Goal: Task Accomplishment & Management: Manage account settings

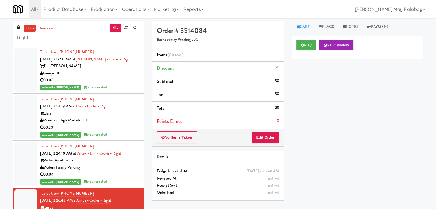
click at [36, 36] on input "Right" at bounding box center [78, 38] width 122 height 11
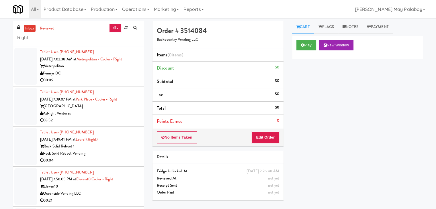
click at [100, 65] on div "Metropolitan" at bounding box center [89, 66] width 99 height 7
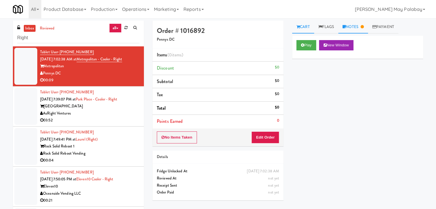
click at [360, 24] on link "Notes" at bounding box center [353, 27] width 30 height 13
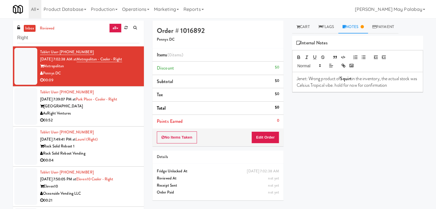
click at [73, 112] on div "AsRight Ventures" at bounding box center [89, 113] width 99 height 7
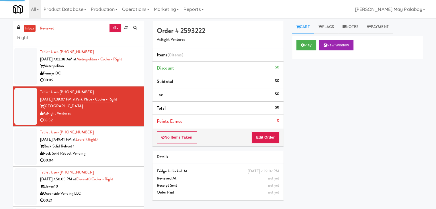
click at [73, 76] on div "Pennys DC" at bounding box center [89, 73] width 99 height 7
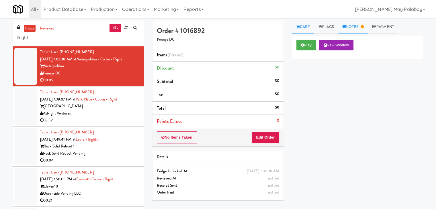
click at [355, 27] on link "Notes" at bounding box center [353, 27] width 30 height 13
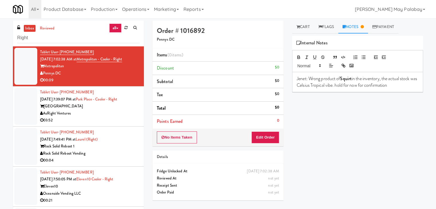
click at [107, 103] on div "Park Place Tampa" at bounding box center [89, 106] width 99 height 7
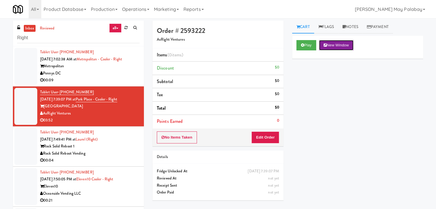
click at [345, 47] on button "New Window" at bounding box center [336, 45] width 34 height 10
click at [276, 137] on button "Edit Order" at bounding box center [265, 138] width 28 height 12
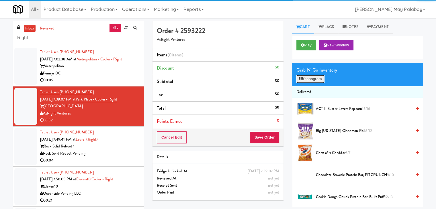
click at [316, 80] on button "Planogram" at bounding box center [310, 79] width 28 height 9
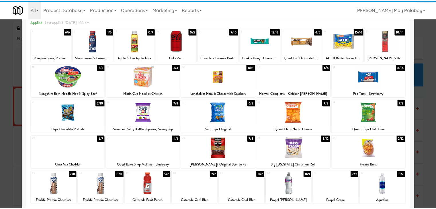
scroll to position [29, 0]
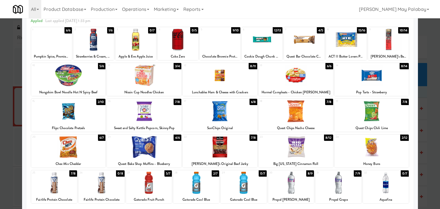
click at [72, 191] on div at bounding box center [54, 183] width 46 height 22
click at [428, 133] on div at bounding box center [220, 104] width 440 height 209
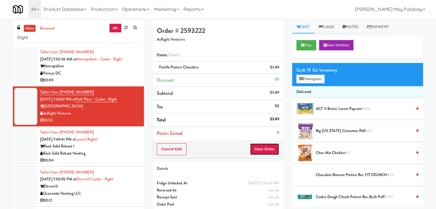
click at [262, 147] on button "Save Order" at bounding box center [264, 149] width 29 height 12
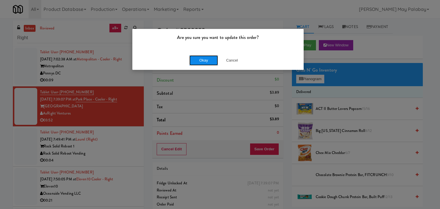
click at [206, 60] on button "Okay" at bounding box center [203, 60] width 29 height 10
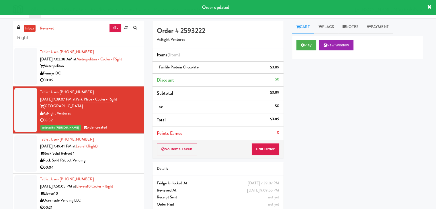
click at [109, 146] on div "Tablet User · (240) 764-9515 Sep 22, 2025 7:49:41 PM at Laurel (Right) Rock Sol…" at bounding box center [89, 153] width 99 height 35
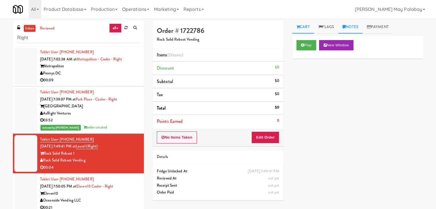
click at [358, 27] on link "Notes" at bounding box center [350, 27] width 24 height 13
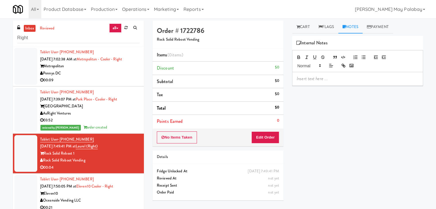
click at [322, 83] on div at bounding box center [357, 78] width 130 height 13
click at [336, 79] on p "Rizza - The door open twice" at bounding box center [358, 79] width 122 height 6
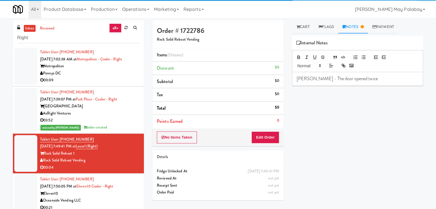
click at [369, 78] on p "Rizza - The door opened twice" at bounding box center [358, 79] width 122 height 6
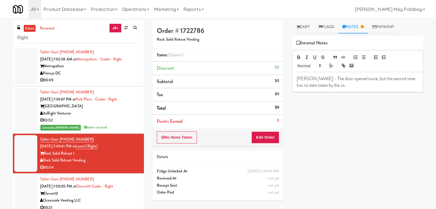
click at [121, 121] on div "03:52" at bounding box center [89, 120] width 99 height 7
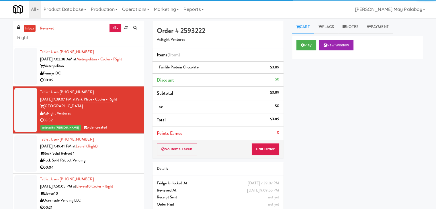
click at [116, 162] on div "Rock Solid Reboot Vending" at bounding box center [89, 160] width 99 height 7
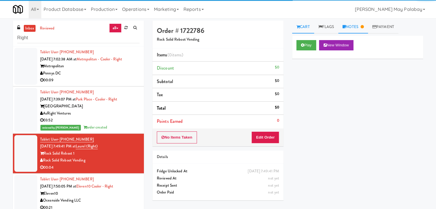
click at [361, 27] on link "Notes" at bounding box center [353, 27] width 30 height 13
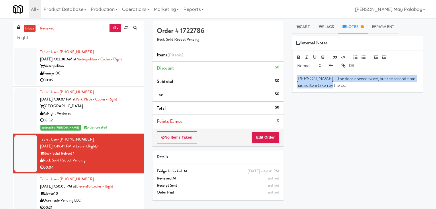
drag, startPoint x: 345, startPoint y: 87, endPoint x: 290, endPoint y: 76, distance: 56.3
click at [290, 76] on div "Cart Flags Notes Payment Play New Window Primary Flag Clear Flag if unable to d…" at bounding box center [358, 114] width 140 height 186
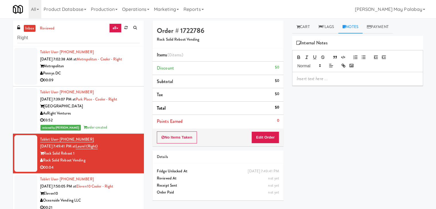
click at [117, 116] on div "AsRight Ventures" at bounding box center [89, 113] width 99 height 7
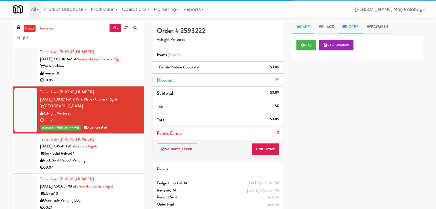
click at [353, 28] on link "Notes" at bounding box center [350, 27] width 24 height 13
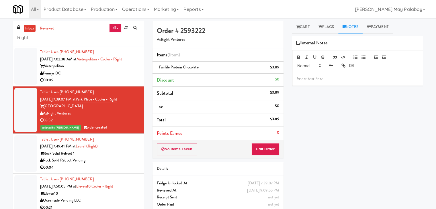
click at [346, 80] on p at bounding box center [358, 79] width 122 height 6
click at [89, 160] on div "Rock Solid Reboot Vending" at bounding box center [89, 160] width 99 height 7
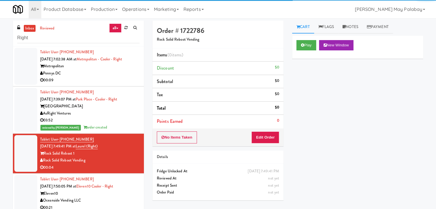
click at [105, 109] on div "[GEOGRAPHIC_DATA]" at bounding box center [89, 106] width 99 height 7
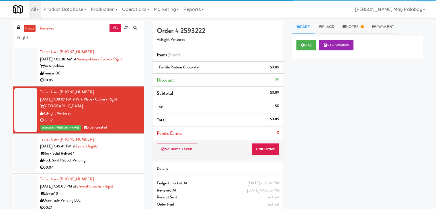
click at [110, 149] on div "Tablet User · (240) 764-9515 Sep 22, 2025 7:49:41 PM at Laurel (Right) Rock Sol…" at bounding box center [89, 153] width 99 height 35
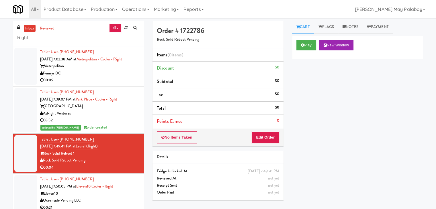
click at [112, 121] on div "03:52" at bounding box center [89, 120] width 99 height 7
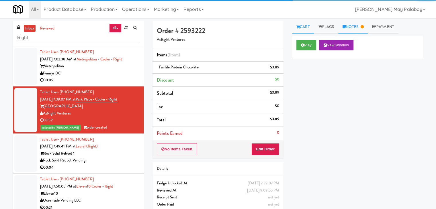
click at [358, 27] on link "Notes" at bounding box center [353, 27] width 30 height 13
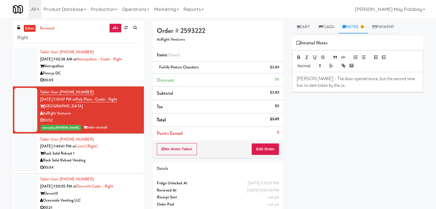
click at [336, 87] on p "Rizza - The door opened twice, but the second time has no item taken by the cx." at bounding box center [358, 82] width 122 height 13
click at [105, 150] on div "Rock Solid Reboot 1" at bounding box center [89, 153] width 99 height 7
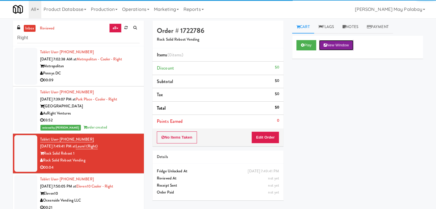
click at [335, 44] on button "New Window" at bounding box center [336, 45] width 34 height 10
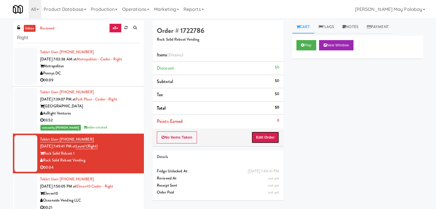
click at [273, 139] on button "Edit Order" at bounding box center [265, 138] width 28 height 12
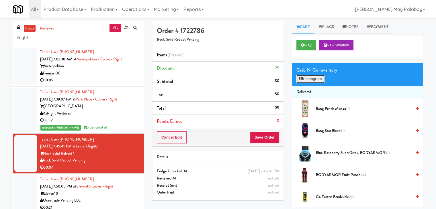
click at [317, 80] on button "Planogram" at bounding box center [310, 79] width 28 height 9
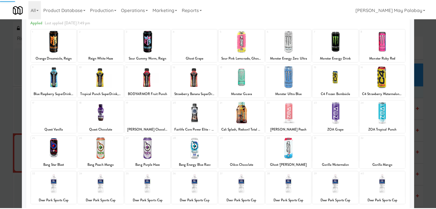
scroll to position [29, 0]
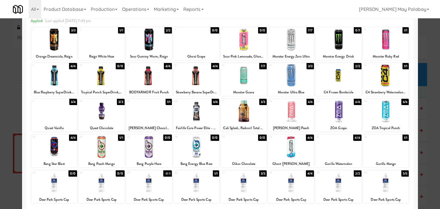
click at [72, 45] on div at bounding box center [54, 40] width 46 height 22
click at [425, 99] on div at bounding box center [220, 104] width 440 height 209
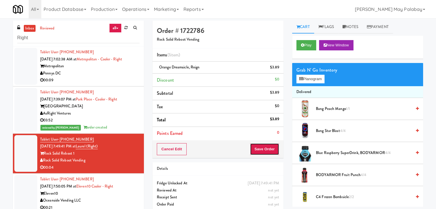
click at [265, 151] on button "Save Order" at bounding box center [264, 149] width 29 height 12
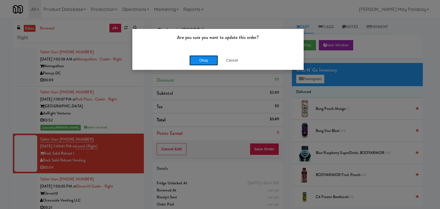
click at [193, 62] on button "Okay" at bounding box center [203, 60] width 29 height 10
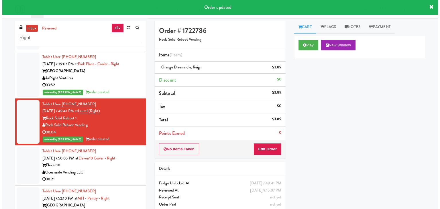
scroll to position [57, 0]
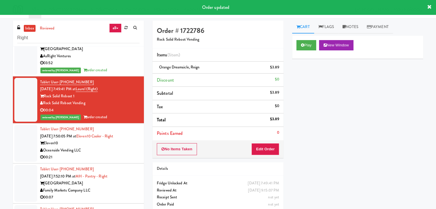
click at [121, 161] on li "Tablet User · (310) 944-7328 Sep 22, 2025 7:50:05 PM at Eleven10 Cooler - Right…" at bounding box center [78, 144] width 131 height 40
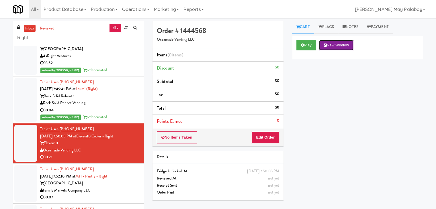
click at [329, 43] on button "New Window" at bounding box center [336, 45] width 34 height 10
click at [267, 136] on button "Edit Order" at bounding box center [265, 138] width 28 height 12
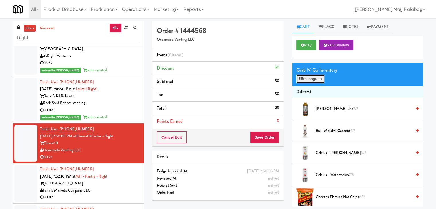
click at [312, 79] on button "Planogram" at bounding box center [310, 79] width 28 height 9
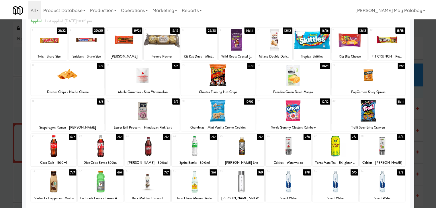
scroll to position [29, 0]
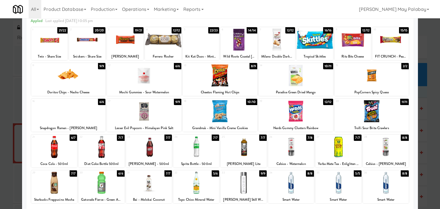
click at [177, 120] on div at bounding box center [144, 111] width 75 height 22
click at [69, 153] on div at bounding box center [54, 147] width 46 height 22
click at [217, 181] on div at bounding box center [196, 183] width 46 height 22
click at [286, 41] on div at bounding box center [277, 40] width 36 height 22
click at [431, 110] on div at bounding box center [220, 104] width 440 height 209
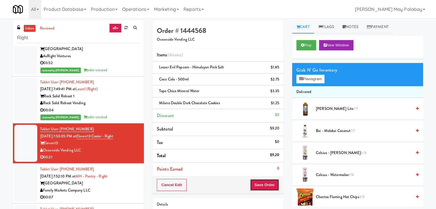
click at [266, 182] on button "Save Order" at bounding box center [264, 185] width 29 height 12
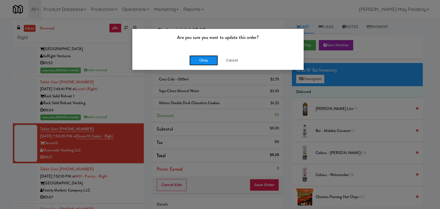
click at [211, 63] on button "Okay" at bounding box center [203, 60] width 29 height 10
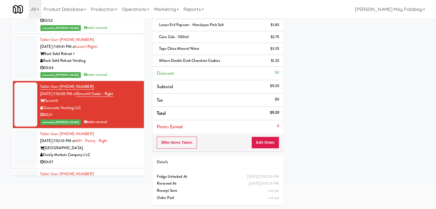
click at [128, 152] on div "Family Markets Company LLC" at bounding box center [89, 155] width 99 height 7
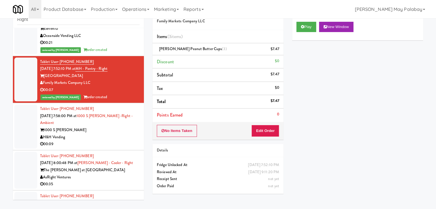
scroll to position [172, 0]
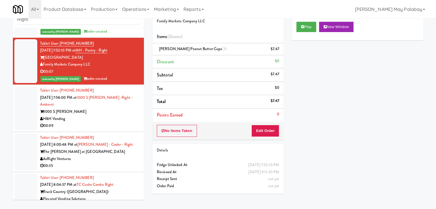
click at [109, 115] on div "H&H Vending" at bounding box center [89, 118] width 99 height 7
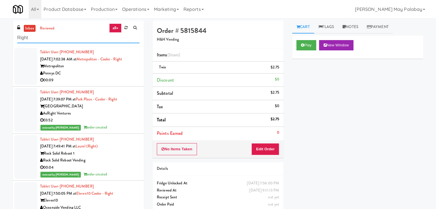
drag, startPoint x: 42, startPoint y: 38, endPoint x: 2, endPoint y: 40, distance: 39.6
click at [2, 40] on div "inbox reviewed all all unclear take inventory issue suspicious failed recent ad…" at bounding box center [218, 122] width 436 height 202
type input "combo"
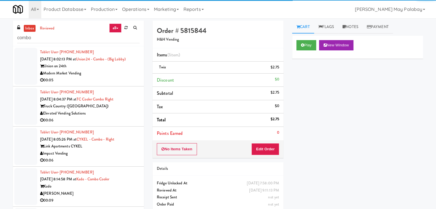
click at [85, 76] on div "Modern Market Vending" at bounding box center [89, 73] width 99 height 7
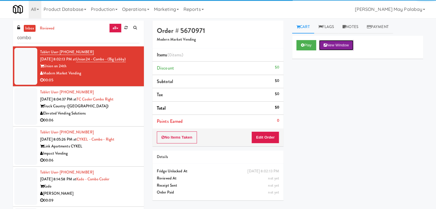
click at [348, 48] on button "New Window" at bounding box center [336, 45] width 34 height 10
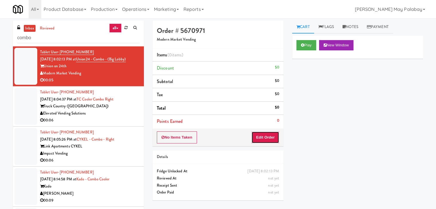
click at [269, 136] on button "Edit Order" at bounding box center [265, 138] width 28 height 12
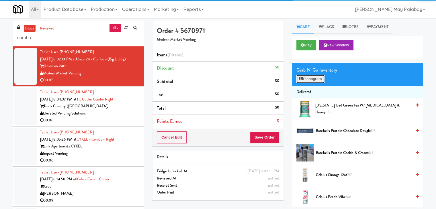
click at [310, 77] on button "Planogram" at bounding box center [310, 79] width 28 height 9
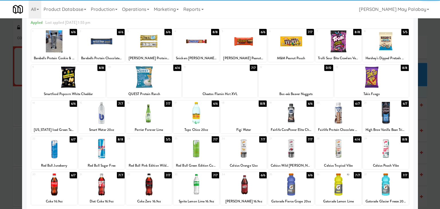
scroll to position [29, 0]
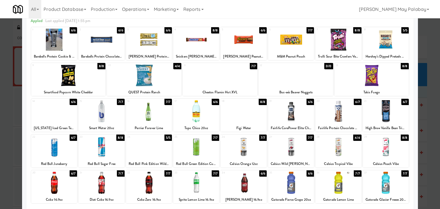
click at [353, 44] on div at bounding box center [339, 40] width 46 height 22
click at [426, 66] on div at bounding box center [220, 104] width 440 height 209
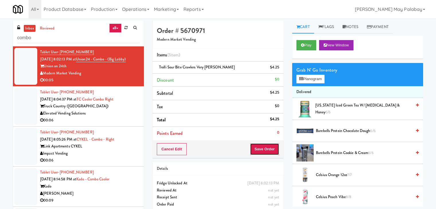
click at [265, 148] on button "Save Order" at bounding box center [264, 149] width 29 height 12
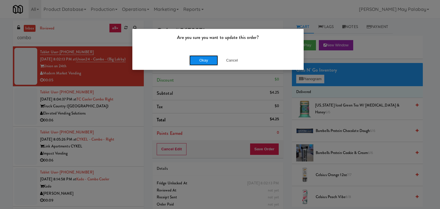
click at [202, 60] on button "Okay" at bounding box center [203, 60] width 29 height 10
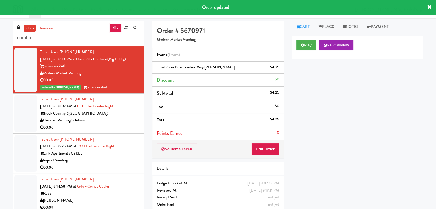
click at [94, 122] on div "Elevated Vending Solutions" at bounding box center [89, 120] width 99 height 7
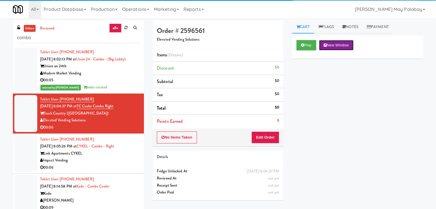
click at [342, 46] on button "New Window" at bounding box center [336, 45] width 34 height 10
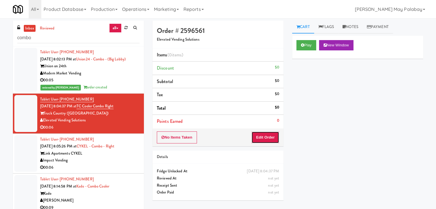
click at [261, 136] on button "Edit Order" at bounding box center [265, 138] width 28 height 12
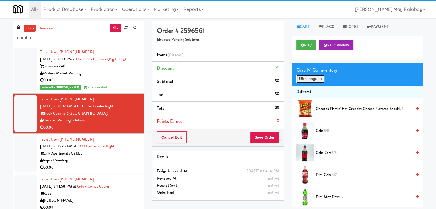
click at [311, 78] on button "Planogram" at bounding box center [310, 79] width 28 height 9
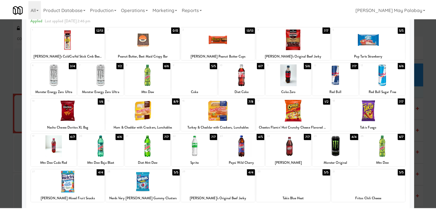
scroll to position [29, 0]
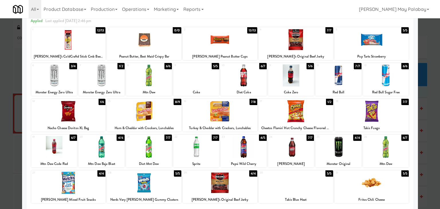
click at [244, 51] on div "3 13/13 Reese's Peanut Butter Cups" at bounding box center [220, 43] width 75 height 33
click at [423, 111] on div at bounding box center [220, 104] width 440 height 209
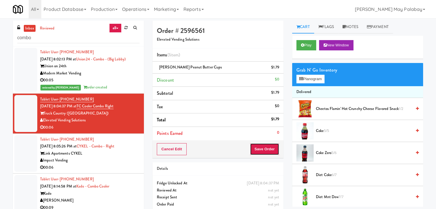
click at [258, 150] on button "Save Order" at bounding box center [264, 149] width 29 height 12
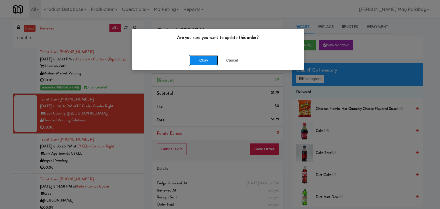
click at [211, 63] on button "Okay" at bounding box center [203, 60] width 29 height 10
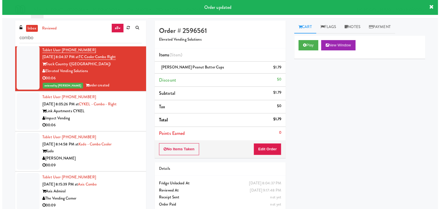
scroll to position [57, 0]
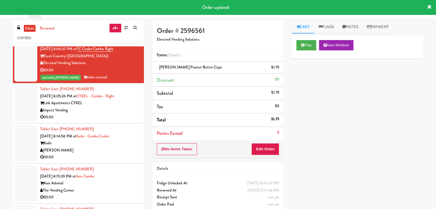
click at [106, 119] on div "00:06" at bounding box center [89, 117] width 99 height 7
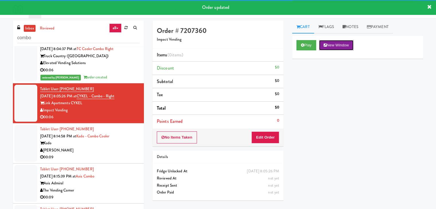
click at [339, 41] on button "New Window" at bounding box center [336, 45] width 34 height 10
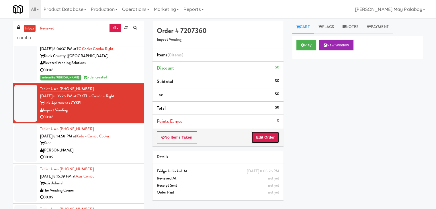
click at [258, 137] on button "Edit Order" at bounding box center [265, 138] width 28 height 12
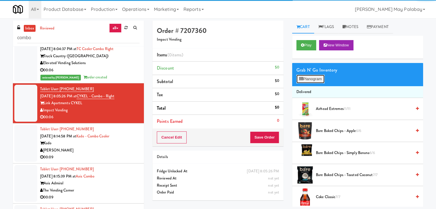
click at [298, 78] on button "Planogram" at bounding box center [310, 79] width 28 height 9
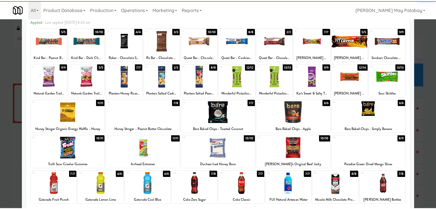
scroll to position [29, 0]
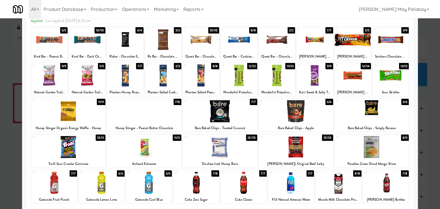
click at [167, 151] on div at bounding box center [144, 147] width 75 height 22
click at [432, 155] on div at bounding box center [220, 104] width 440 height 209
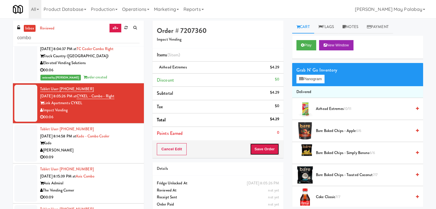
click at [259, 151] on button "Save Order" at bounding box center [264, 149] width 29 height 12
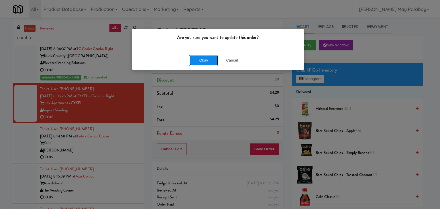
click at [209, 58] on button "Okay" at bounding box center [203, 60] width 29 height 10
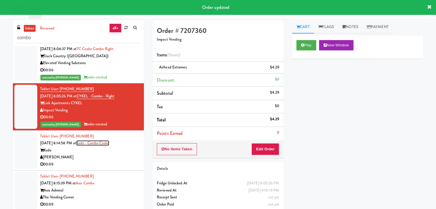
click at [105, 145] on link "Kado - Combo Cooler" at bounding box center [92, 142] width 33 height 5
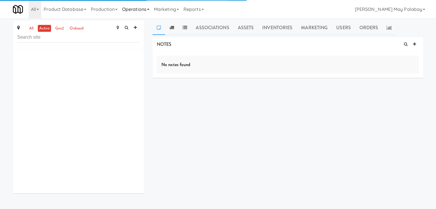
click at [149, 8] on link "Operations" at bounding box center [136, 9] width 32 height 18
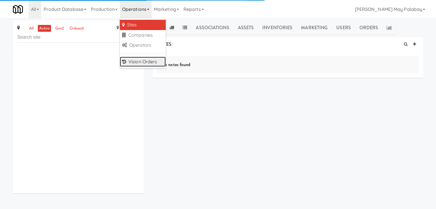
click at [142, 65] on link "Vision Orders" at bounding box center [143, 62] width 46 height 10
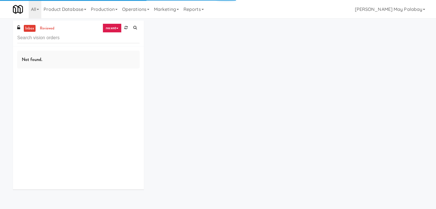
click at [81, 39] on input "text" at bounding box center [78, 38] width 122 height 11
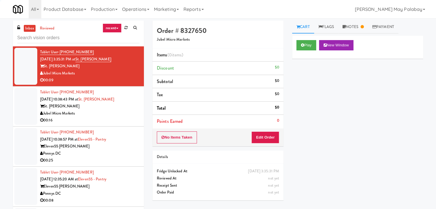
click at [108, 27] on link "recent" at bounding box center [112, 27] width 19 height 9
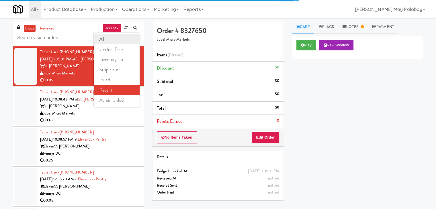
click at [112, 38] on link "all" at bounding box center [117, 39] width 46 height 10
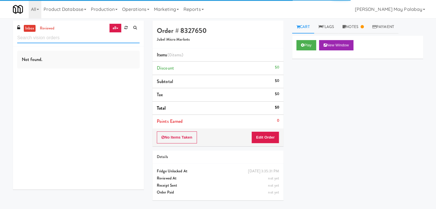
click at [86, 41] on input "text" at bounding box center [78, 38] width 122 height 11
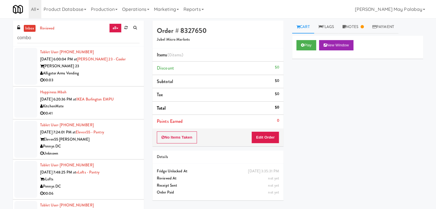
click at [109, 72] on div "Alligator Arms Vending" at bounding box center [89, 73] width 99 height 7
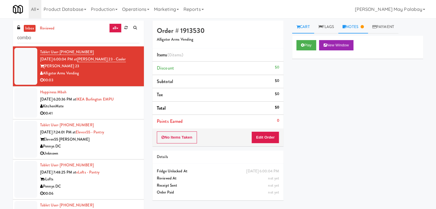
click at [361, 28] on link "Notes" at bounding box center [353, 27] width 30 height 13
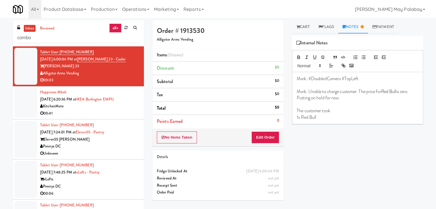
click at [104, 110] on div "00:41" at bounding box center [89, 113] width 99 height 7
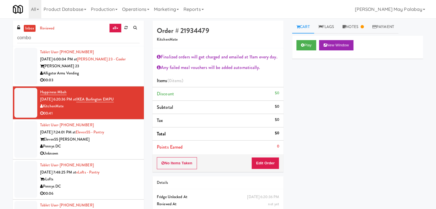
click at [104, 135] on div "Tablet User · (978) 609-1636 Sep 22, 2025 7:24:01 PM at Eleven55 - Pantry Eleve…" at bounding box center [89, 139] width 99 height 35
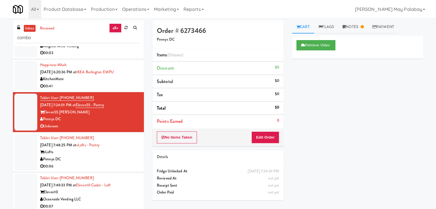
scroll to position [29, 0]
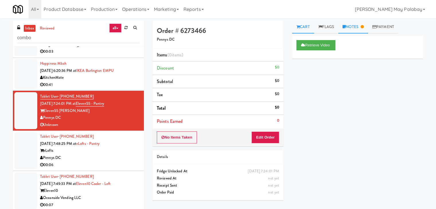
click at [353, 26] on link "Notes" at bounding box center [353, 27] width 30 height 13
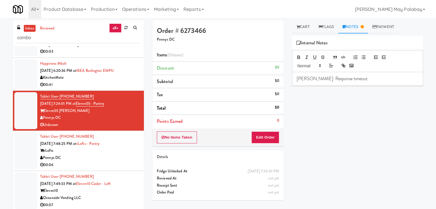
click at [99, 162] on div "00:06" at bounding box center [89, 165] width 99 height 7
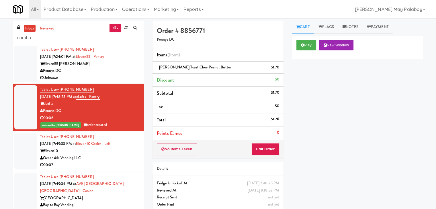
scroll to position [86, 0]
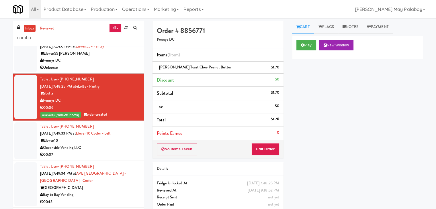
drag, startPoint x: 63, startPoint y: 37, endPoint x: 0, endPoint y: 35, distance: 62.8
click at [0, 35] on div "inbox reviewed all all unclear take inventory issue suspicious failed recent ad…" at bounding box center [218, 122] width 436 height 202
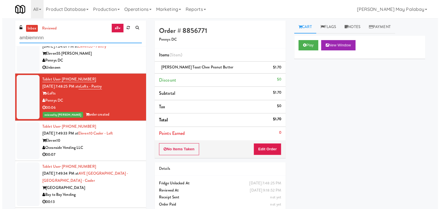
scroll to position [0, 0]
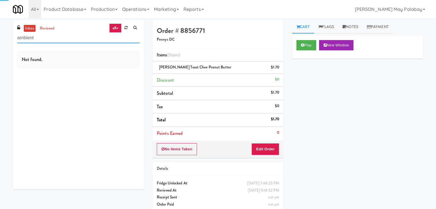
type input "ambient"
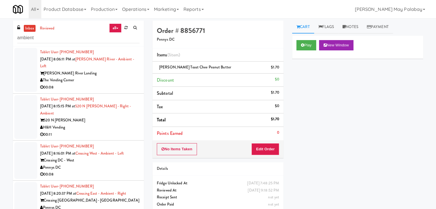
click at [82, 70] on div "Charles River Landing" at bounding box center [89, 73] width 99 height 7
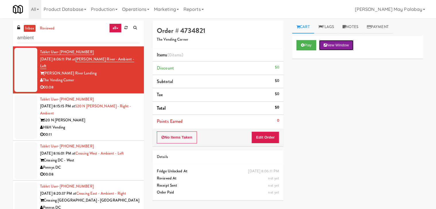
click at [336, 47] on button "New Window" at bounding box center [336, 45] width 34 height 10
click at [264, 137] on button "Edit Order" at bounding box center [265, 138] width 28 height 12
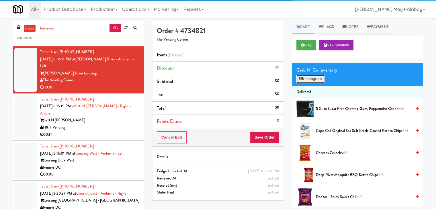
click at [310, 79] on button "Planogram" at bounding box center [310, 79] width 28 height 9
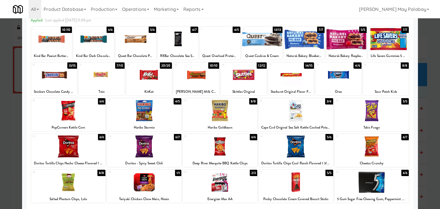
scroll to position [29, 0]
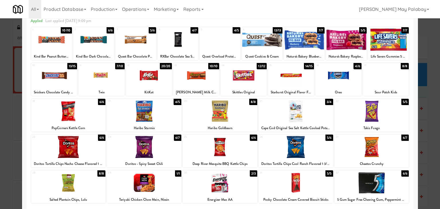
click at [336, 83] on div at bounding box center [339, 75] width 46 height 22
click at [348, 77] on div at bounding box center [339, 75] width 46 height 22
click at [426, 95] on div at bounding box center [220, 104] width 440 height 209
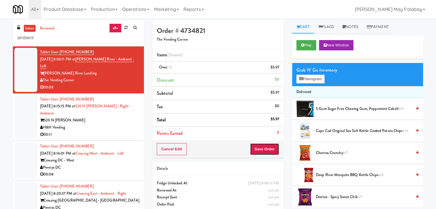
click at [263, 146] on button "Save Order" at bounding box center [264, 149] width 29 height 12
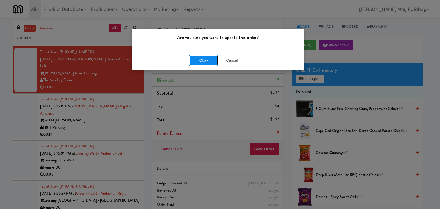
click at [205, 58] on button "Okay" at bounding box center [203, 60] width 29 height 10
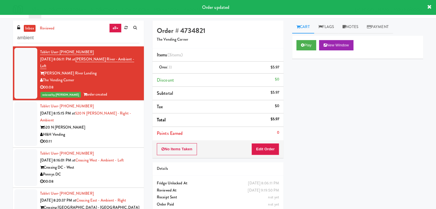
click at [100, 124] on div "520 N [PERSON_NAME]" at bounding box center [89, 127] width 99 height 7
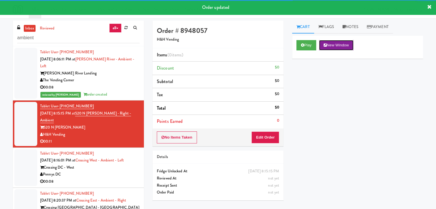
click at [334, 40] on button "New Window" at bounding box center [336, 45] width 34 height 10
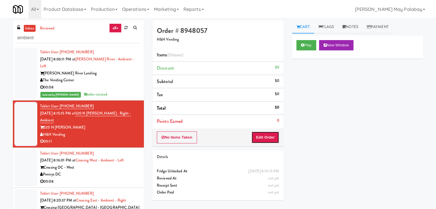
click at [272, 138] on button "Edit Order" at bounding box center [265, 138] width 28 height 12
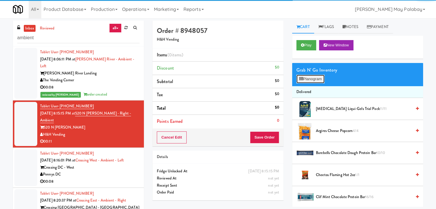
click at [309, 77] on button "Planogram" at bounding box center [310, 79] width 28 height 9
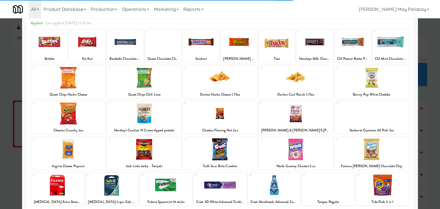
scroll to position [29, 0]
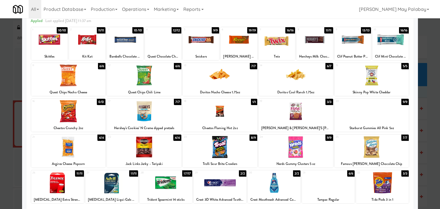
click at [60, 46] on div at bounding box center [49, 40] width 36 height 22
click at [426, 160] on div at bounding box center [220, 104] width 440 height 209
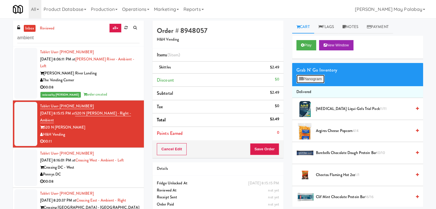
click at [309, 78] on button "Planogram" at bounding box center [310, 79] width 28 height 9
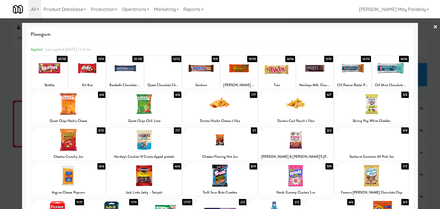
click at [279, 81] on div "7 16/16 Twix" at bounding box center [277, 72] width 36 height 33
click at [430, 106] on div at bounding box center [220, 104] width 440 height 209
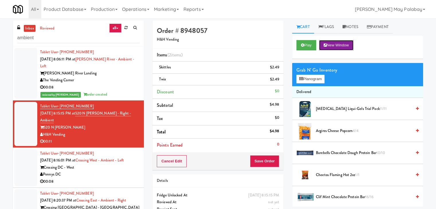
click at [337, 42] on button "New Window" at bounding box center [336, 45] width 34 height 10
click at [258, 158] on button "Save Order" at bounding box center [264, 161] width 29 height 12
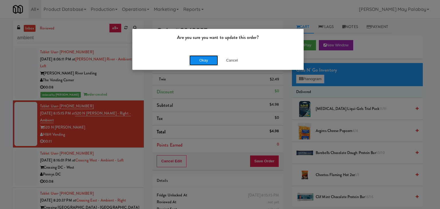
click at [196, 55] on button "Okay" at bounding box center [203, 60] width 29 height 10
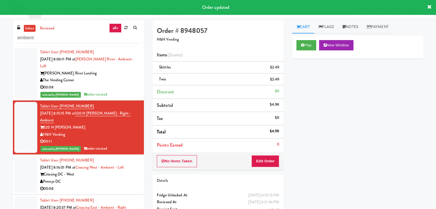
click at [100, 171] on div "Crossing DC - West" at bounding box center [89, 174] width 99 height 7
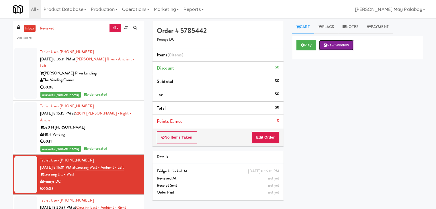
click at [344, 43] on button "New Window" at bounding box center [336, 45] width 34 height 10
click at [257, 140] on button "Edit Order" at bounding box center [265, 138] width 28 height 12
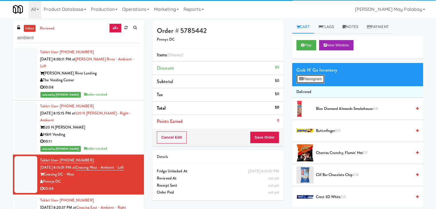
click at [313, 81] on button "Planogram" at bounding box center [310, 79] width 28 height 9
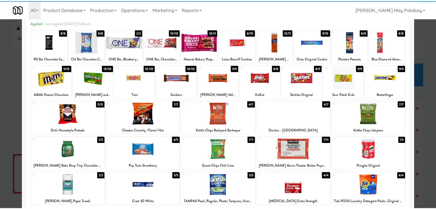
scroll to position [29, 0]
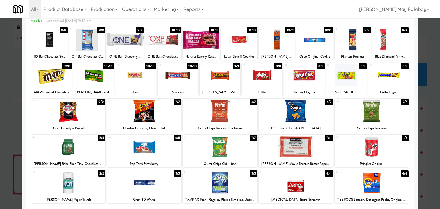
click at [315, 111] on div at bounding box center [296, 111] width 75 height 22
click at [393, 117] on div at bounding box center [372, 111] width 75 height 22
click at [424, 117] on div at bounding box center [220, 104] width 440 height 209
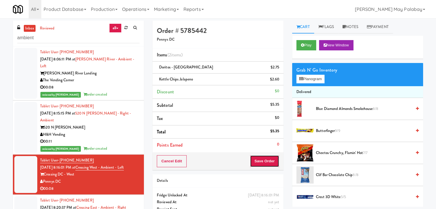
click at [263, 160] on button "Save Order" at bounding box center [264, 161] width 29 height 12
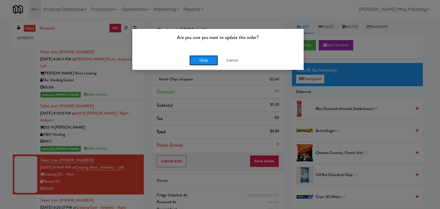
click at [200, 62] on button "Okay" at bounding box center [203, 60] width 29 height 10
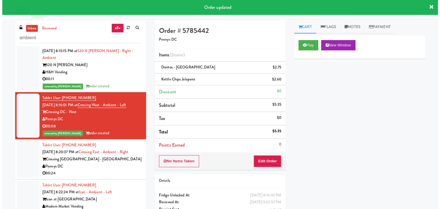
scroll to position [86, 0]
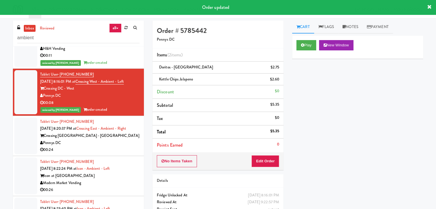
click at [88, 132] on div "Crossing [GEOGRAPHIC_DATA] - [GEOGRAPHIC_DATA]" at bounding box center [89, 135] width 99 height 7
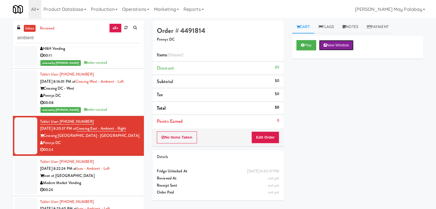
click at [335, 46] on button "New Window" at bounding box center [336, 45] width 34 height 10
click at [270, 136] on button "Edit Order" at bounding box center [265, 138] width 28 height 12
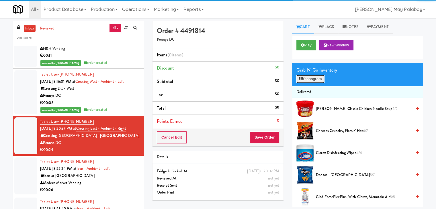
click at [312, 80] on button "Planogram" at bounding box center [310, 79] width 28 height 9
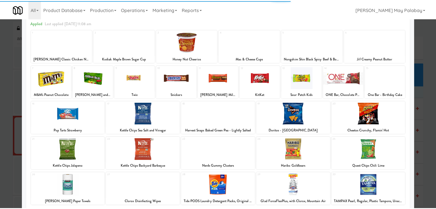
scroll to position [29, 0]
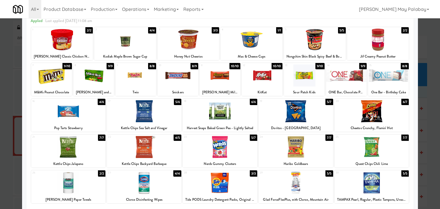
click at [343, 81] on div at bounding box center [346, 75] width 41 height 22
click at [422, 99] on div at bounding box center [220, 104] width 440 height 209
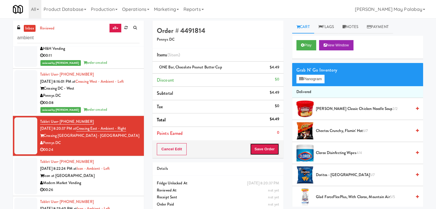
click at [264, 148] on button "Save Order" at bounding box center [264, 149] width 29 height 12
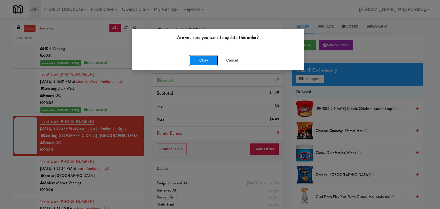
click at [204, 61] on button "Okay" at bounding box center [203, 60] width 29 height 10
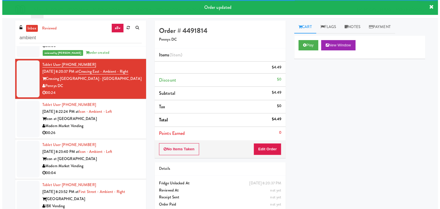
scroll to position [143, 0]
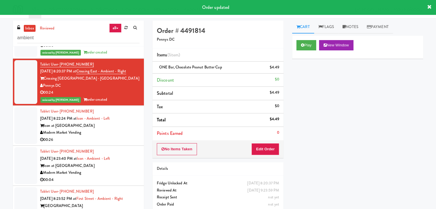
click at [126, 129] on div "Modern Market Vending" at bounding box center [89, 132] width 99 height 7
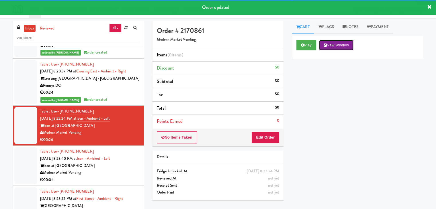
click at [342, 44] on button "New Window" at bounding box center [336, 45] width 34 height 10
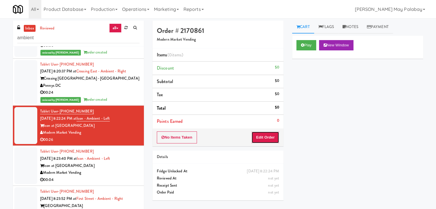
click at [269, 139] on button "Edit Order" at bounding box center [265, 138] width 28 height 12
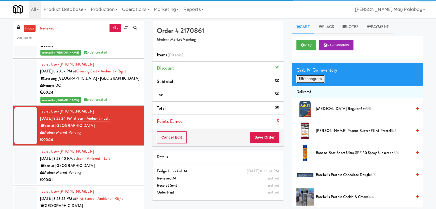
click at [304, 77] on button "Planogram" at bounding box center [310, 79] width 28 height 9
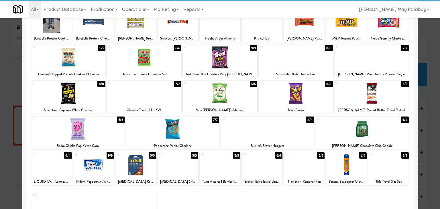
scroll to position [29, 0]
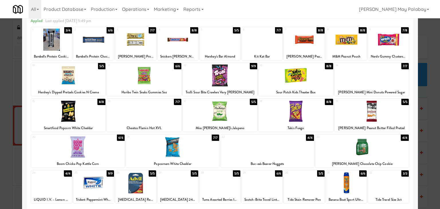
click at [322, 113] on div at bounding box center [296, 111] width 75 height 22
click at [422, 134] on div at bounding box center [220, 104] width 440 height 209
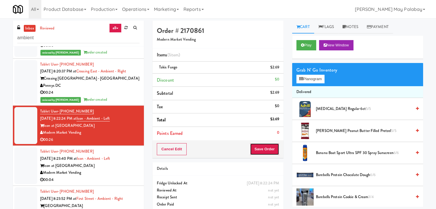
click at [260, 151] on button "Save Order" at bounding box center [264, 149] width 29 height 12
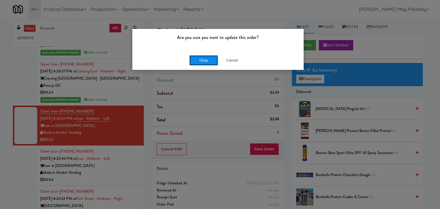
click at [207, 62] on button "Okay" at bounding box center [203, 60] width 29 height 10
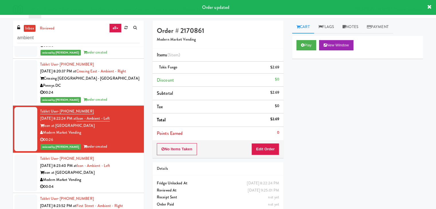
click at [81, 177] on div "Modern Market Vending" at bounding box center [89, 180] width 99 height 7
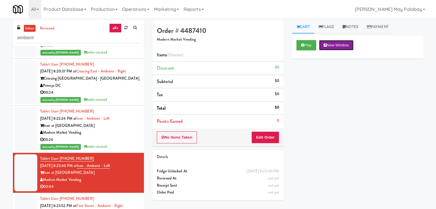
click at [344, 47] on button "New Window" at bounding box center [336, 45] width 34 height 10
drag, startPoint x: 267, startPoint y: 133, endPoint x: 275, endPoint y: 128, distance: 9.9
click at [267, 133] on button "Edit Order" at bounding box center [265, 138] width 28 height 12
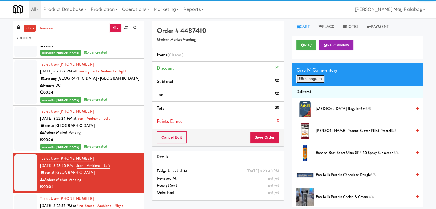
click at [305, 82] on button "Planogram" at bounding box center [310, 79] width 28 height 9
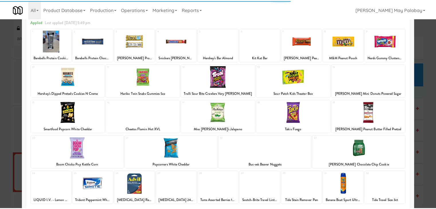
scroll to position [29, 0]
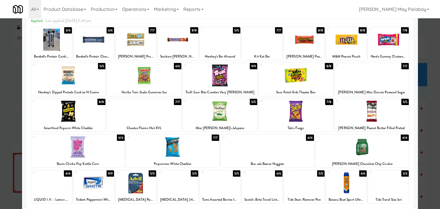
click at [368, 142] on div at bounding box center [362, 147] width 93 height 22
click at [422, 100] on div at bounding box center [220, 104] width 440 height 209
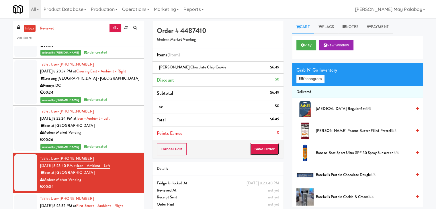
click at [254, 150] on button "Save Order" at bounding box center [264, 149] width 29 height 12
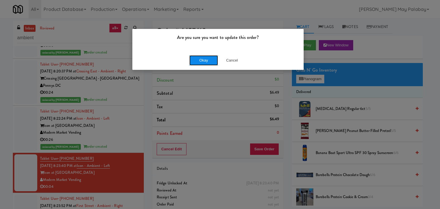
click at [206, 62] on button "Okay" at bounding box center [203, 60] width 29 height 10
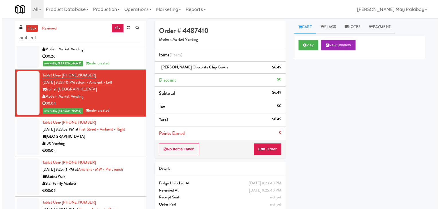
scroll to position [229, 0]
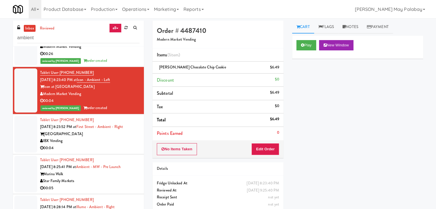
click at [106, 145] on div "00:04" at bounding box center [89, 148] width 99 height 7
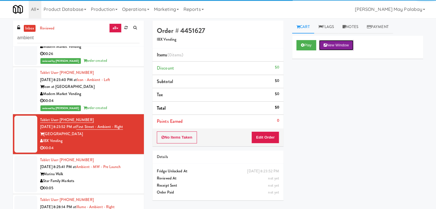
click at [330, 47] on button "New Window" at bounding box center [336, 45] width 34 height 10
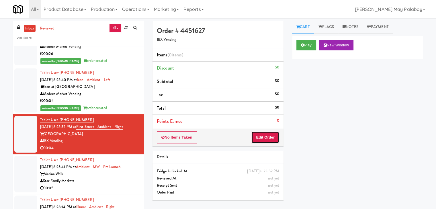
click at [274, 136] on button "Edit Order" at bounding box center [265, 138] width 28 height 12
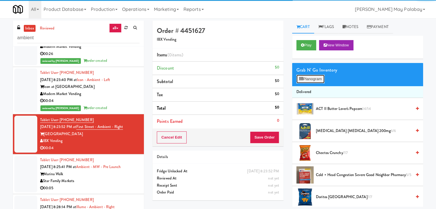
click at [312, 77] on button "Planogram" at bounding box center [310, 79] width 28 height 9
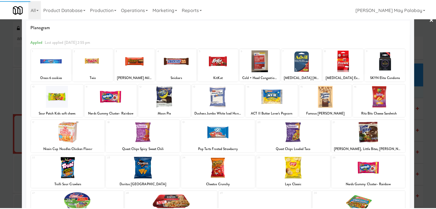
scroll to position [29, 0]
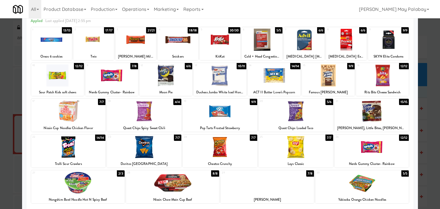
click at [186, 78] on div at bounding box center [166, 75] width 53 height 22
click at [426, 108] on div at bounding box center [220, 104] width 440 height 209
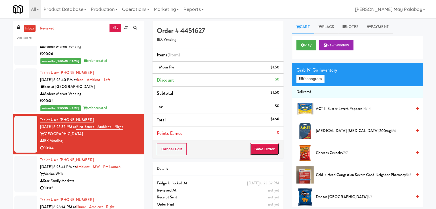
click at [268, 145] on button "Save Order" at bounding box center [264, 149] width 29 height 12
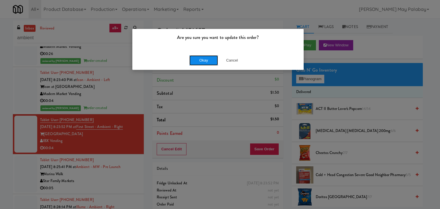
click at [216, 60] on button "Okay" at bounding box center [203, 60] width 29 height 10
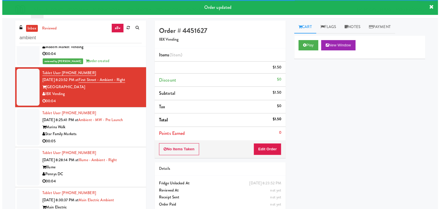
scroll to position [287, 0]
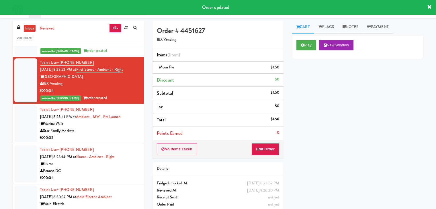
click at [107, 134] on div "00:05" at bounding box center [89, 137] width 99 height 7
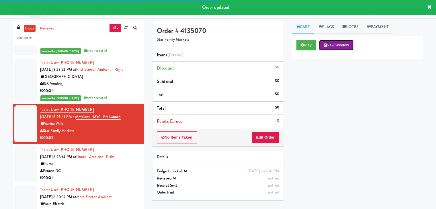
click at [335, 45] on button "New Window" at bounding box center [336, 45] width 34 height 10
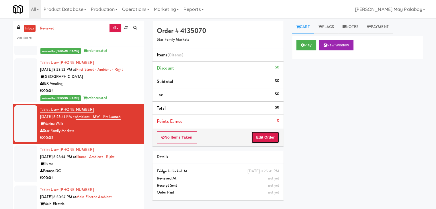
click at [273, 139] on button "Edit Order" at bounding box center [265, 138] width 28 height 12
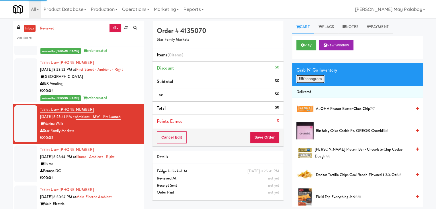
click at [311, 77] on button "Planogram" at bounding box center [310, 79] width 28 height 9
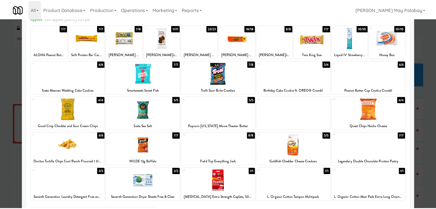
scroll to position [29, 0]
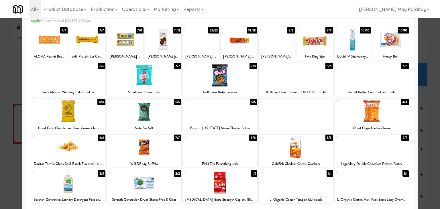
click at [428, 108] on div at bounding box center [220, 104] width 440 height 209
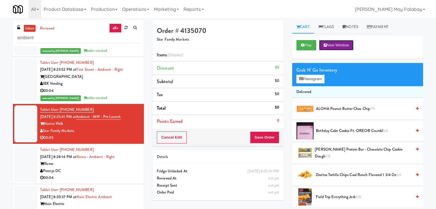
click at [340, 46] on button "New Window" at bounding box center [336, 45] width 34 height 10
click at [312, 79] on button "Planogram" at bounding box center [310, 79] width 28 height 9
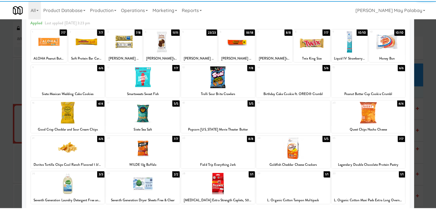
scroll to position [29, 0]
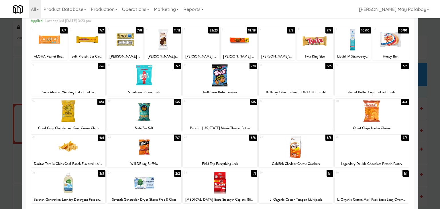
click at [62, 44] on div at bounding box center [49, 40] width 36 height 22
click at [428, 105] on div at bounding box center [220, 104] width 440 height 209
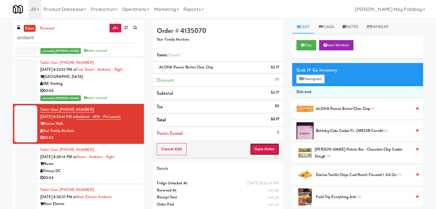
click at [261, 149] on button "Save Order" at bounding box center [264, 149] width 29 height 12
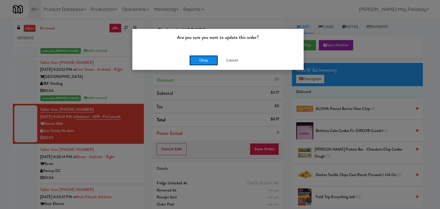
click at [197, 62] on button "Okay" at bounding box center [203, 60] width 29 height 10
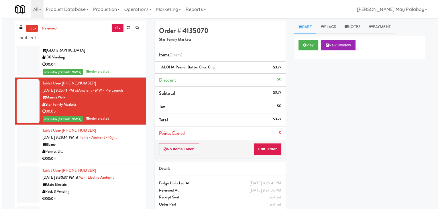
scroll to position [315, 0]
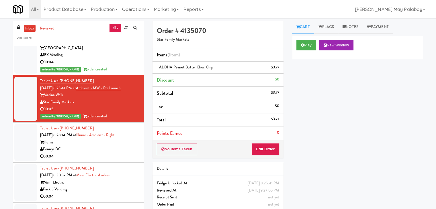
click at [92, 153] on div "00:04" at bounding box center [89, 156] width 99 height 7
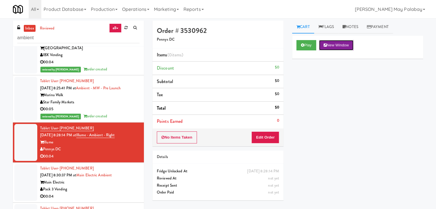
click at [342, 45] on button "New Window" at bounding box center [336, 45] width 34 height 10
click at [264, 136] on button "Edit Order" at bounding box center [265, 138] width 28 height 12
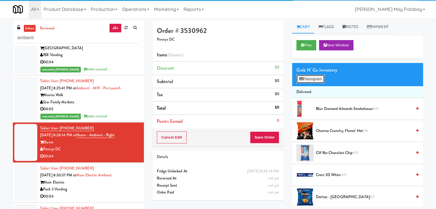
click at [301, 78] on icon at bounding box center [301, 79] width 4 height 4
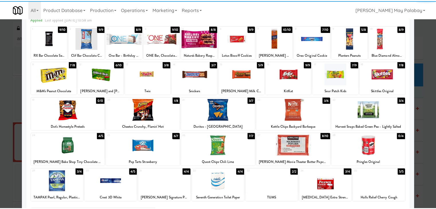
scroll to position [29, 0]
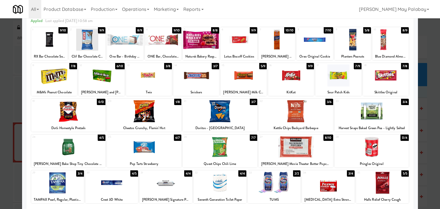
click at [168, 84] on div at bounding box center [149, 75] width 46 height 22
click at [419, 88] on div at bounding box center [220, 104] width 440 height 209
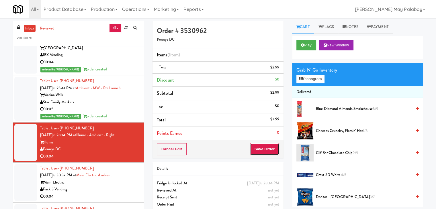
click at [257, 151] on button "Save Order" at bounding box center [264, 149] width 29 height 12
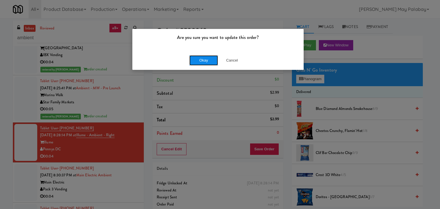
click at [214, 63] on button "Okay" at bounding box center [203, 60] width 29 height 10
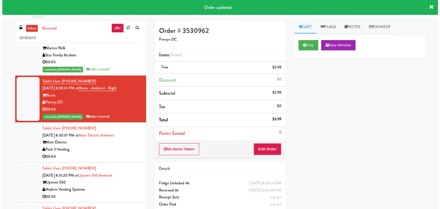
scroll to position [373, 0]
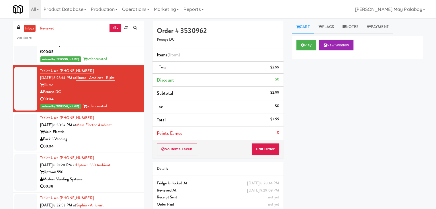
click at [68, 136] on div "Pack 3 Vending" at bounding box center [89, 139] width 99 height 7
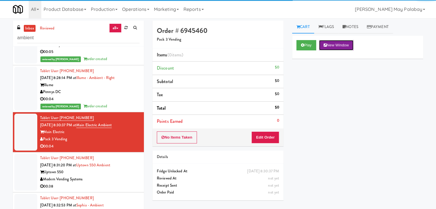
click at [329, 43] on button "New Window" at bounding box center [336, 45] width 34 height 10
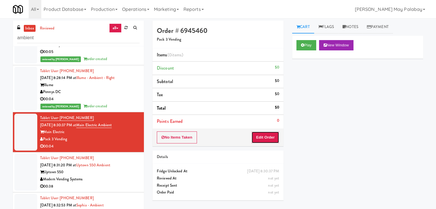
drag, startPoint x: 264, startPoint y: 137, endPoint x: 282, endPoint y: 121, distance: 24.2
click at [264, 137] on button "Edit Order" at bounding box center [265, 138] width 28 height 12
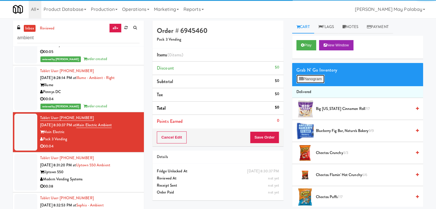
click at [315, 79] on button "Planogram" at bounding box center [310, 79] width 28 height 9
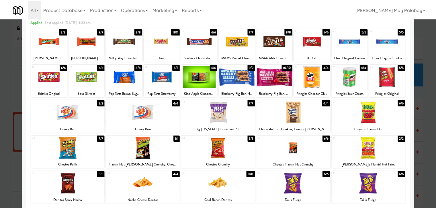
scroll to position [29, 0]
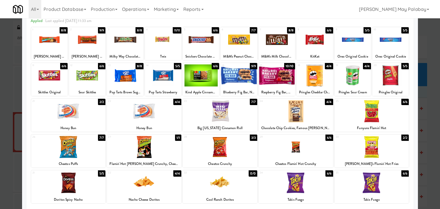
click at [324, 149] on div at bounding box center [296, 147] width 75 height 22
click at [419, 140] on div at bounding box center [220, 104] width 440 height 209
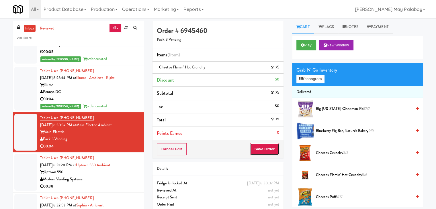
click at [267, 145] on button "Save Order" at bounding box center [264, 149] width 29 height 12
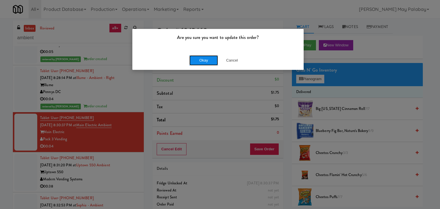
click at [201, 60] on button "Okay" at bounding box center [203, 60] width 29 height 10
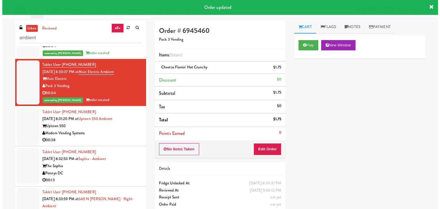
scroll to position [430, 0]
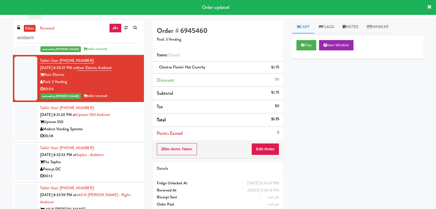
click at [115, 133] on div "00:38" at bounding box center [89, 136] width 99 height 7
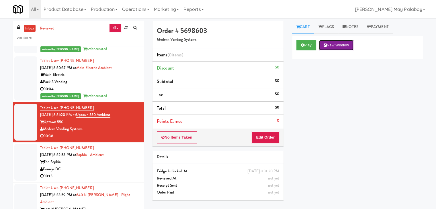
click at [326, 45] on icon at bounding box center [325, 45] width 3 height 4
click at [262, 133] on button "Edit Order" at bounding box center [265, 138] width 28 height 12
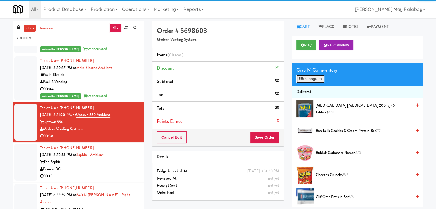
click at [311, 79] on button "Planogram" at bounding box center [310, 79] width 28 height 9
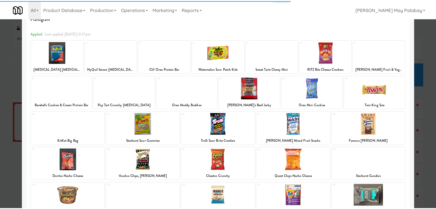
scroll to position [29, 0]
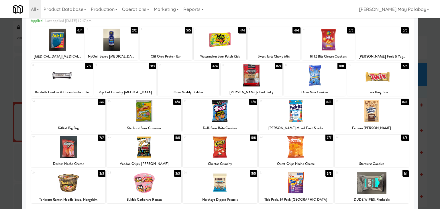
click at [392, 117] on div at bounding box center [372, 111] width 75 height 22
click at [79, 110] on div at bounding box center [68, 111] width 75 height 22
click at [433, 115] on div at bounding box center [220, 104] width 440 height 209
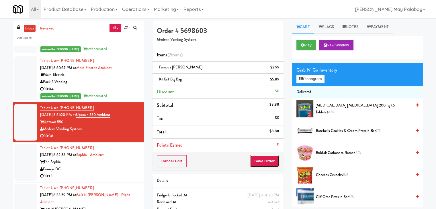
click at [258, 163] on button "Save Order" at bounding box center [264, 161] width 29 height 12
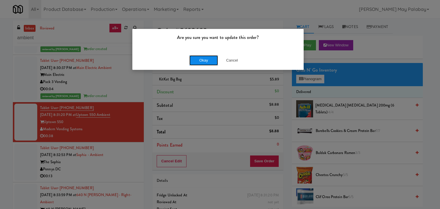
click at [214, 61] on button "Okay" at bounding box center [203, 60] width 29 height 10
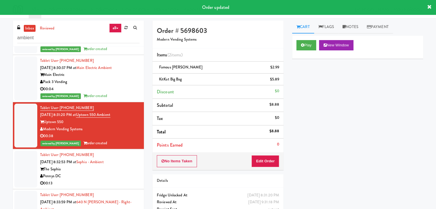
click at [106, 166] on div "The Sophia" at bounding box center [89, 169] width 99 height 7
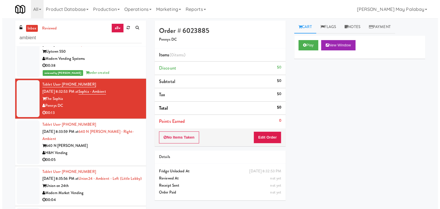
scroll to position [487, 0]
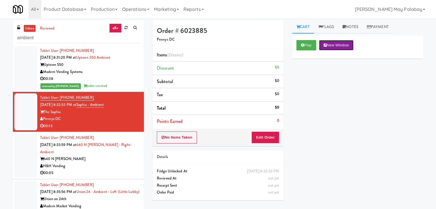
click at [337, 46] on button "New Window" at bounding box center [336, 45] width 34 height 10
click at [266, 136] on button "Edit Order" at bounding box center [265, 138] width 28 height 12
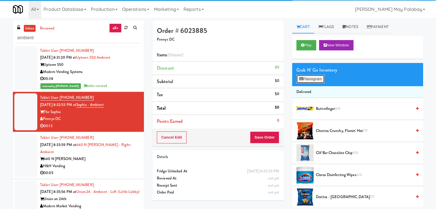
click at [298, 77] on button "Planogram" at bounding box center [310, 79] width 28 height 9
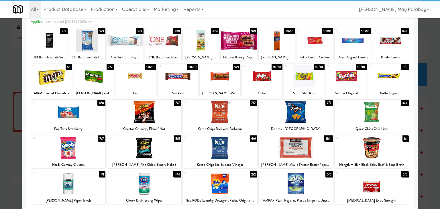
scroll to position [29, 0]
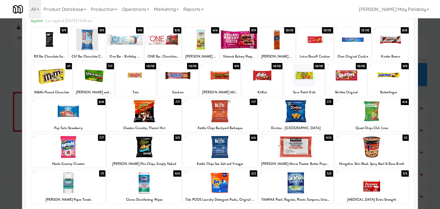
click at [309, 34] on div at bounding box center [315, 40] width 36 height 22
click at [162, 155] on div at bounding box center [144, 147] width 75 height 22
click at [422, 123] on div at bounding box center [220, 104] width 440 height 209
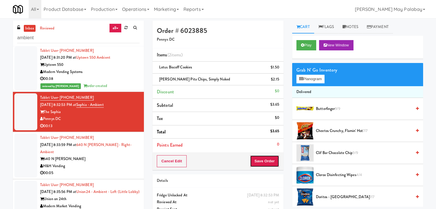
click at [263, 160] on button "Save Order" at bounding box center [264, 161] width 29 height 12
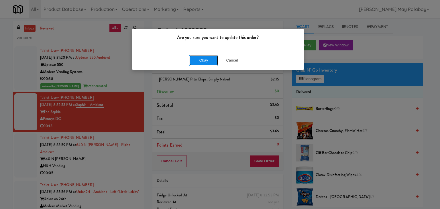
click at [197, 62] on button "Okay" at bounding box center [203, 60] width 29 height 10
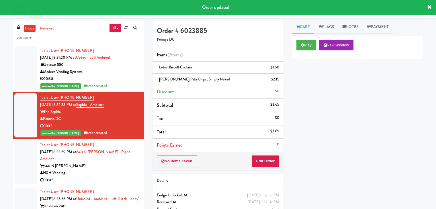
click at [120, 170] on div "H&H Vending" at bounding box center [89, 173] width 99 height 7
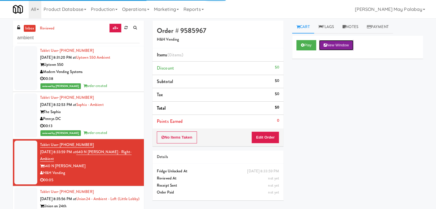
click at [331, 41] on button "New Window" at bounding box center [336, 45] width 34 height 10
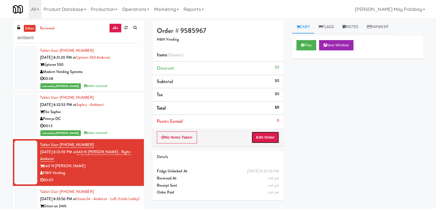
click at [267, 136] on button "Edit Order" at bounding box center [265, 138] width 28 height 12
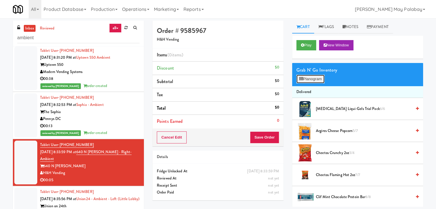
click at [309, 78] on button "Planogram" at bounding box center [310, 79] width 28 height 9
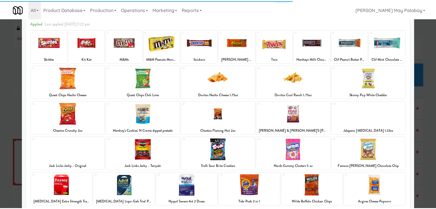
scroll to position [29, 0]
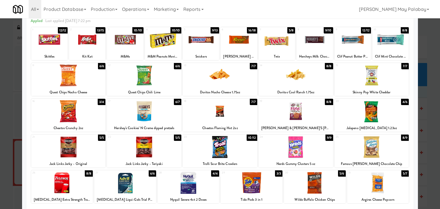
click at [323, 150] on div at bounding box center [296, 147] width 75 height 22
click at [426, 115] on div at bounding box center [220, 104] width 440 height 209
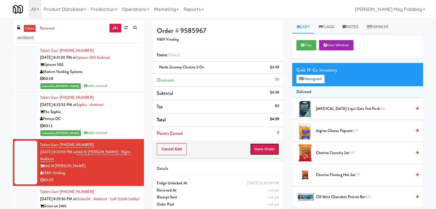
click at [268, 148] on button "Save Order" at bounding box center [264, 149] width 29 height 12
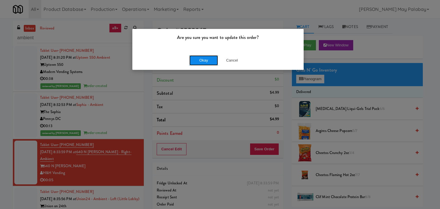
click at [195, 58] on button "Okay" at bounding box center [203, 60] width 29 height 10
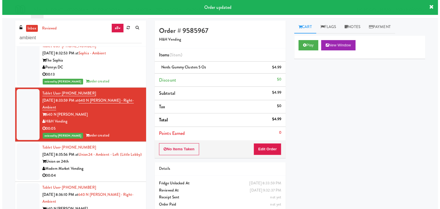
scroll to position [573, 0]
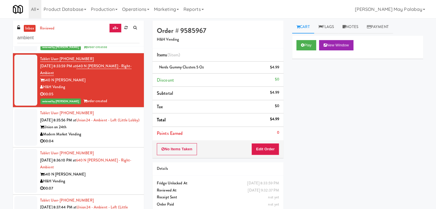
click at [109, 131] on div "Modern Market Vending" at bounding box center [89, 134] width 99 height 7
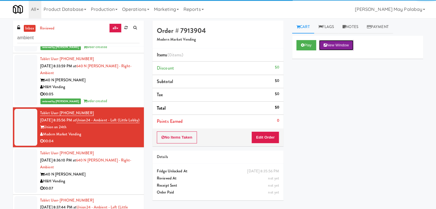
click at [351, 47] on button "New Window" at bounding box center [336, 45] width 34 height 10
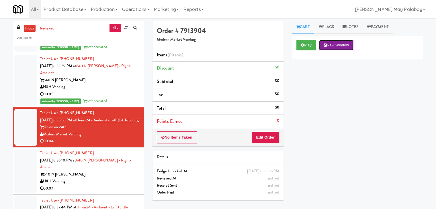
click at [353, 43] on button "New Window" at bounding box center [336, 45] width 34 height 10
drag, startPoint x: 263, startPoint y: 136, endPoint x: 273, endPoint y: 127, distance: 12.8
click at [263, 136] on button "Edit Order" at bounding box center [265, 138] width 28 height 12
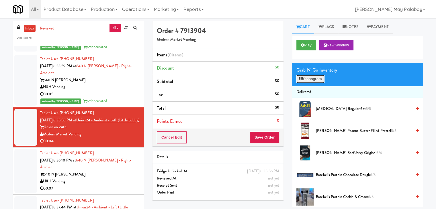
click at [320, 81] on button "Planogram" at bounding box center [310, 79] width 28 height 9
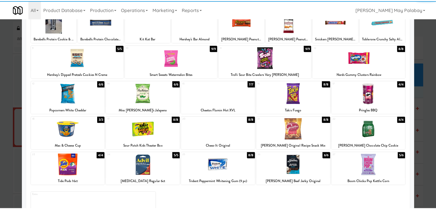
scroll to position [29, 0]
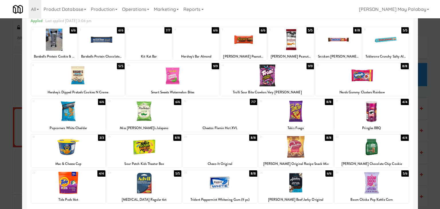
click at [170, 117] on div at bounding box center [144, 111] width 75 height 22
click at [423, 109] on div at bounding box center [220, 104] width 440 height 209
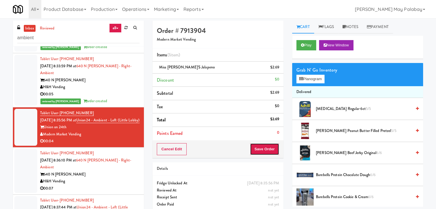
click at [256, 148] on button "Save Order" at bounding box center [264, 149] width 29 height 12
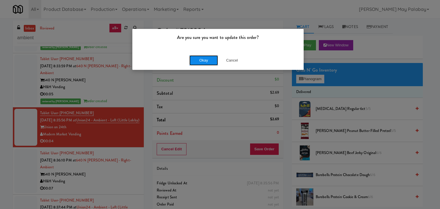
click at [205, 58] on button "Okay" at bounding box center [203, 60] width 29 height 10
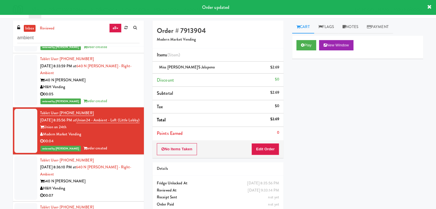
click at [110, 185] on div "H&H Vending" at bounding box center [89, 188] width 99 height 7
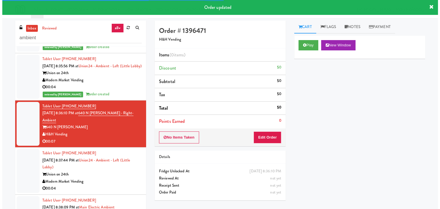
scroll to position [630, 0]
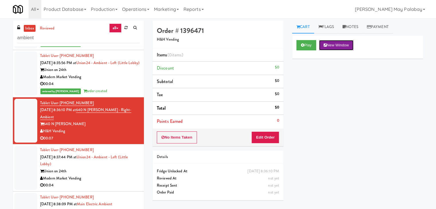
click at [344, 42] on button "New Window" at bounding box center [336, 45] width 34 height 10
click at [266, 138] on button "Edit Order" at bounding box center [265, 138] width 28 height 12
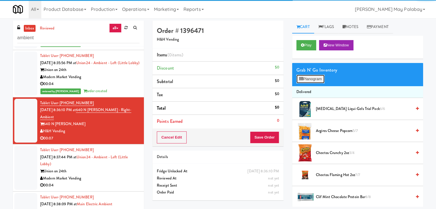
click at [315, 82] on button "Planogram" at bounding box center [310, 79] width 28 height 9
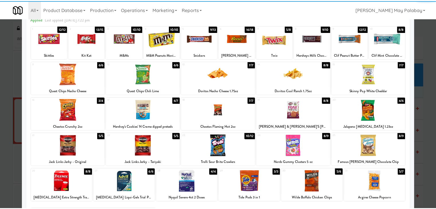
scroll to position [29, 0]
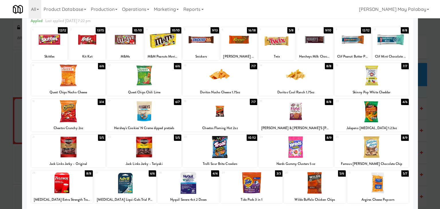
click at [337, 190] on div at bounding box center [315, 183] width 62 height 22
click at [420, 124] on div at bounding box center [220, 104] width 440 height 209
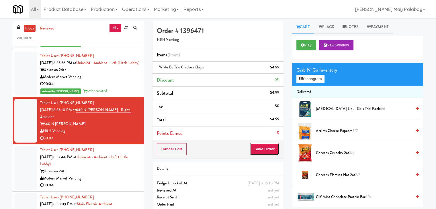
click at [262, 149] on button "Save Order" at bounding box center [264, 149] width 29 height 12
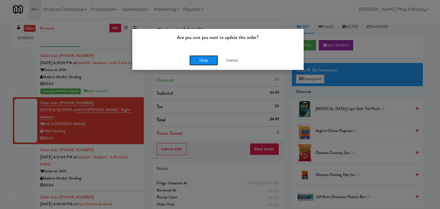
click at [203, 61] on button "Okay" at bounding box center [203, 60] width 29 height 10
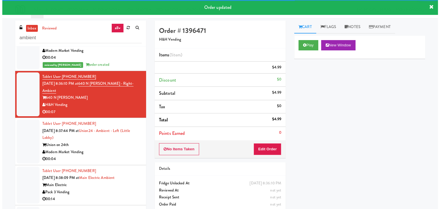
scroll to position [659, 0]
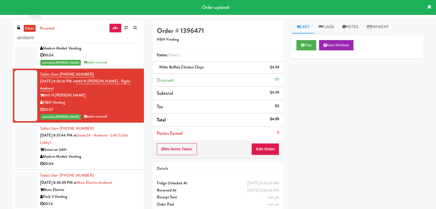
click at [106, 153] on div "Modern Market Vending" at bounding box center [89, 156] width 99 height 7
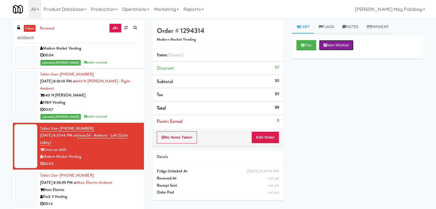
click at [337, 47] on button "New Window" at bounding box center [336, 45] width 34 height 10
click at [279, 140] on button "Edit Order" at bounding box center [265, 138] width 28 height 12
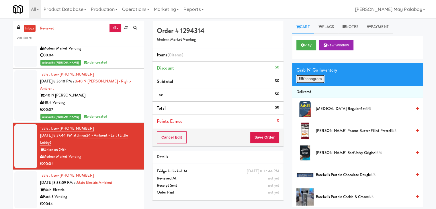
click at [309, 80] on button "Planogram" at bounding box center [310, 79] width 28 height 9
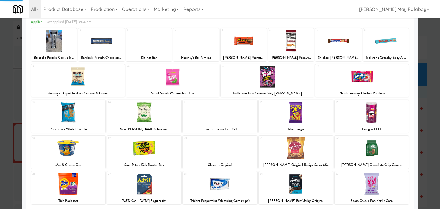
scroll to position [29, 0]
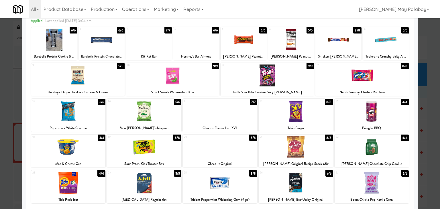
click at [161, 113] on div at bounding box center [144, 111] width 75 height 22
click at [422, 106] on div at bounding box center [220, 104] width 440 height 209
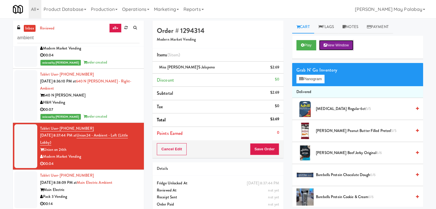
click at [343, 44] on button "New Window" at bounding box center [336, 45] width 34 height 10
click at [306, 79] on button "Planogram" at bounding box center [310, 79] width 28 height 9
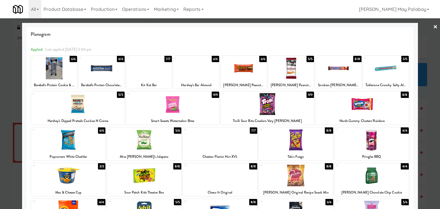
click at [434, 121] on div at bounding box center [220, 104] width 440 height 209
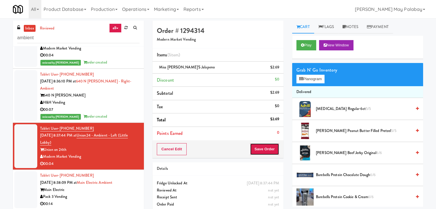
click at [256, 147] on button "Save Order" at bounding box center [264, 149] width 29 height 12
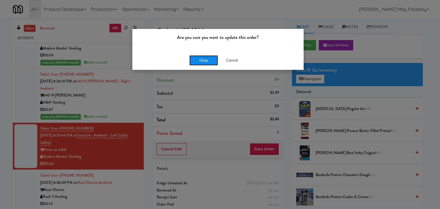
click at [204, 60] on button "Okay" at bounding box center [203, 60] width 29 height 10
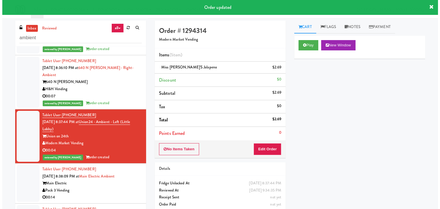
scroll to position [716, 0]
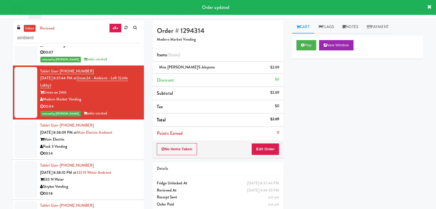
click at [116, 143] on div "Pack 3 Vending" at bounding box center [89, 146] width 99 height 7
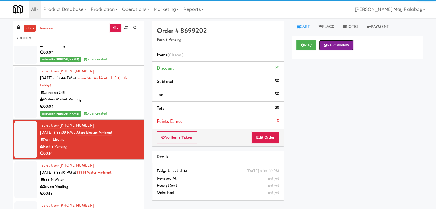
click at [338, 44] on button "New Window" at bounding box center [336, 45] width 34 height 10
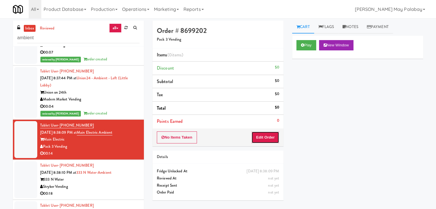
drag, startPoint x: 264, startPoint y: 137, endPoint x: 273, endPoint y: 122, distance: 17.3
click at [264, 137] on button "Edit Order" at bounding box center [265, 138] width 28 height 12
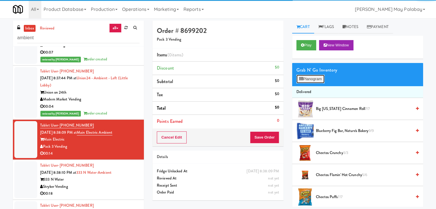
click at [309, 80] on button "Planogram" at bounding box center [310, 79] width 28 height 9
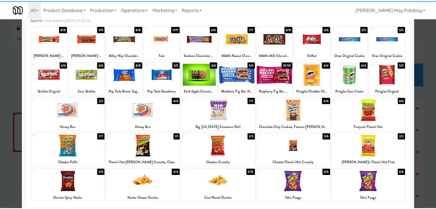
scroll to position [29, 0]
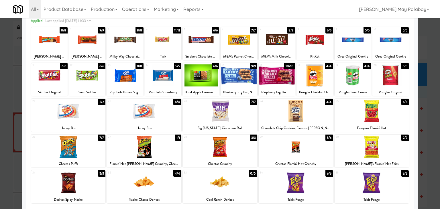
click at [400, 117] on div at bounding box center [372, 111] width 75 height 22
click at [435, 111] on div at bounding box center [220, 104] width 440 height 209
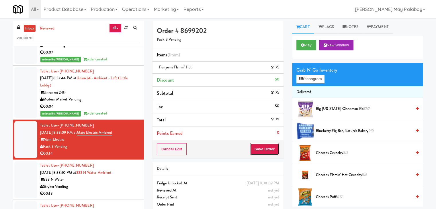
click at [268, 148] on button "Save Order" at bounding box center [264, 149] width 29 height 12
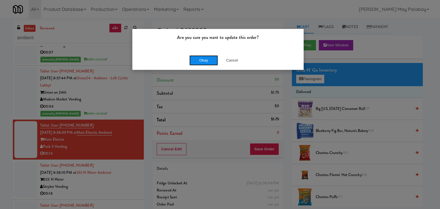
click at [202, 62] on button "Okay" at bounding box center [203, 60] width 29 height 10
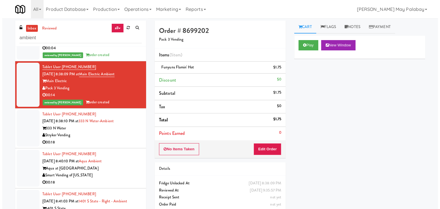
scroll to position [774, 0]
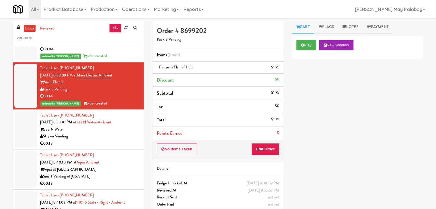
click at [107, 140] on div "00:18" at bounding box center [89, 143] width 99 height 7
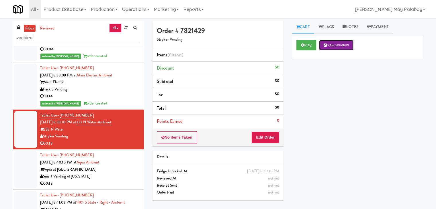
click at [346, 48] on button "New Window" at bounding box center [336, 45] width 34 height 10
click at [269, 138] on button "Edit Order" at bounding box center [265, 138] width 28 height 12
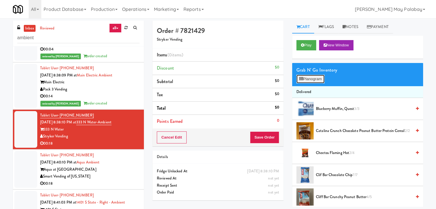
click at [318, 81] on button "Planogram" at bounding box center [310, 79] width 28 height 9
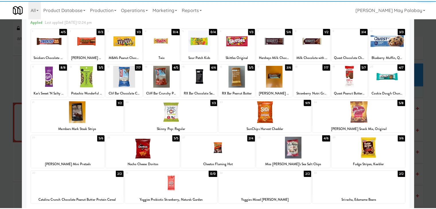
scroll to position [29, 0]
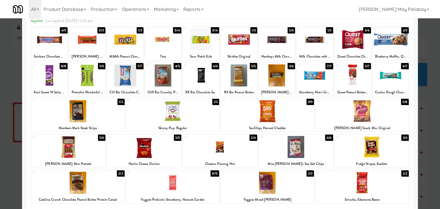
click at [392, 150] on div at bounding box center [372, 147] width 75 height 22
click at [137, 38] on div at bounding box center [125, 40] width 36 height 22
click at [387, 126] on div "Gardetto's Snack Mix, Original" at bounding box center [362, 128] width 92 height 7
click at [375, 111] on div at bounding box center [362, 111] width 93 height 22
click at [435, 95] on div at bounding box center [220, 104] width 440 height 209
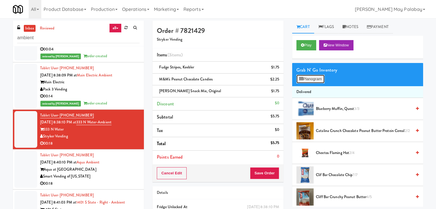
click at [313, 79] on button "Planogram" at bounding box center [310, 79] width 28 height 9
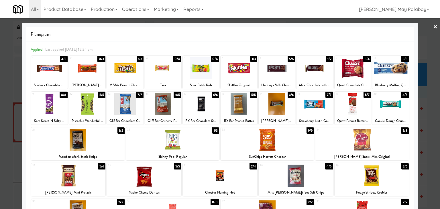
click at [428, 108] on div at bounding box center [220, 104] width 440 height 209
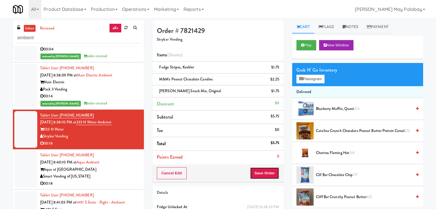
click at [259, 173] on button "Save Order" at bounding box center [264, 173] width 29 height 12
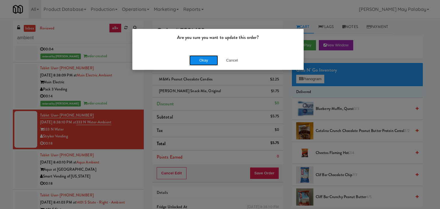
click at [205, 58] on button "Okay" at bounding box center [203, 60] width 29 height 10
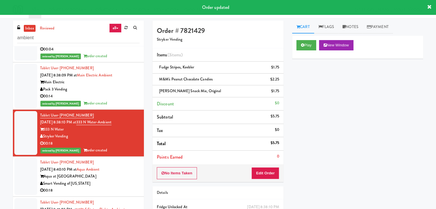
click at [131, 180] on div "Smart Vending of [US_STATE]" at bounding box center [89, 183] width 99 height 7
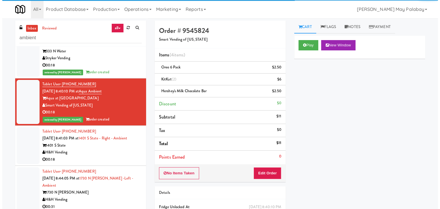
scroll to position [860, 0]
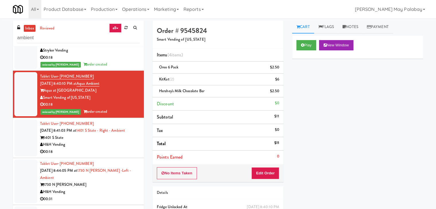
click at [113, 148] on div "00:18" at bounding box center [89, 151] width 99 height 7
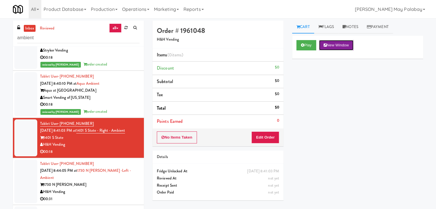
click at [336, 45] on button "New Window" at bounding box center [336, 45] width 34 height 10
drag, startPoint x: 266, startPoint y: 138, endPoint x: 276, endPoint y: 120, distance: 20.5
click at [266, 138] on button "Edit Order" at bounding box center [265, 138] width 28 height 12
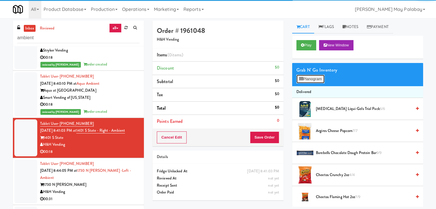
click at [306, 77] on button "Planogram" at bounding box center [310, 79] width 28 height 9
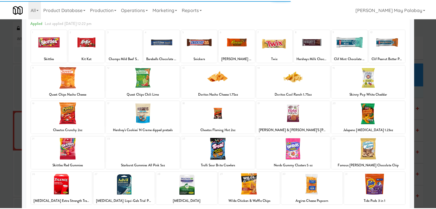
scroll to position [29, 0]
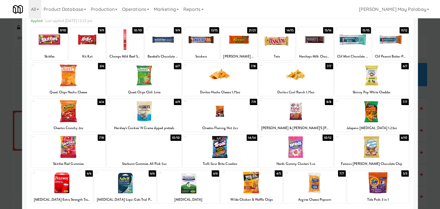
click at [322, 79] on div at bounding box center [296, 75] width 75 height 22
click at [390, 83] on div at bounding box center [372, 75] width 75 height 22
click at [419, 108] on div at bounding box center [220, 104] width 440 height 209
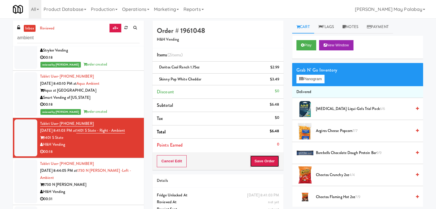
click at [260, 160] on button "Save Order" at bounding box center [264, 161] width 29 height 12
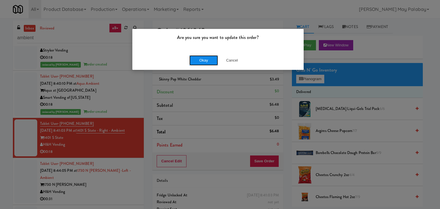
click at [199, 59] on button "Okay" at bounding box center [203, 60] width 29 height 10
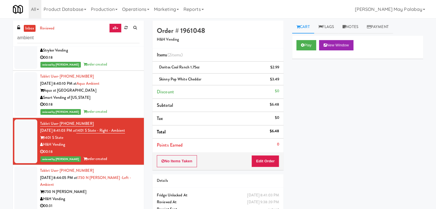
click at [121, 203] on div "00:31" at bounding box center [89, 206] width 99 height 7
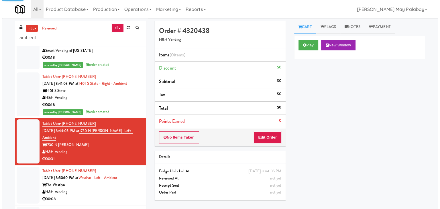
scroll to position [946, 0]
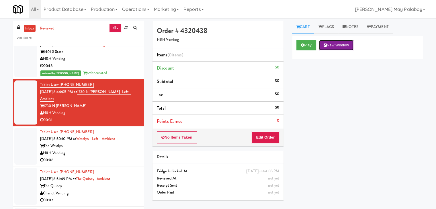
click at [341, 43] on button "New Window" at bounding box center [336, 45] width 34 height 10
click at [268, 136] on button "Edit Order" at bounding box center [265, 138] width 28 height 12
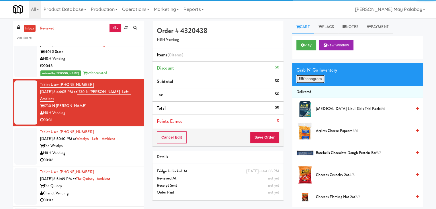
click at [305, 81] on button "Planogram" at bounding box center [310, 79] width 28 height 9
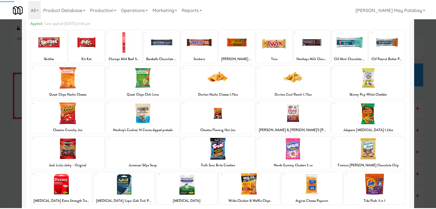
scroll to position [29, 0]
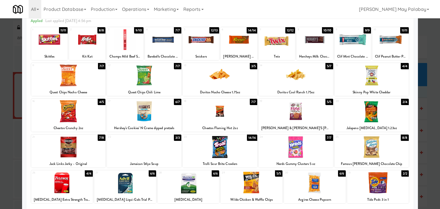
click at [174, 120] on div at bounding box center [144, 111] width 75 height 22
click at [227, 79] on div at bounding box center [220, 75] width 75 height 22
click at [386, 150] on div at bounding box center [372, 147] width 75 height 22
click at [210, 42] on div at bounding box center [201, 40] width 36 height 22
click at [277, 52] on div "7 12/12 Twix" at bounding box center [277, 43] width 36 height 33
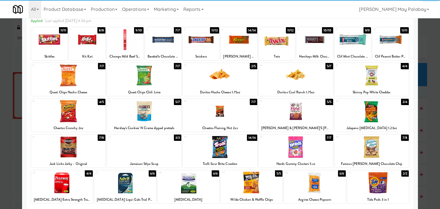
click at [239, 51] on div "6 14/14 Reese's Peanut Butter Cups" at bounding box center [239, 43] width 36 height 33
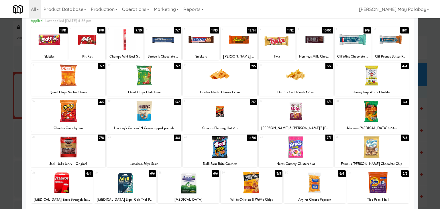
click at [429, 150] on div at bounding box center [220, 104] width 440 height 209
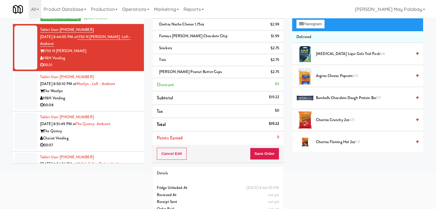
scroll to position [57, 0]
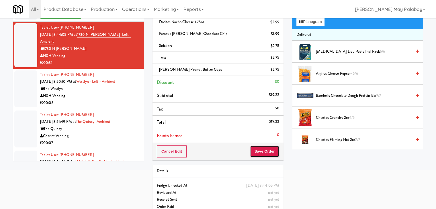
click at [271, 152] on button "Save Order" at bounding box center [264, 152] width 29 height 12
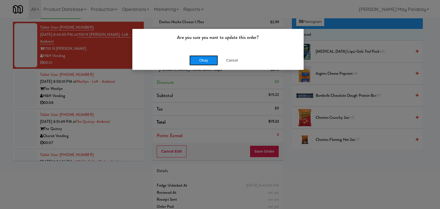
click at [207, 62] on button "Okay" at bounding box center [203, 60] width 29 height 10
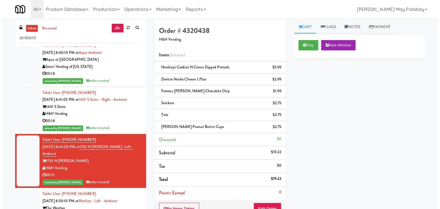
scroll to position [917, 0]
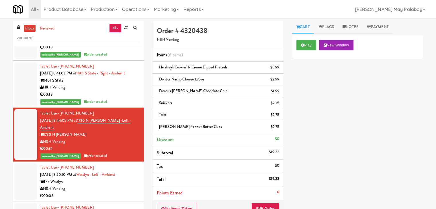
click at [122, 185] on div "H&H Vending" at bounding box center [89, 188] width 99 height 7
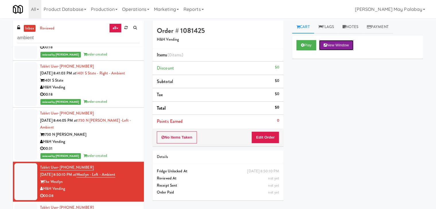
click at [337, 44] on button "New Window" at bounding box center [336, 45] width 34 height 10
click at [259, 137] on button "Edit Order" at bounding box center [265, 138] width 28 height 12
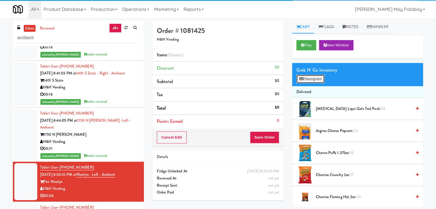
click at [320, 75] on button "Planogram" at bounding box center [310, 79] width 28 height 9
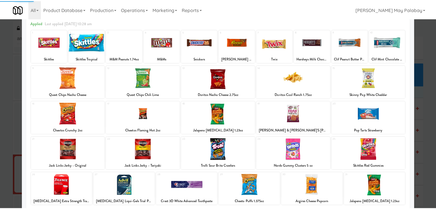
scroll to position [29, 0]
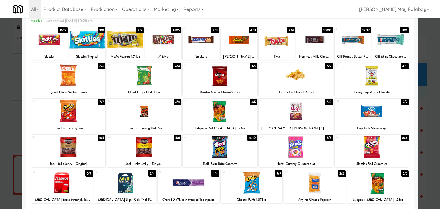
click at [210, 48] on div at bounding box center [201, 40] width 36 height 22
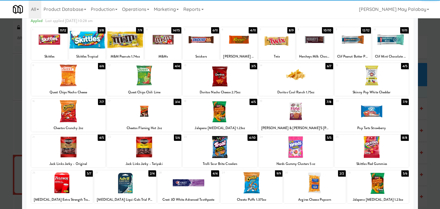
click at [241, 48] on div at bounding box center [239, 40] width 36 height 22
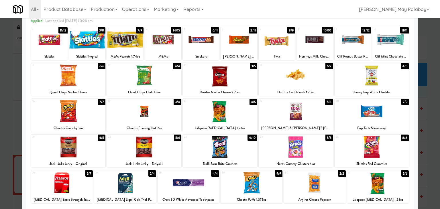
click at [435, 93] on div at bounding box center [220, 104] width 440 height 209
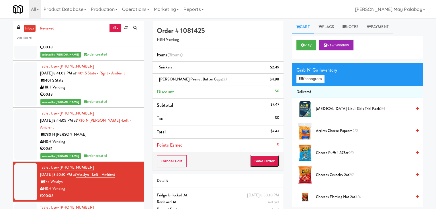
click at [262, 160] on button "Save Order" at bounding box center [264, 161] width 29 height 12
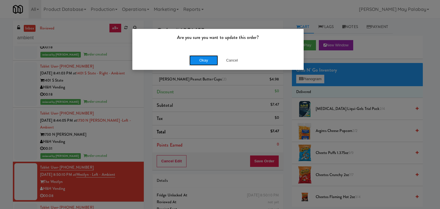
click at [204, 61] on button "Okay" at bounding box center [203, 60] width 29 height 10
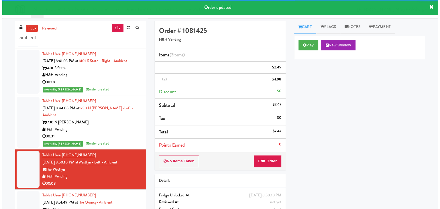
scroll to position [974, 0]
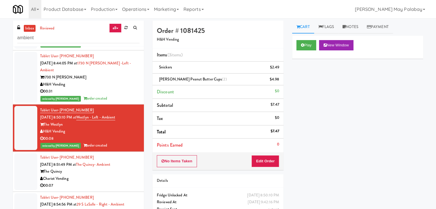
click at [83, 175] on div "Chariot Vending" at bounding box center [89, 178] width 99 height 7
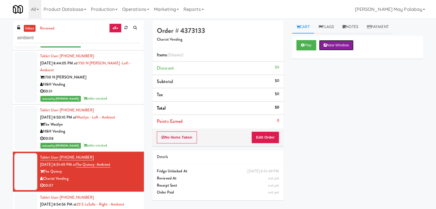
click at [342, 44] on button "New Window" at bounding box center [336, 45] width 34 height 10
click at [260, 140] on button "Edit Order" at bounding box center [265, 138] width 28 height 12
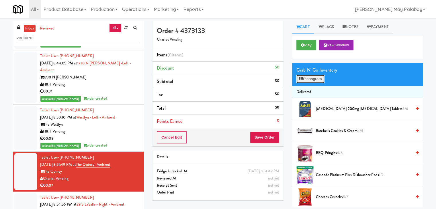
click at [318, 81] on button "Planogram" at bounding box center [310, 79] width 28 height 9
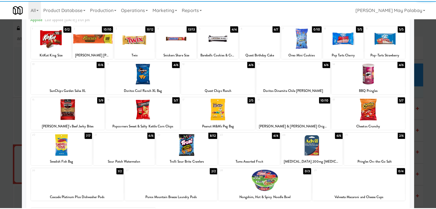
scroll to position [29, 0]
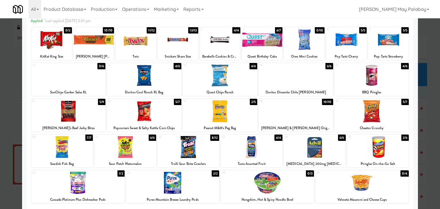
click at [312, 116] on div at bounding box center [296, 111] width 75 height 22
click at [424, 122] on div at bounding box center [220, 104] width 440 height 209
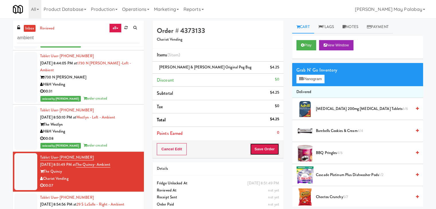
click at [269, 148] on button "Save Order" at bounding box center [264, 149] width 29 height 12
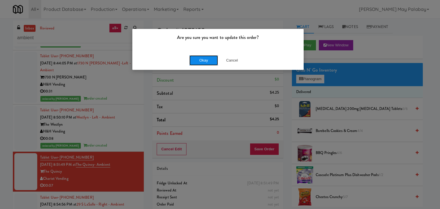
click at [209, 62] on button "Okay" at bounding box center [203, 60] width 29 height 10
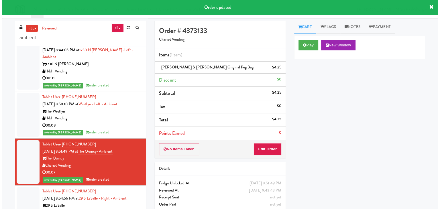
scroll to position [1032, 0]
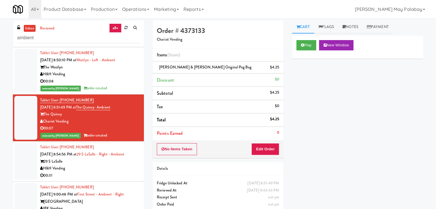
click at [98, 158] on div "29 S LaSalle" at bounding box center [89, 161] width 99 height 7
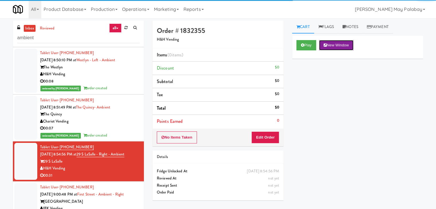
click at [350, 45] on button "New Window" at bounding box center [336, 45] width 34 height 10
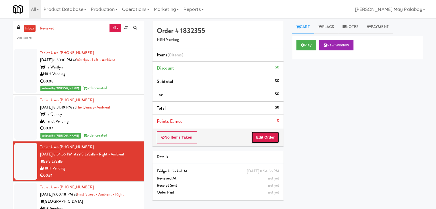
click at [273, 134] on button "Edit Order" at bounding box center [265, 138] width 28 height 12
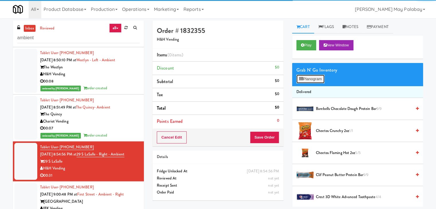
click at [306, 82] on button "Planogram" at bounding box center [310, 79] width 28 height 9
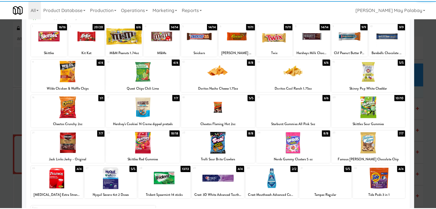
scroll to position [29, 0]
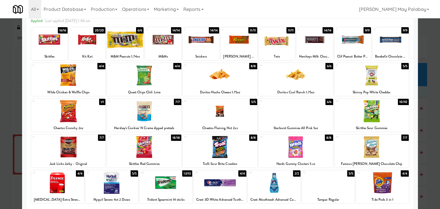
click at [317, 150] on div at bounding box center [296, 147] width 75 height 22
click at [427, 124] on div at bounding box center [220, 104] width 440 height 209
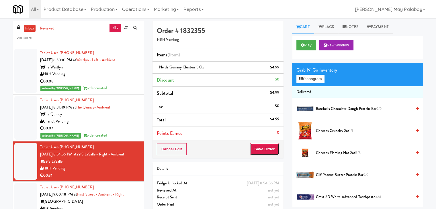
click at [260, 149] on button "Save Order" at bounding box center [264, 149] width 29 height 12
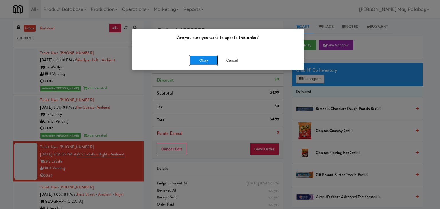
click at [203, 62] on button "Okay" at bounding box center [203, 60] width 29 height 10
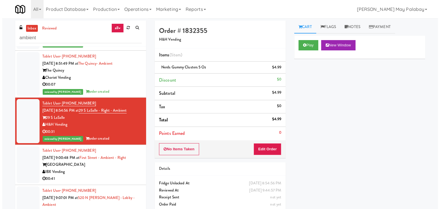
scroll to position [1089, 0]
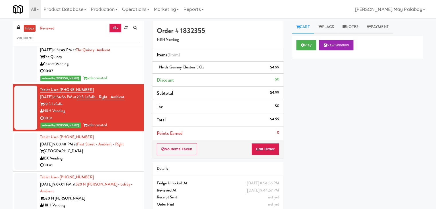
click at [91, 155] on div "IBX Vending" at bounding box center [89, 158] width 99 height 7
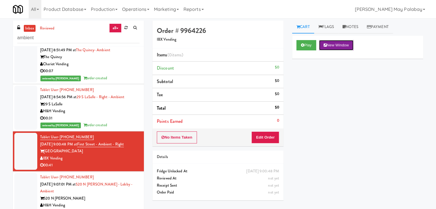
click at [336, 44] on button "New Window" at bounding box center [336, 45] width 34 height 10
drag, startPoint x: 264, startPoint y: 136, endPoint x: 279, endPoint y: 123, distance: 18.9
click at [264, 136] on button "Edit Order" at bounding box center [265, 138] width 28 height 12
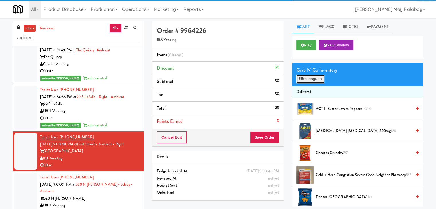
click at [316, 80] on button "Planogram" at bounding box center [310, 79] width 28 height 9
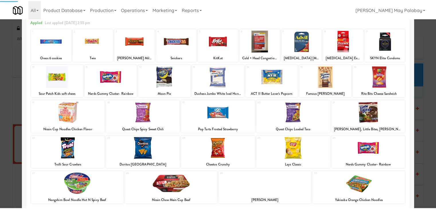
scroll to position [29, 0]
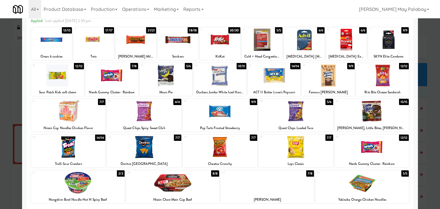
click at [229, 44] on div at bounding box center [220, 40] width 41 height 22
click at [244, 123] on div "19 9/9 Pop Tarts Frosted Strawberry" at bounding box center [220, 115] width 75 height 33
click at [420, 126] on div at bounding box center [220, 104] width 440 height 209
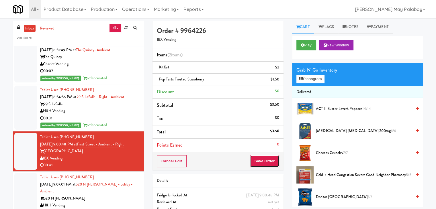
click at [264, 158] on button "Save Order" at bounding box center [264, 161] width 29 height 12
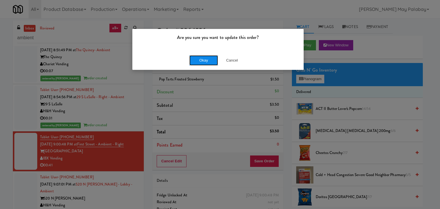
click at [213, 61] on button "Okay" at bounding box center [203, 60] width 29 height 10
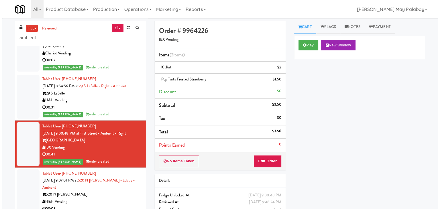
scroll to position [1114, 0]
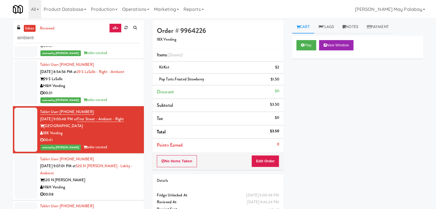
click at [99, 184] on div "H&H Vending" at bounding box center [89, 187] width 99 height 7
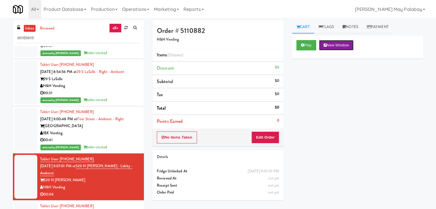
click at [353, 45] on button "New Window" at bounding box center [336, 45] width 34 height 10
click at [272, 135] on button "Edit Order" at bounding box center [265, 138] width 28 height 12
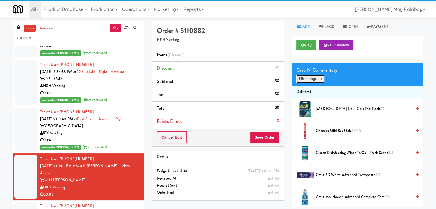
click at [315, 80] on button "Planogram" at bounding box center [310, 79] width 28 height 9
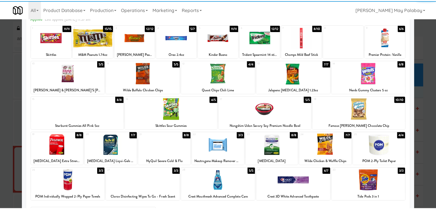
scroll to position [29, 0]
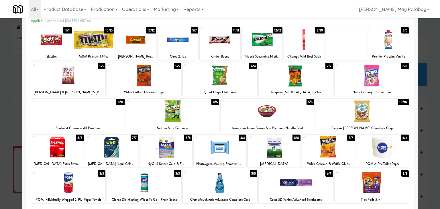
click at [149, 37] on div at bounding box center [135, 40] width 41 height 22
click at [420, 140] on div at bounding box center [220, 104] width 440 height 209
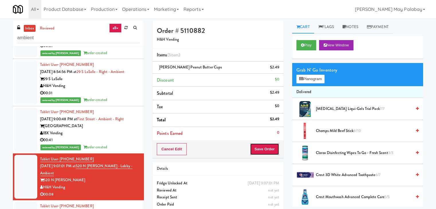
click at [272, 146] on button "Save Order" at bounding box center [264, 149] width 29 height 12
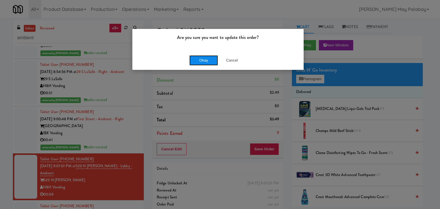
click at [203, 61] on button "Okay" at bounding box center [203, 60] width 29 height 10
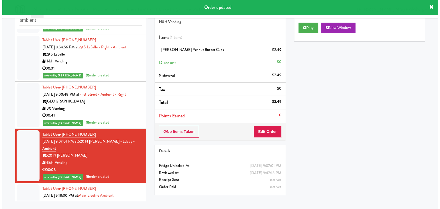
scroll to position [18, 0]
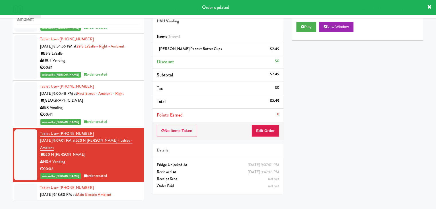
click at [106, 199] on div "Main Electric" at bounding box center [89, 202] width 99 height 7
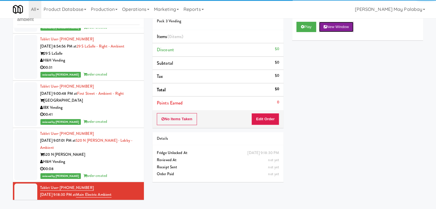
click at [347, 29] on button "New Window" at bounding box center [336, 27] width 34 height 10
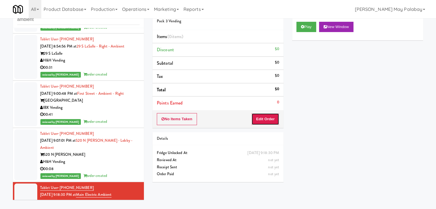
click at [275, 117] on button "Edit Order" at bounding box center [265, 119] width 28 height 12
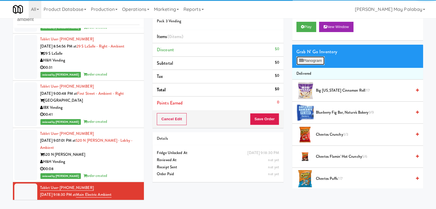
click at [310, 59] on button "Planogram" at bounding box center [310, 60] width 28 height 9
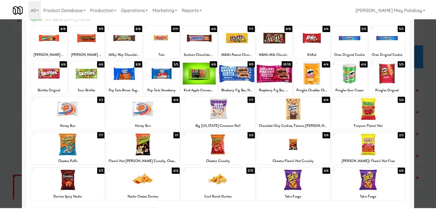
scroll to position [29, 0]
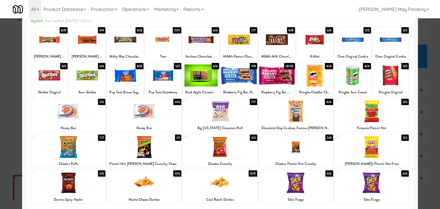
click at [177, 146] on div at bounding box center [144, 147] width 75 height 22
click at [424, 129] on div at bounding box center [220, 104] width 440 height 209
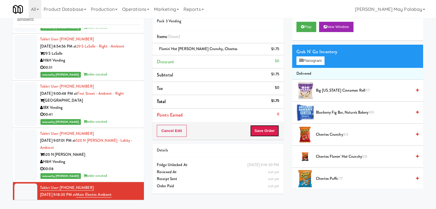
click at [261, 132] on button "Save Order" at bounding box center [264, 131] width 29 height 12
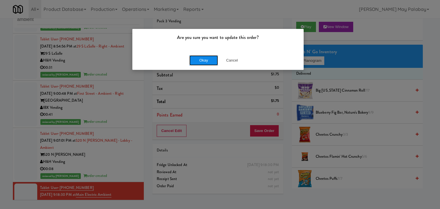
click at [201, 62] on button "Okay" at bounding box center [203, 60] width 29 height 10
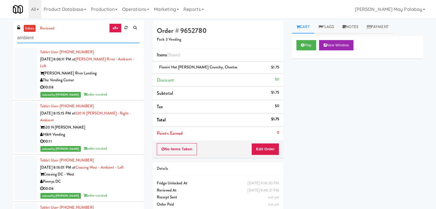
click at [39, 38] on input "ambient" at bounding box center [78, 38] width 122 height 11
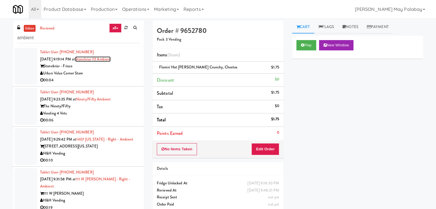
click at [96, 59] on link "Stonebriar #3 Ambient" at bounding box center [93, 58] width 36 height 5
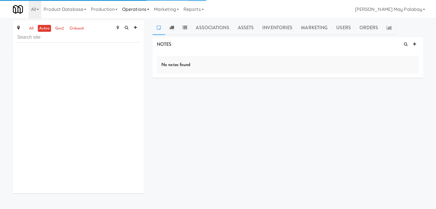
click at [149, 9] on icon at bounding box center [148, 9] width 2 height 1
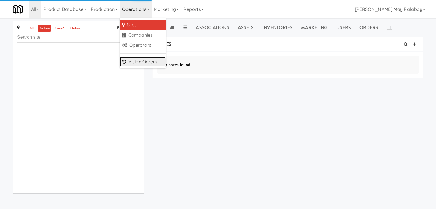
click at [140, 64] on link "Vision Orders" at bounding box center [143, 62] width 46 height 10
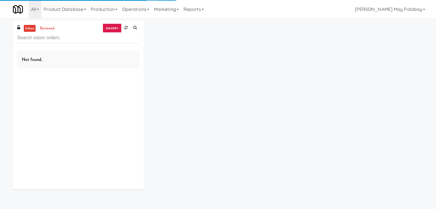
click at [40, 41] on input "text" at bounding box center [78, 38] width 122 height 11
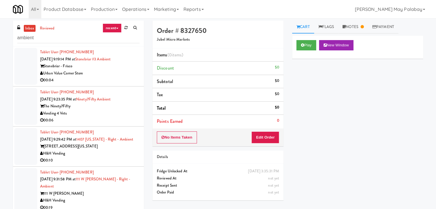
type input "ambient"
click at [118, 30] on link "recent" at bounding box center [112, 27] width 19 height 9
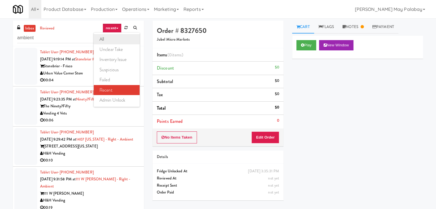
click at [109, 36] on link "all" at bounding box center [117, 39] width 46 height 10
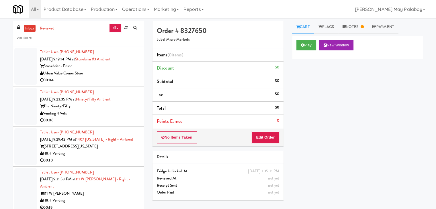
click at [109, 36] on input "ambient" at bounding box center [78, 38] width 122 height 11
click at [100, 55] on div "Tablet User · (805) 233-2461 Sep 22, 2025 9:19:14 PM at Stonebriar #3 Ambient S…" at bounding box center [89, 66] width 99 height 35
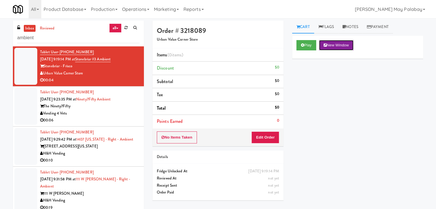
click at [338, 46] on button "New Window" at bounding box center [336, 45] width 34 height 10
click at [268, 138] on button "Edit Order" at bounding box center [265, 138] width 28 height 12
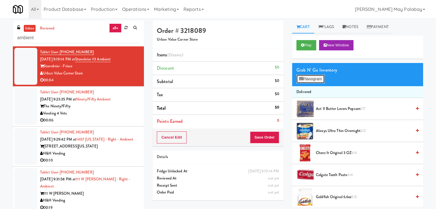
click at [311, 81] on button "Planogram" at bounding box center [310, 79] width 28 height 9
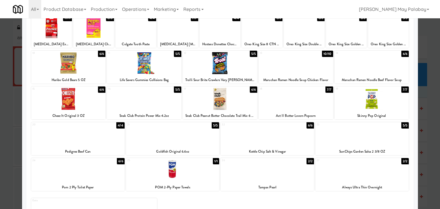
scroll to position [57, 0]
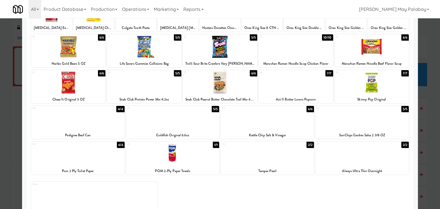
click at [188, 120] on div at bounding box center [172, 118] width 93 height 22
click at [423, 119] on div at bounding box center [220, 104] width 440 height 209
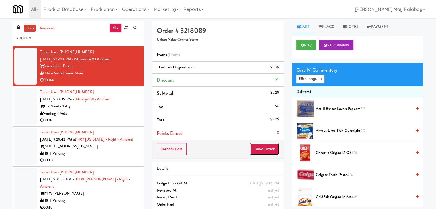
click at [270, 150] on button "Save Order" at bounding box center [264, 149] width 29 height 12
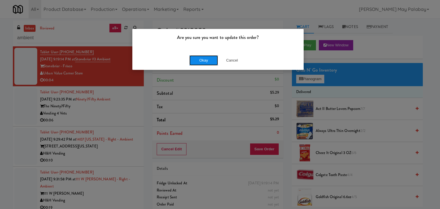
click at [202, 60] on button "Okay" at bounding box center [203, 60] width 29 height 10
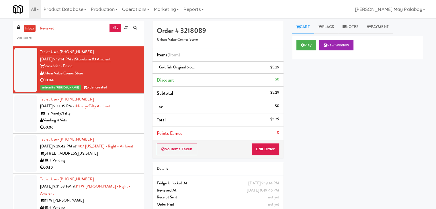
click at [92, 121] on div "Vending 4 Vets" at bounding box center [89, 120] width 99 height 7
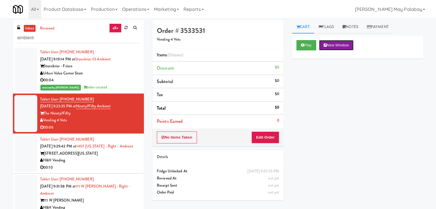
click at [328, 47] on button "New Window" at bounding box center [336, 45] width 34 height 10
click at [257, 138] on button "Edit Order" at bounding box center [265, 138] width 28 height 12
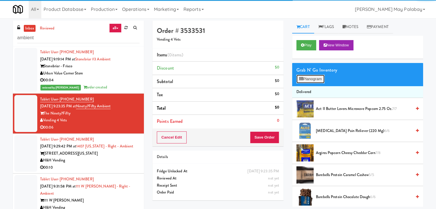
click at [306, 81] on button "Planogram" at bounding box center [310, 79] width 28 height 9
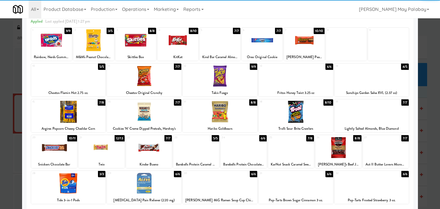
scroll to position [29, 0]
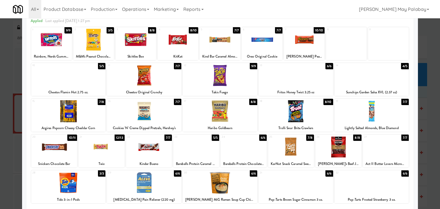
click at [323, 116] on div at bounding box center [296, 111] width 75 height 22
click at [421, 102] on div at bounding box center [220, 104] width 440 height 209
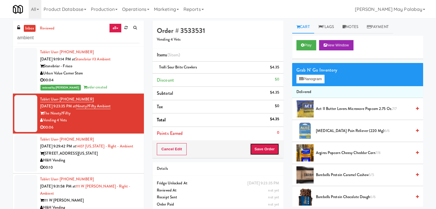
click at [273, 149] on button "Save Order" at bounding box center [264, 149] width 29 height 12
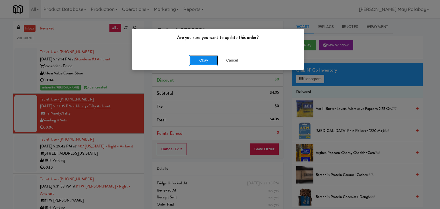
click at [203, 64] on button "Okay" at bounding box center [203, 60] width 29 height 10
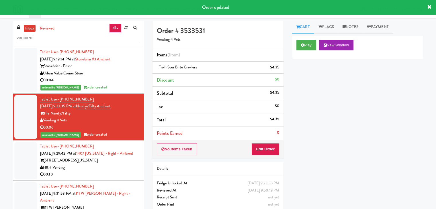
click at [116, 160] on div "Tablet User · (702) 239-3317 Sep 22, 2025 9:29:42 PM at 1407 Michigan - Right -…" at bounding box center [89, 160] width 99 height 35
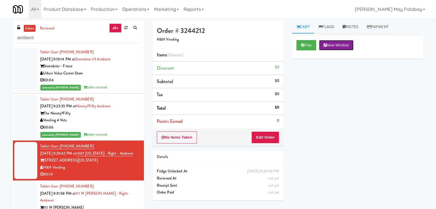
click at [344, 47] on button "New Window" at bounding box center [336, 45] width 34 height 10
click at [269, 138] on button "Edit Order" at bounding box center [265, 138] width 28 height 12
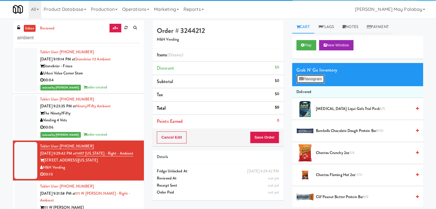
click at [310, 82] on button "Planogram" at bounding box center [310, 79] width 28 height 9
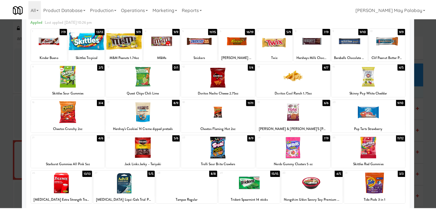
scroll to position [29, 0]
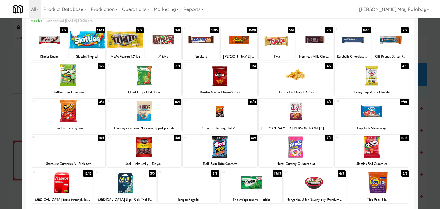
click at [139, 52] on div "3 9/9 M&M Peanuts 1.74oz" at bounding box center [125, 43] width 36 height 33
click at [434, 86] on div at bounding box center [220, 104] width 440 height 209
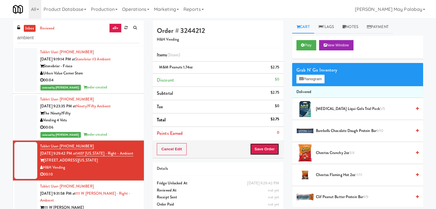
click at [266, 147] on button "Save Order" at bounding box center [264, 149] width 29 height 12
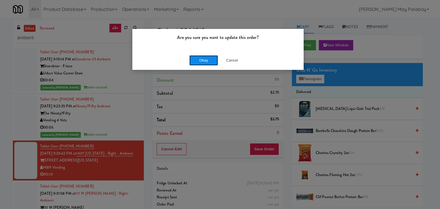
click at [206, 62] on button "Okay" at bounding box center [203, 60] width 29 height 10
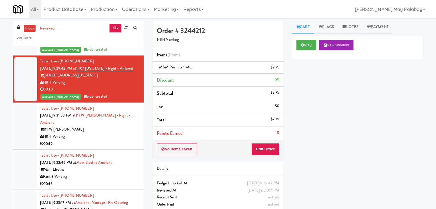
scroll to position [86, 0]
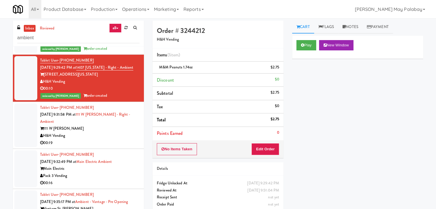
click at [117, 130] on div "111 W [PERSON_NAME]" at bounding box center [89, 128] width 99 height 7
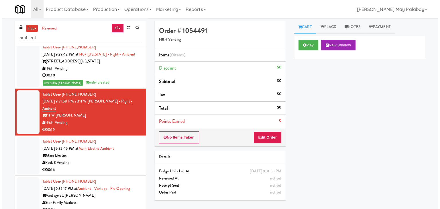
scroll to position [86, 0]
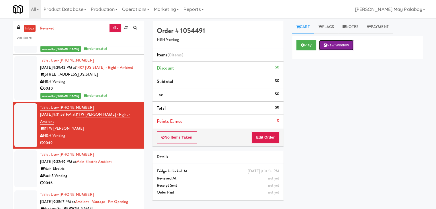
click at [337, 46] on button "New Window" at bounding box center [336, 45] width 34 height 10
click at [260, 136] on button "Edit Order" at bounding box center [265, 138] width 28 height 12
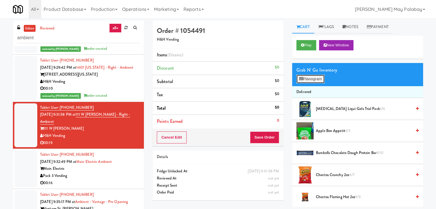
click at [315, 80] on button "Planogram" at bounding box center [310, 79] width 28 height 9
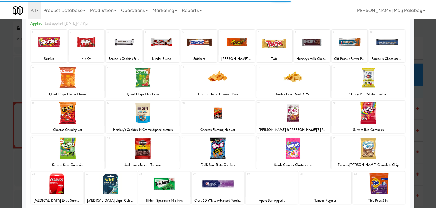
scroll to position [29, 0]
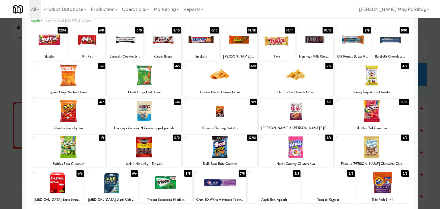
click at [385, 107] on div at bounding box center [372, 111] width 75 height 22
click at [324, 36] on div at bounding box center [315, 40] width 36 height 22
click at [170, 45] on div at bounding box center [163, 40] width 36 height 22
click at [168, 52] on div "4 7/10 Kinder Bueno" at bounding box center [163, 43] width 36 height 33
click at [425, 105] on div at bounding box center [220, 104] width 440 height 209
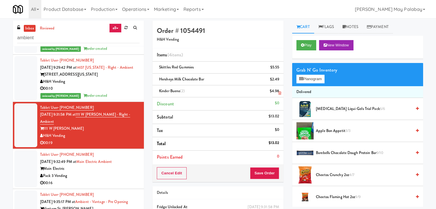
click at [280, 94] on icon at bounding box center [279, 93] width 3 height 4
click at [266, 175] on button "Save Order" at bounding box center [264, 173] width 29 height 12
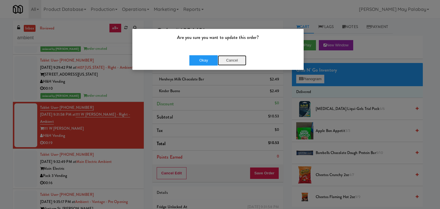
click at [225, 59] on button "Cancel" at bounding box center [232, 60] width 29 height 10
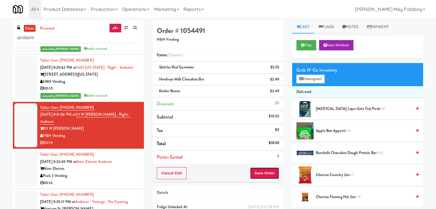
click at [266, 174] on button "Save Order" at bounding box center [264, 173] width 29 height 12
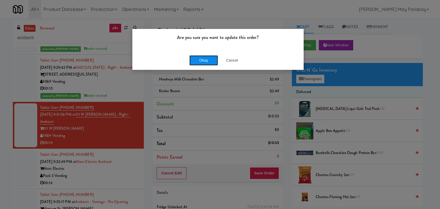
click at [200, 59] on button "Okay" at bounding box center [203, 60] width 29 height 10
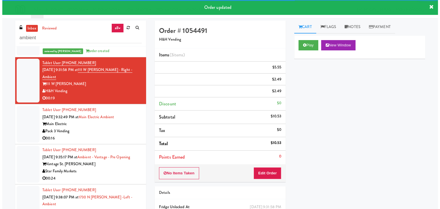
scroll to position [143, 0]
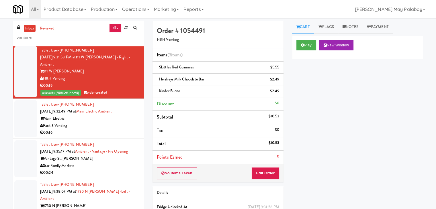
click at [112, 131] on div "00:16" at bounding box center [89, 132] width 99 height 7
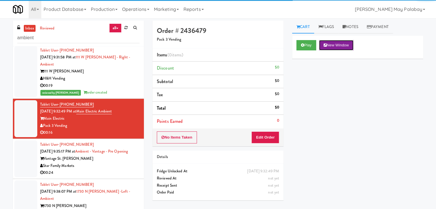
click at [351, 44] on button "New Window" at bounding box center [336, 45] width 34 height 10
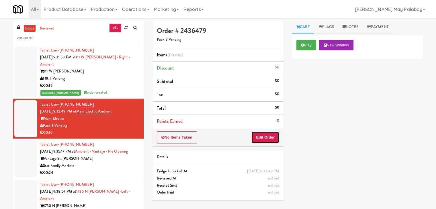
click at [265, 136] on button "Edit Order" at bounding box center [265, 138] width 28 height 12
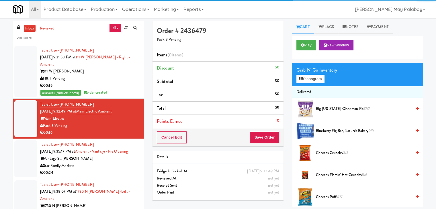
click at [307, 84] on div "Grab N' Go Inventory Planogram" at bounding box center [357, 74] width 131 height 23
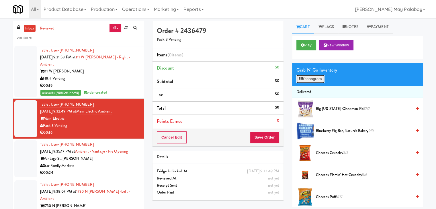
click at [309, 80] on button "Planogram" at bounding box center [310, 79] width 28 height 9
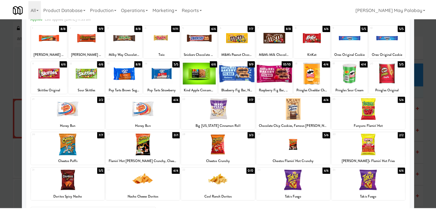
scroll to position [29, 0]
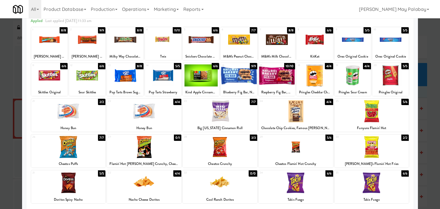
click at [97, 191] on div at bounding box center [68, 183] width 75 height 22
click at [88, 184] on div at bounding box center [68, 183] width 75 height 22
click at [430, 138] on div at bounding box center [220, 104] width 440 height 209
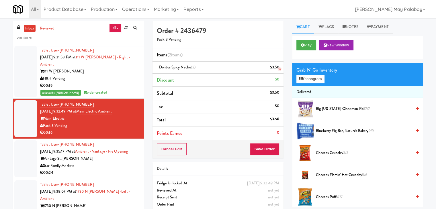
click at [278, 68] on icon at bounding box center [279, 70] width 3 height 4
click at [269, 152] on button "Save Order" at bounding box center [264, 149] width 29 height 12
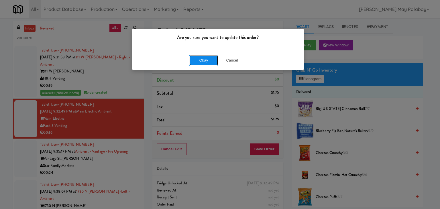
click at [205, 60] on button "Okay" at bounding box center [203, 60] width 29 height 10
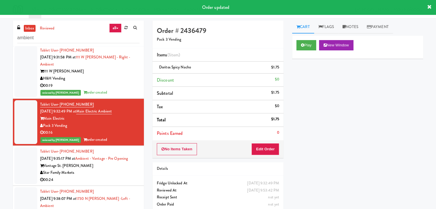
click at [73, 170] on div "Vantage St. [PERSON_NAME]" at bounding box center [89, 165] width 99 height 7
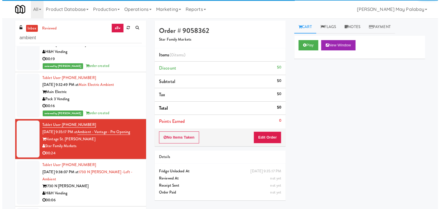
scroll to position [172, 0]
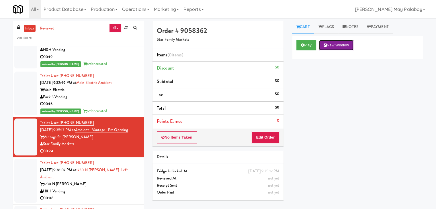
click at [348, 45] on button "New Window" at bounding box center [336, 45] width 34 height 10
drag, startPoint x: 268, startPoint y: 136, endPoint x: 275, endPoint y: 124, distance: 13.3
click at [268, 136] on button "Edit Order" at bounding box center [265, 138] width 28 height 12
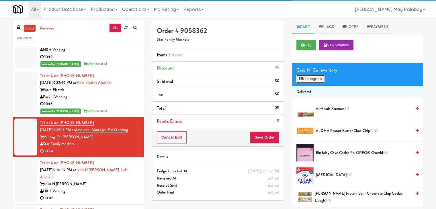
click at [305, 75] on button "Planogram" at bounding box center [310, 79] width 28 height 9
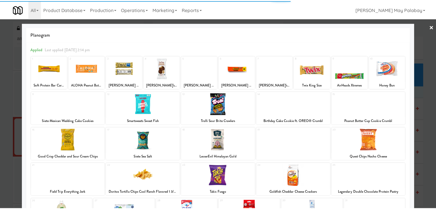
scroll to position [29, 0]
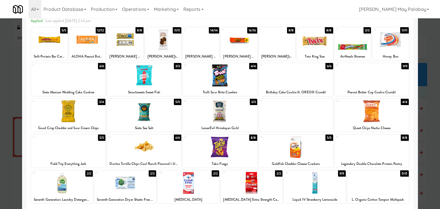
click at [400, 85] on div at bounding box center [372, 75] width 75 height 22
click at [256, 49] on div "1 5/5 Soft Protein Bar Caramel Choco, Barebells 2 12/12 ALOHA Peanut Butter Cho…" at bounding box center [220, 43] width 378 height 33
click at [250, 50] on div at bounding box center [239, 40] width 36 height 22
click at [431, 136] on div at bounding box center [220, 104] width 440 height 209
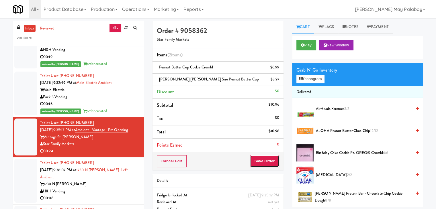
click at [258, 160] on button "Save Order" at bounding box center [264, 161] width 29 height 12
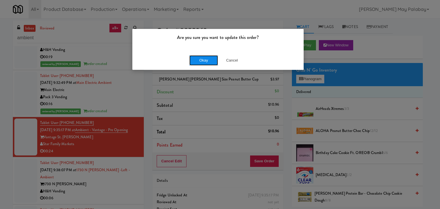
click at [201, 59] on button "Okay" at bounding box center [203, 60] width 29 height 10
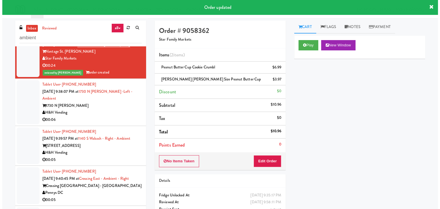
scroll to position [258, 0]
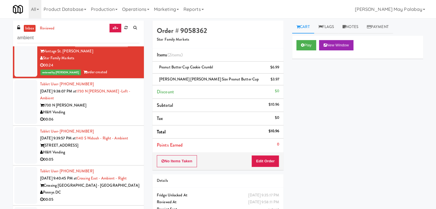
click at [96, 112] on div "H&H Vending" at bounding box center [89, 112] width 99 height 7
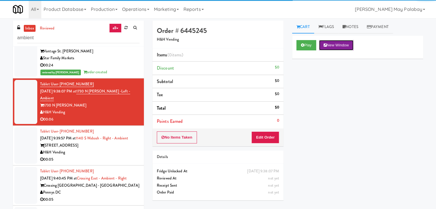
click at [338, 42] on button "New Window" at bounding box center [336, 45] width 34 height 10
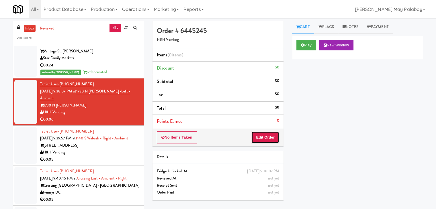
click at [270, 136] on button "Edit Order" at bounding box center [265, 138] width 28 height 12
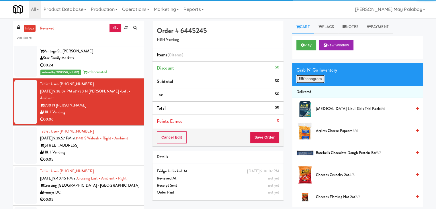
click at [307, 77] on button "Planogram" at bounding box center [310, 79] width 28 height 9
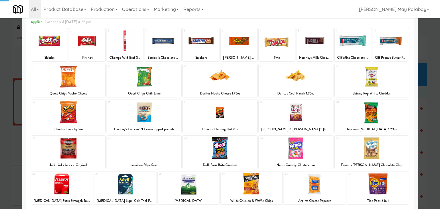
scroll to position [29, 0]
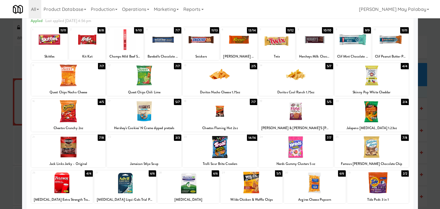
click at [390, 153] on div at bounding box center [372, 147] width 75 height 22
click at [421, 86] on div at bounding box center [220, 104] width 440 height 209
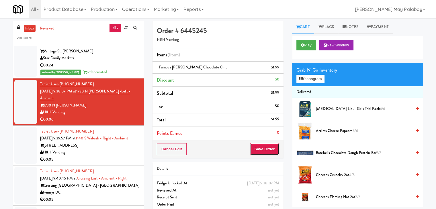
click at [267, 150] on button "Save Order" at bounding box center [264, 149] width 29 height 12
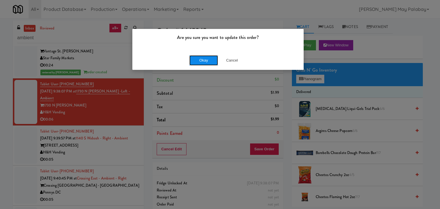
click at [210, 63] on button "Okay" at bounding box center [203, 60] width 29 height 10
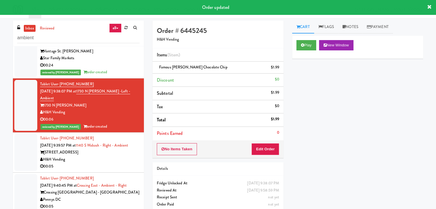
click at [108, 163] on div "H&H Vending" at bounding box center [89, 159] width 99 height 7
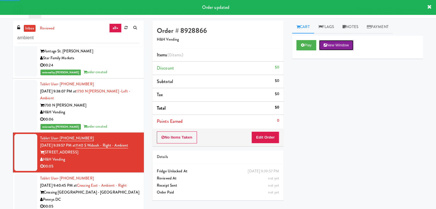
click at [339, 43] on button "New Window" at bounding box center [336, 45] width 34 height 10
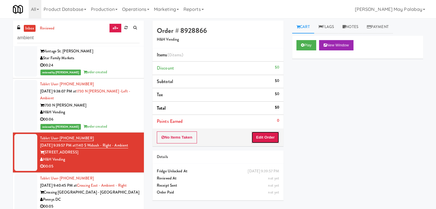
click at [267, 140] on button "Edit Order" at bounding box center [265, 138] width 28 height 12
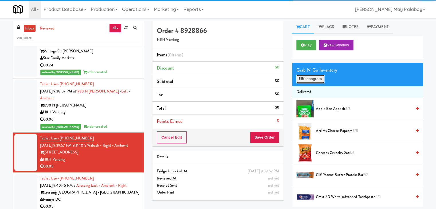
click at [304, 81] on button "Planogram" at bounding box center [310, 79] width 28 height 9
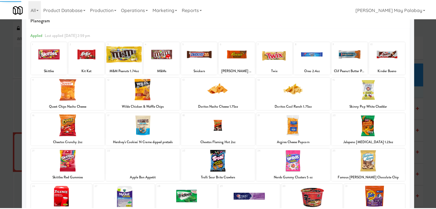
scroll to position [29, 0]
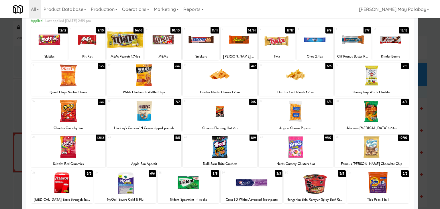
click at [378, 81] on div at bounding box center [372, 75] width 75 height 22
click at [428, 119] on div at bounding box center [220, 104] width 440 height 209
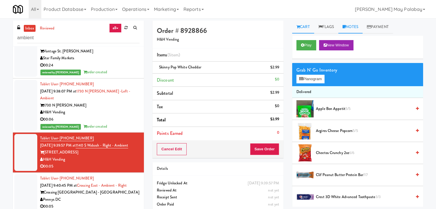
click at [354, 29] on link "Notes" at bounding box center [350, 27] width 24 height 13
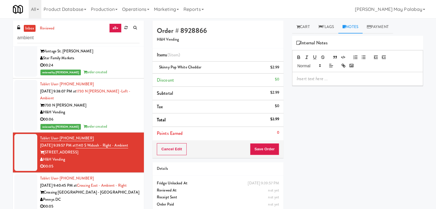
click at [342, 79] on p at bounding box center [358, 79] width 122 height 6
click at [271, 149] on button "Save Order" at bounding box center [264, 149] width 29 height 12
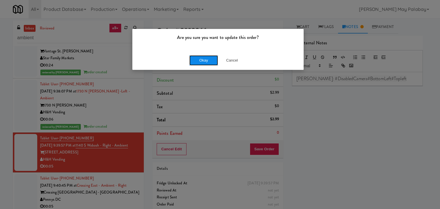
click at [203, 60] on button "Okay" at bounding box center [203, 60] width 29 height 10
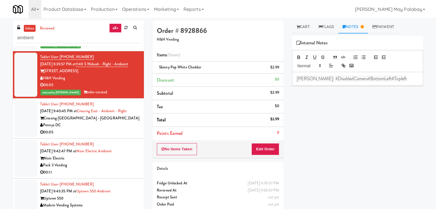
scroll to position [373, 0]
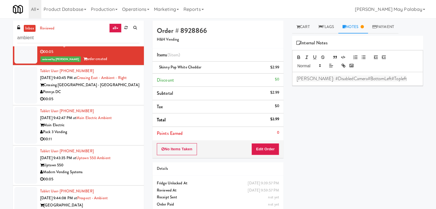
click at [114, 103] on div "00:05" at bounding box center [89, 99] width 99 height 7
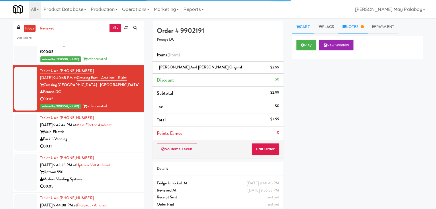
click at [356, 26] on link "Notes" at bounding box center [353, 27] width 30 height 13
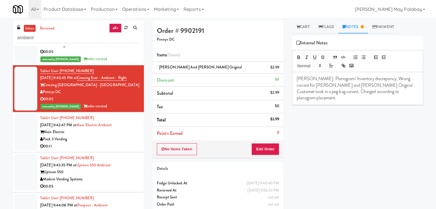
click at [120, 150] on div "00:11" at bounding box center [89, 146] width 99 height 7
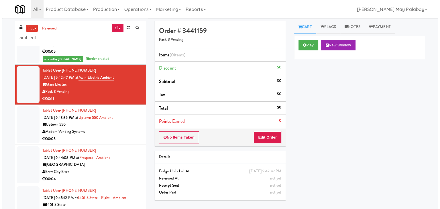
scroll to position [430, 0]
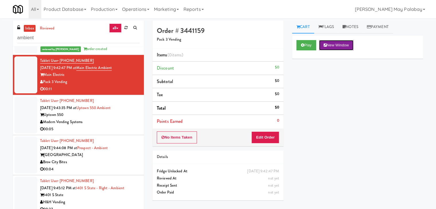
click at [342, 45] on button "New Window" at bounding box center [336, 45] width 34 height 10
click at [263, 134] on button "Edit Order" at bounding box center [265, 138] width 28 height 12
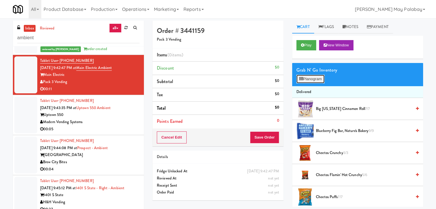
click at [313, 78] on button "Planogram" at bounding box center [310, 79] width 28 height 9
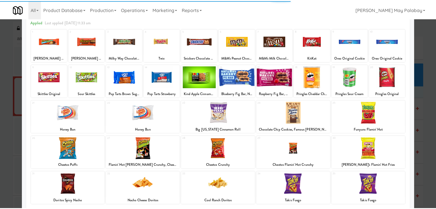
scroll to position [29, 0]
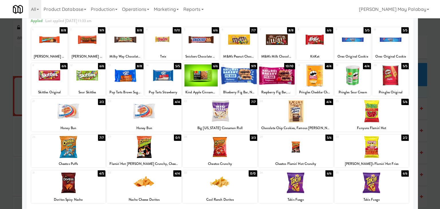
click at [429, 98] on div at bounding box center [220, 104] width 440 height 209
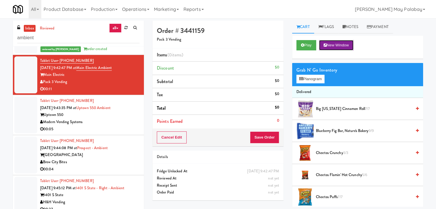
click at [340, 46] on button "New Window" at bounding box center [336, 45] width 34 height 10
click at [308, 77] on button "Planogram" at bounding box center [310, 79] width 28 height 9
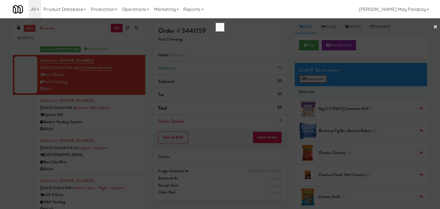
scroll to position [409, 0]
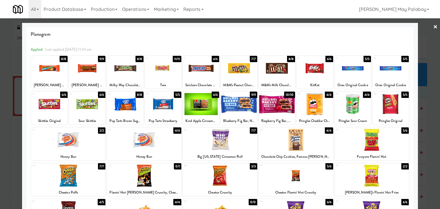
click at [318, 143] on div at bounding box center [296, 140] width 75 height 22
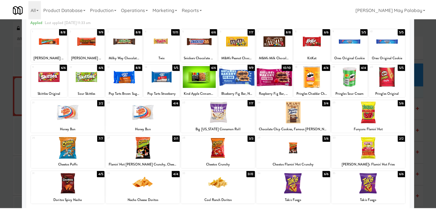
scroll to position [29, 0]
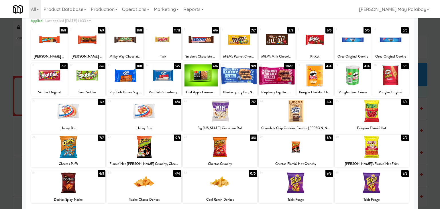
click at [311, 183] on div at bounding box center [296, 183] width 75 height 22
click at [428, 156] on div at bounding box center [220, 104] width 440 height 209
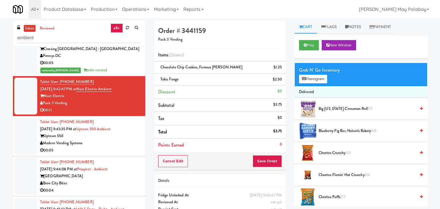
scroll to position [430, 0]
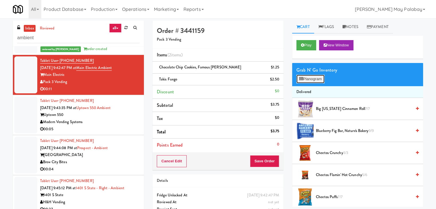
click at [321, 80] on button "Planogram" at bounding box center [310, 79] width 28 height 9
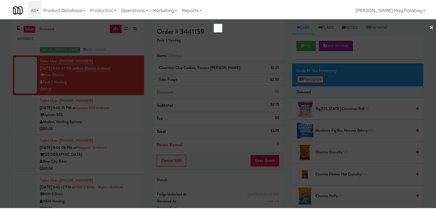
scroll to position [409, 0]
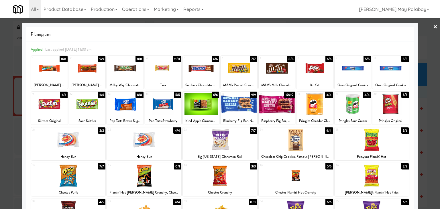
click at [428, 122] on div at bounding box center [220, 104] width 440 height 209
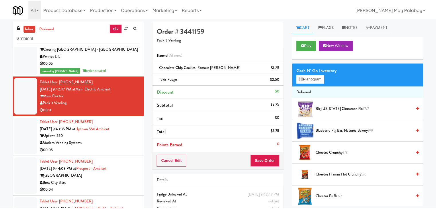
scroll to position [430, 0]
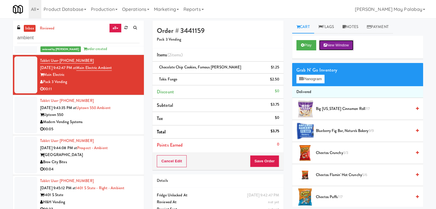
click at [343, 46] on button "New Window" at bounding box center [336, 45] width 34 height 10
click at [308, 77] on button "Planogram" at bounding box center [310, 79] width 28 height 9
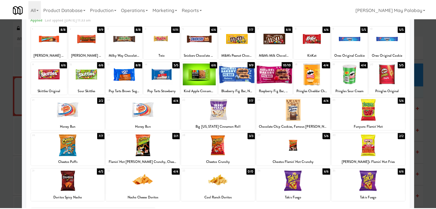
scroll to position [29, 0]
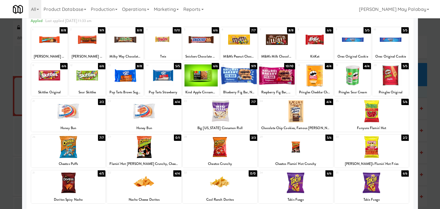
click at [433, 111] on div at bounding box center [220, 104] width 440 height 209
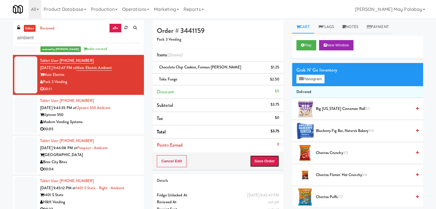
click at [262, 161] on button "Save Order" at bounding box center [264, 161] width 29 height 12
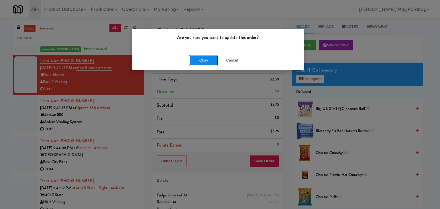
click at [202, 60] on button "Okay" at bounding box center [203, 60] width 29 height 10
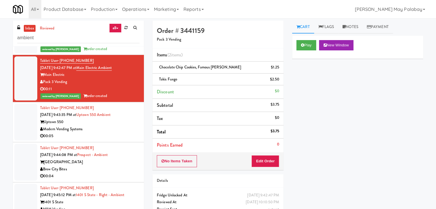
click at [76, 126] on div "Uptown 550" at bounding box center [89, 122] width 99 height 7
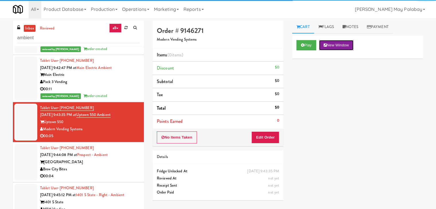
click at [352, 45] on button "New Window" at bounding box center [336, 45] width 34 height 10
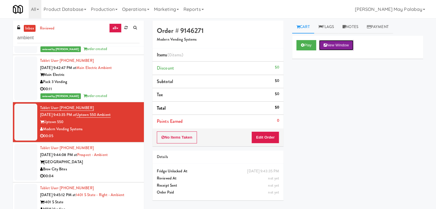
click at [342, 45] on button "New Window" at bounding box center [336, 45] width 34 height 10
click at [260, 136] on button "Edit Order" at bounding box center [265, 138] width 28 height 12
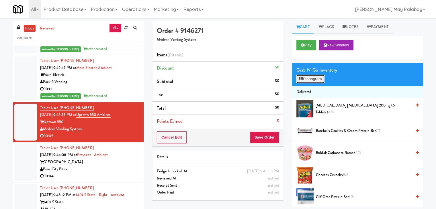
click at [315, 80] on button "Planogram" at bounding box center [310, 79] width 28 height 9
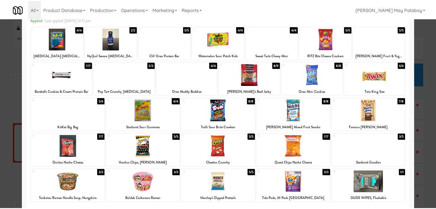
scroll to position [29, 0]
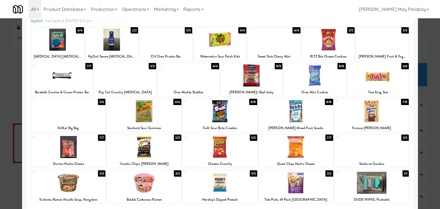
click at [240, 40] on div at bounding box center [220, 40] width 53 height 22
click at [434, 107] on div at bounding box center [220, 104] width 440 height 209
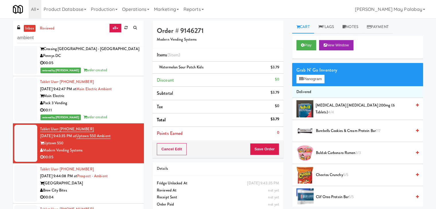
scroll to position [430, 0]
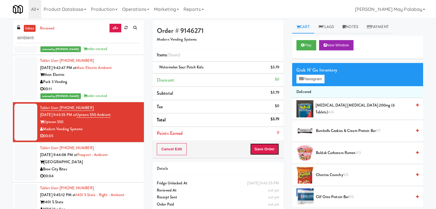
click at [263, 150] on button "Save Order" at bounding box center [264, 149] width 29 height 12
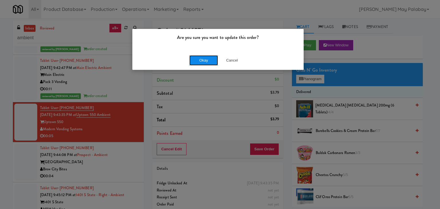
click at [199, 57] on button "Okay" at bounding box center [203, 60] width 29 height 10
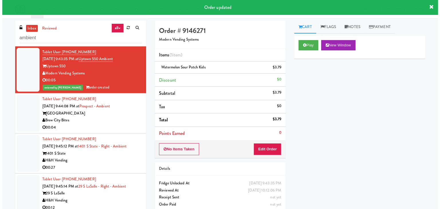
scroll to position [487, 0]
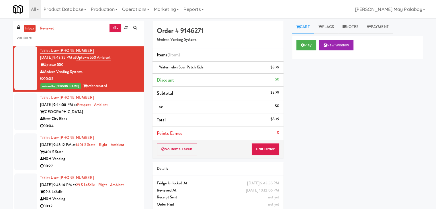
click at [116, 123] on div "Brew City Bites" at bounding box center [89, 118] width 99 height 7
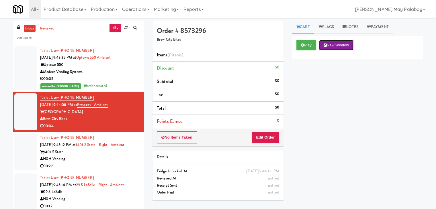
click at [348, 45] on button "New Window" at bounding box center [336, 45] width 34 height 10
click at [263, 136] on button "Edit Order" at bounding box center [265, 138] width 28 height 12
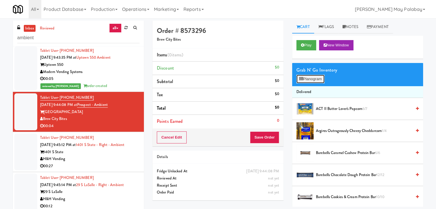
click at [308, 78] on button "Planogram" at bounding box center [310, 79] width 28 height 9
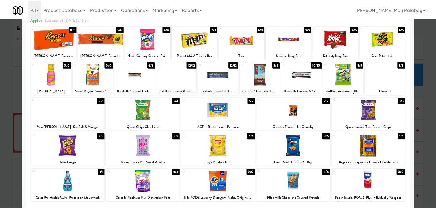
scroll to position [29, 0]
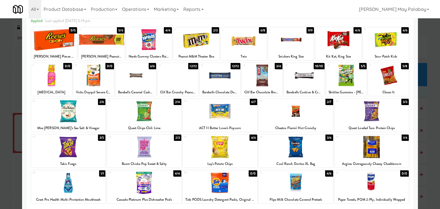
click at [250, 122] on div "20 6/7 ACT II Butter Lover's Popcorn" at bounding box center [220, 115] width 75 height 33
click at [430, 118] on div at bounding box center [220, 104] width 440 height 209
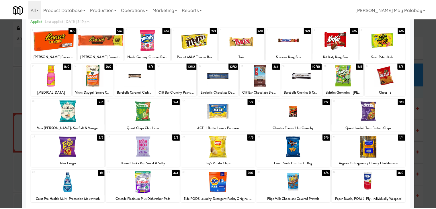
scroll to position [487, 0]
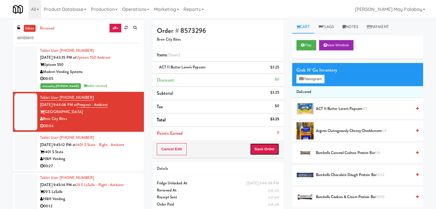
click at [267, 152] on button "Save Order" at bounding box center [264, 149] width 29 height 12
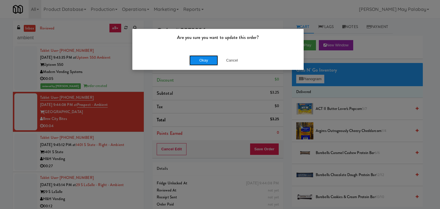
click at [201, 61] on button "Okay" at bounding box center [203, 60] width 29 height 10
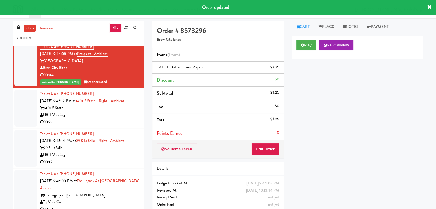
scroll to position [544, 0]
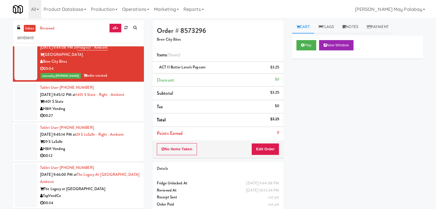
click at [108, 119] on div "00:27" at bounding box center [89, 115] width 99 height 7
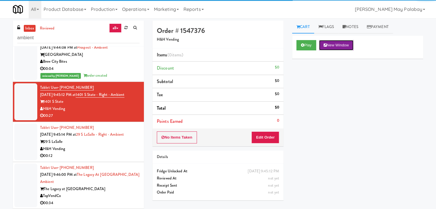
click at [334, 44] on button "New Window" at bounding box center [336, 45] width 34 height 10
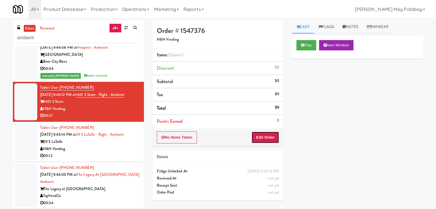
click at [273, 139] on button "Edit Order" at bounding box center [265, 138] width 28 height 12
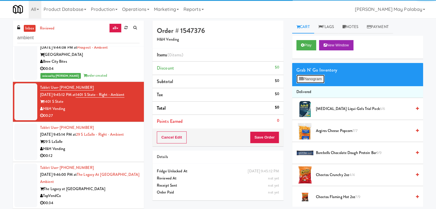
click at [311, 80] on button "Planogram" at bounding box center [310, 79] width 28 height 9
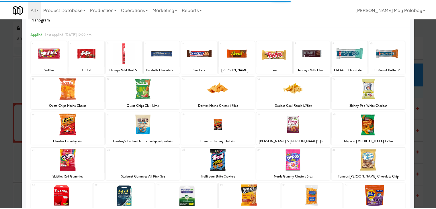
scroll to position [29, 0]
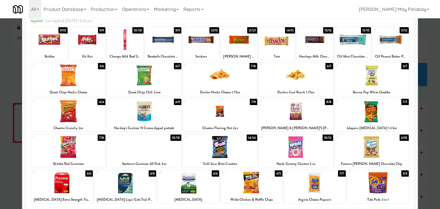
click at [430, 120] on div at bounding box center [220, 104] width 440 height 209
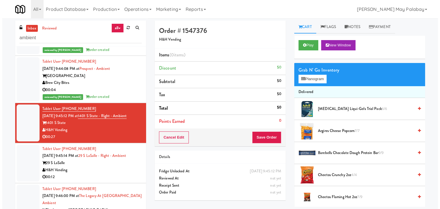
scroll to position [544, 0]
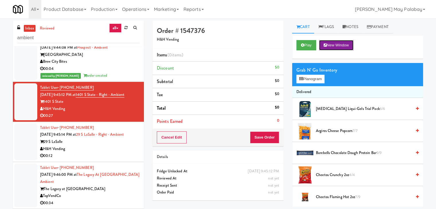
click at [338, 47] on button "New Window" at bounding box center [336, 45] width 34 height 10
click at [311, 77] on button "Planogram" at bounding box center [310, 79] width 28 height 9
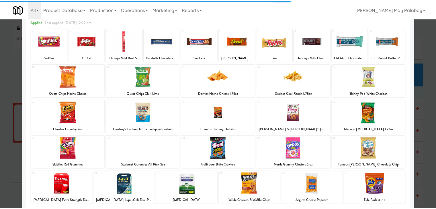
scroll to position [29, 0]
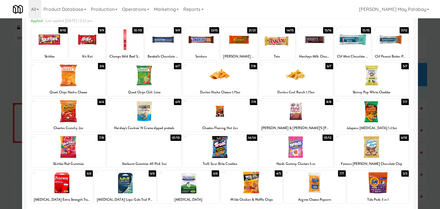
click at [216, 48] on div at bounding box center [201, 40] width 36 height 22
click at [239, 113] on div at bounding box center [220, 111] width 75 height 22
click at [431, 99] on div at bounding box center [220, 104] width 440 height 209
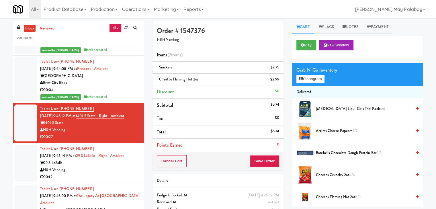
scroll to position [544, 0]
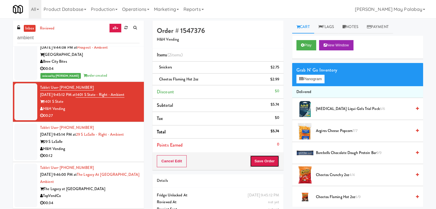
click at [264, 163] on button "Save Order" at bounding box center [264, 161] width 29 height 12
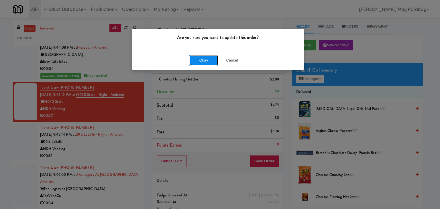
click at [213, 64] on button "Okay" at bounding box center [203, 60] width 29 height 10
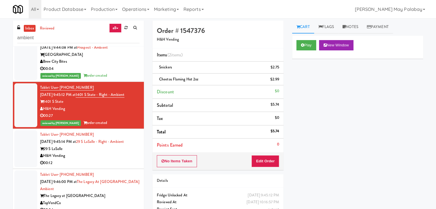
click at [100, 160] on div "H&H Vending" at bounding box center [89, 155] width 99 height 7
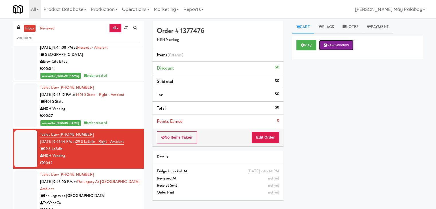
click at [345, 44] on button "New Window" at bounding box center [336, 45] width 34 height 10
click at [266, 137] on button "Edit Order" at bounding box center [265, 138] width 28 height 12
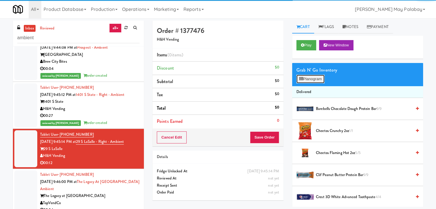
click at [311, 80] on button "Planogram" at bounding box center [310, 79] width 28 height 9
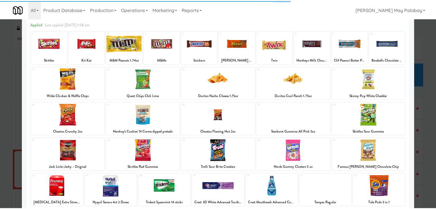
scroll to position [29, 0]
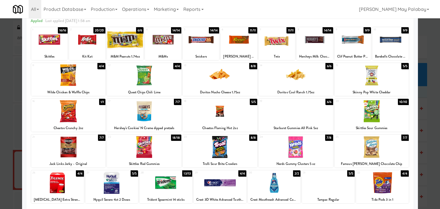
click at [282, 111] on div at bounding box center [296, 111] width 75 height 22
drag, startPoint x: 182, startPoint y: 160, endPoint x: 432, endPoint y: 158, distance: 250.7
click at [432, 158] on div at bounding box center [220, 104] width 440 height 209
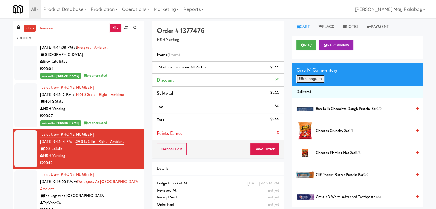
click at [316, 79] on button "Planogram" at bounding box center [310, 79] width 28 height 9
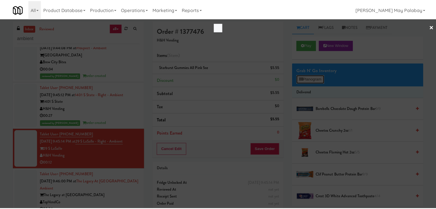
scroll to position [523, 0]
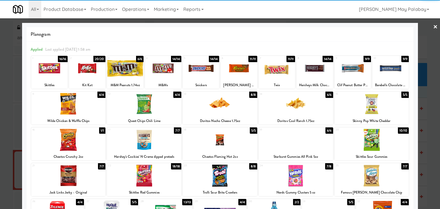
click at [134, 74] on div at bounding box center [125, 68] width 36 height 22
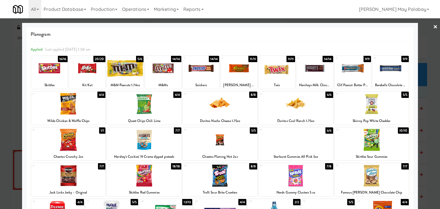
click at [425, 109] on div at bounding box center [220, 104] width 440 height 209
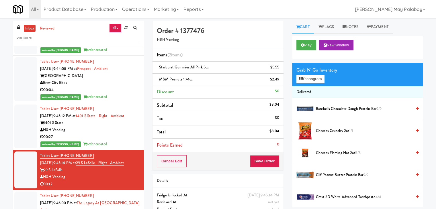
scroll to position [544, 0]
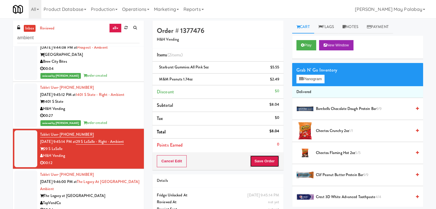
click at [267, 163] on button "Save Order" at bounding box center [264, 161] width 29 height 12
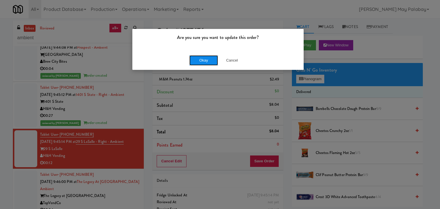
click at [209, 61] on button "Okay" at bounding box center [203, 60] width 29 height 10
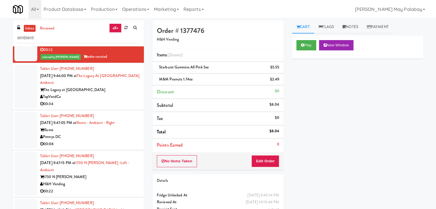
scroll to position [659, 0]
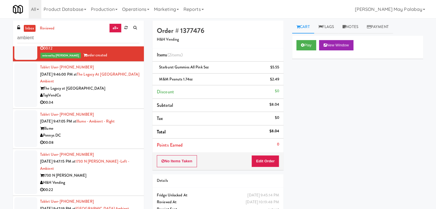
click at [110, 92] on div "The Legacy at [GEOGRAPHIC_DATA]" at bounding box center [89, 88] width 99 height 7
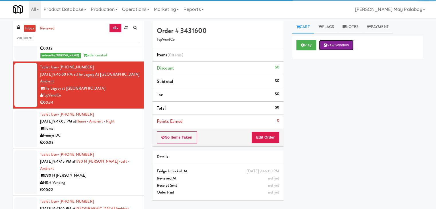
click at [341, 45] on button "New Window" at bounding box center [336, 45] width 34 height 10
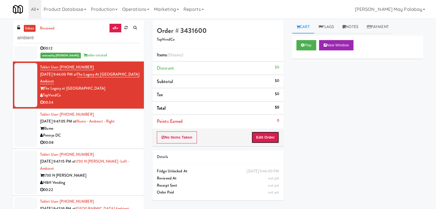
click at [266, 139] on button "Edit Order" at bounding box center [265, 138] width 28 height 12
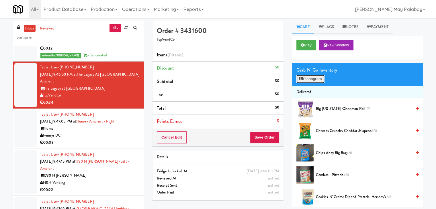
click at [311, 81] on button "Planogram" at bounding box center [310, 79] width 28 height 9
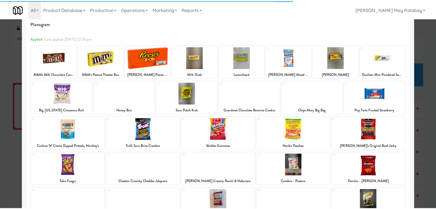
scroll to position [29, 0]
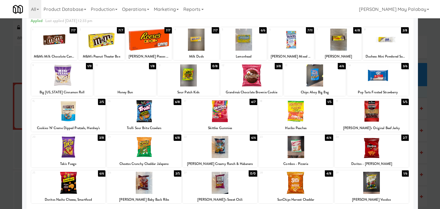
click at [159, 54] on div "[PERSON_NAME] Pieces Box" at bounding box center [149, 56] width 44 height 7
click at [166, 47] on div at bounding box center [149, 40] width 46 height 22
click at [393, 158] on div at bounding box center [372, 147] width 75 height 22
click at [432, 141] on div at bounding box center [220, 104] width 440 height 209
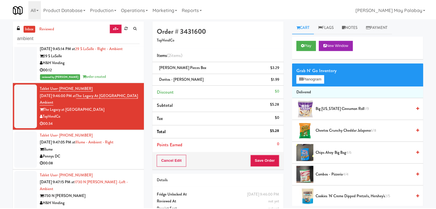
scroll to position [659, 0]
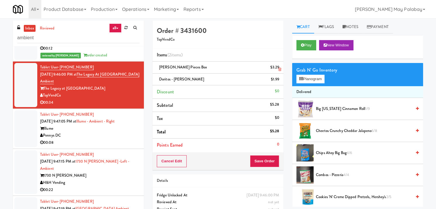
click at [280, 69] on icon at bounding box center [279, 70] width 3 height 4
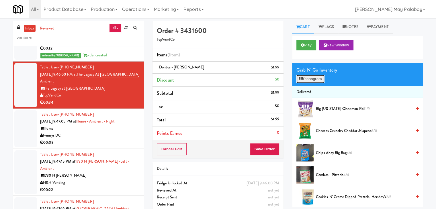
click at [309, 81] on button "Planogram" at bounding box center [310, 79] width 28 height 9
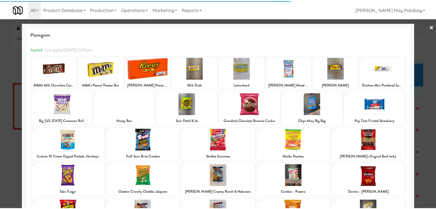
scroll to position [29, 0]
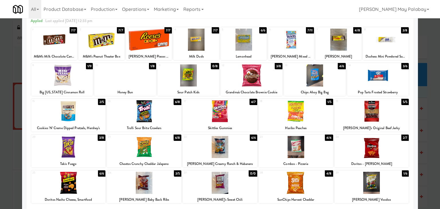
click at [100, 110] on div at bounding box center [68, 111] width 75 height 22
click at [424, 93] on div at bounding box center [220, 104] width 440 height 209
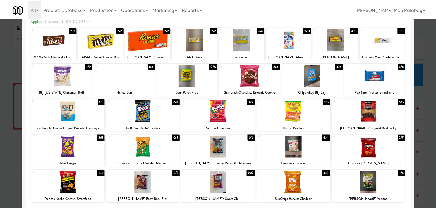
scroll to position [659, 0]
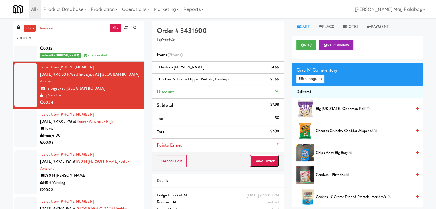
click at [258, 157] on button "Save Order" at bounding box center [264, 161] width 29 height 12
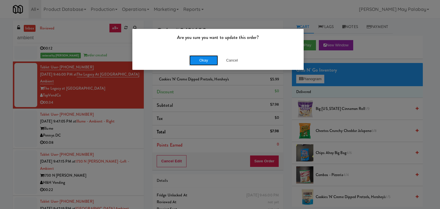
click at [204, 64] on button "Okay" at bounding box center [203, 60] width 29 height 10
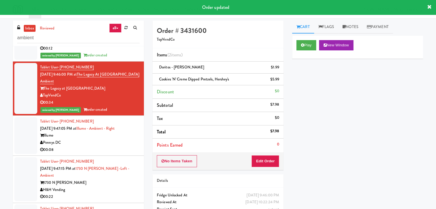
click at [56, 146] on div "Pennys DC" at bounding box center [89, 142] width 99 height 7
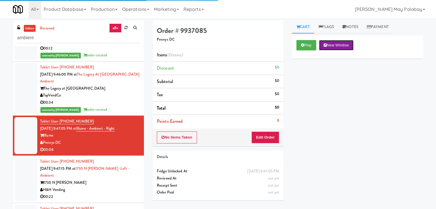
click at [330, 44] on button "New Window" at bounding box center [336, 45] width 34 height 10
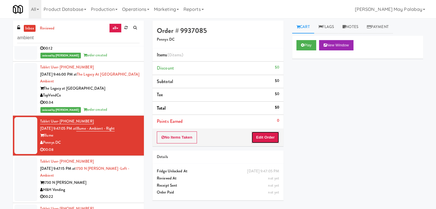
click at [274, 138] on button "Edit Order" at bounding box center [265, 138] width 28 height 12
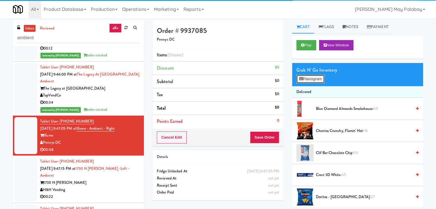
click at [303, 81] on button "Planogram" at bounding box center [310, 79] width 28 height 9
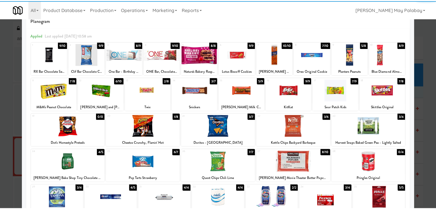
scroll to position [29, 0]
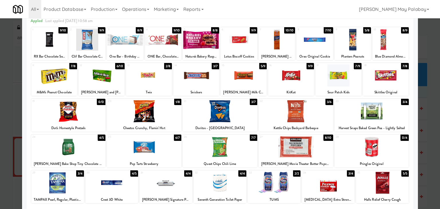
click at [139, 80] on div at bounding box center [149, 75] width 46 height 22
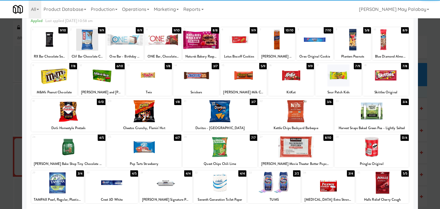
click at [227, 120] on div at bounding box center [220, 111] width 75 height 22
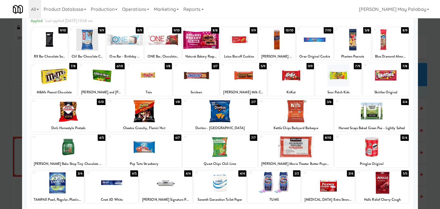
click at [430, 97] on div at bounding box center [220, 104] width 440 height 209
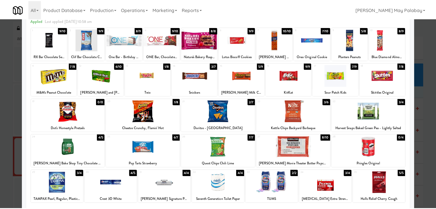
scroll to position [659, 0]
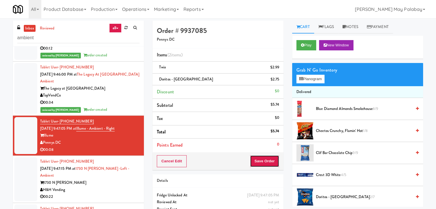
click at [259, 162] on button "Save Order" at bounding box center [264, 161] width 29 height 12
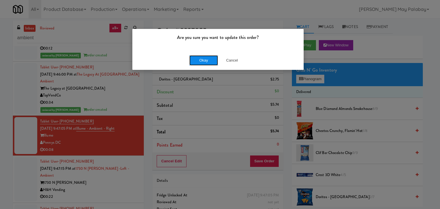
click at [201, 59] on button "Okay" at bounding box center [203, 60] width 29 height 10
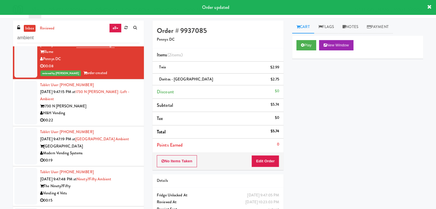
scroll to position [745, 0]
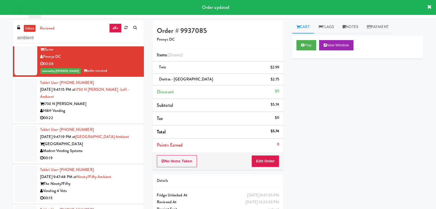
click at [120, 122] on div "00:22" at bounding box center [89, 118] width 99 height 7
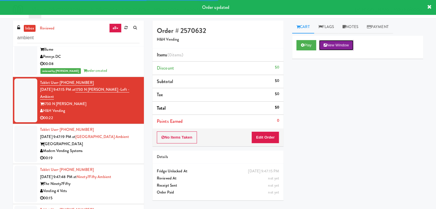
click at [342, 43] on button "New Window" at bounding box center [336, 45] width 34 height 10
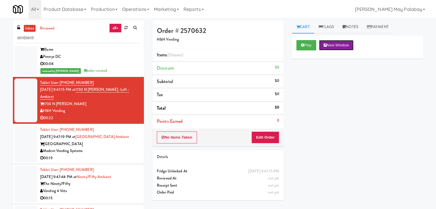
click at [344, 45] on button "New Window" at bounding box center [336, 45] width 34 height 10
click at [262, 140] on button "Edit Order" at bounding box center [265, 138] width 28 height 12
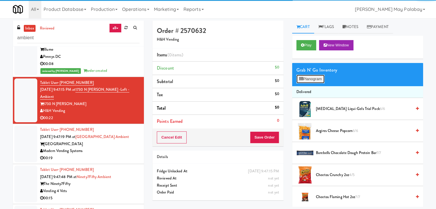
click at [316, 75] on button "Planogram" at bounding box center [310, 79] width 28 height 9
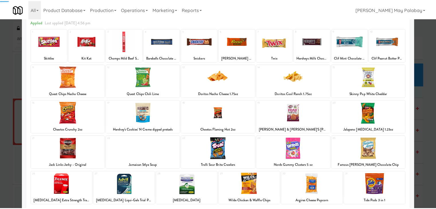
scroll to position [29, 0]
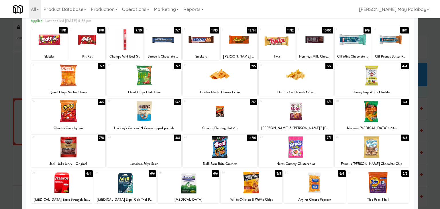
click at [321, 79] on div at bounding box center [296, 75] width 75 height 22
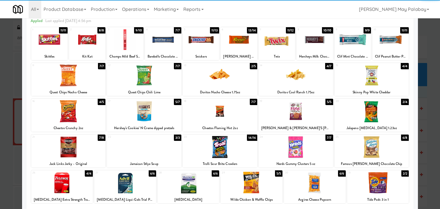
click at [232, 91] on div "Doritos Nacho Cheese 1.75oz" at bounding box center [220, 92] width 73 height 7
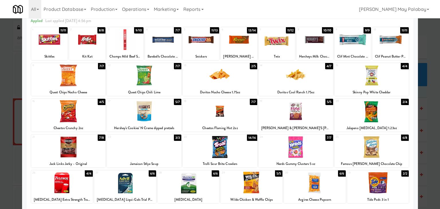
click at [238, 83] on div at bounding box center [220, 75] width 75 height 22
click at [178, 116] on div at bounding box center [144, 111] width 75 height 22
click at [203, 50] on div at bounding box center [201, 40] width 36 height 22
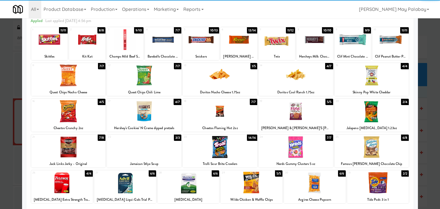
click at [269, 50] on div at bounding box center [277, 40] width 36 height 22
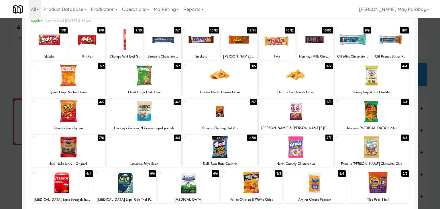
click at [393, 148] on div at bounding box center [372, 147] width 75 height 22
click at [430, 97] on div at bounding box center [220, 104] width 440 height 209
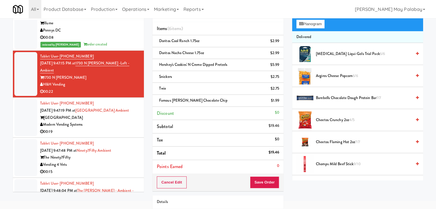
scroll to position [29, 0]
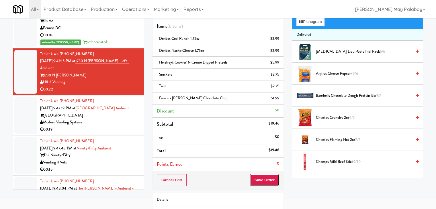
click at [268, 180] on button "Save Order" at bounding box center [264, 180] width 29 height 12
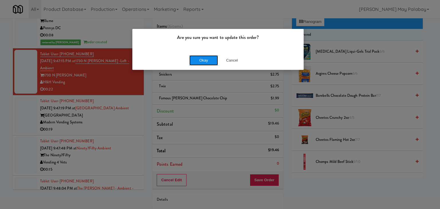
click at [214, 60] on button "Okay" at bounding box center [203, 60] width 29 height 10
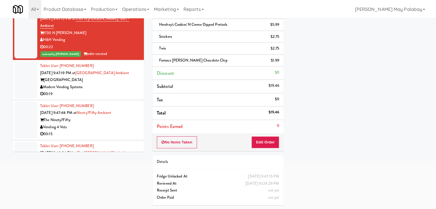
scroll to position [774, 0]
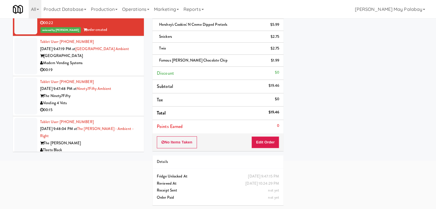
click at [107, 74] on div "00:19" at bounding box center [89, 69] width 99 height 7
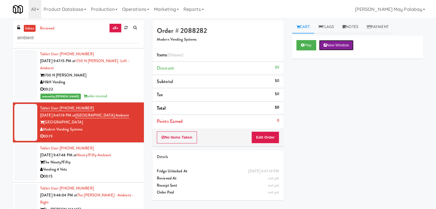
click at [344, 43] on button "New Window" at bounding box center [336, 45] width 34 height 10
click at [266, 139] on button "Edit Order" at bounding box center [265, 138] width 28 height 12
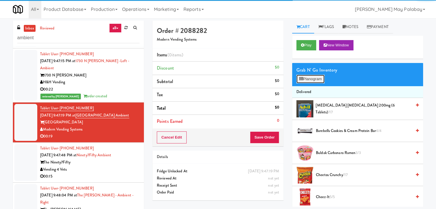
click at [306, 79] on button "Planogram" at bounding box center [310, 79] width 28 height 9
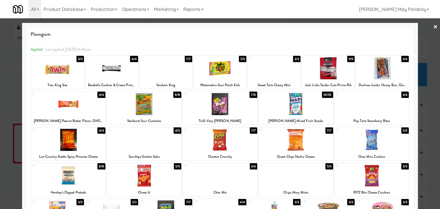
click at [164, 173] on div at bounding box center [144, 176] width 75 height 22
click at [431, 135] on div at bounding box center [220, 104] width 440 height 209
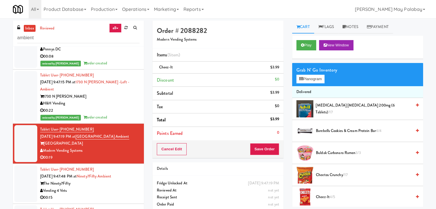
scroll to position [774, 0]
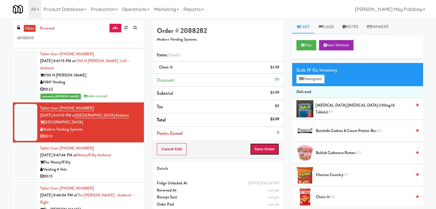
click at [256, 148] on button "Save Order" at bounding box center [264, 149] width 29 height 12
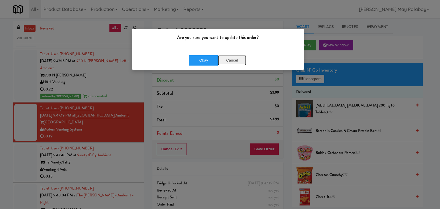
click at [230, 60] on button "Cancel" at bounding box center [232, 60] width 29 height 10
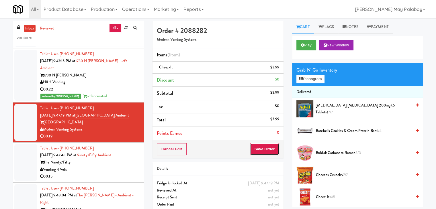
click at [268, 150] on button "Save Order" at bounding box center [264, 149] width 29 height 12
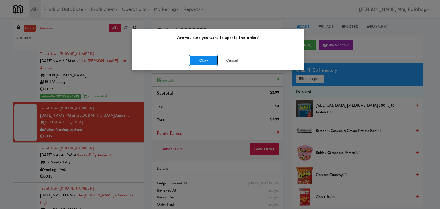
click at [206, 57] on button "Okay" at bounding box center [203, 60] width 29 height 10
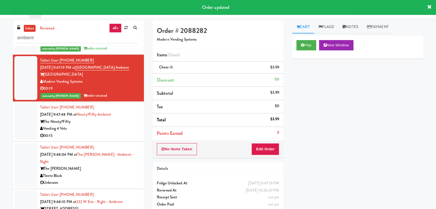
scroll to position [831, 0]
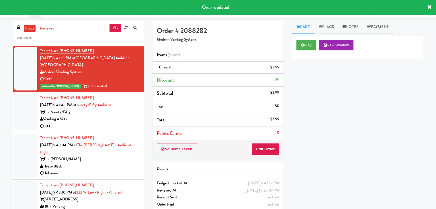
click at [104, 123] on div "Vending 4 Vets" at bounding box center [89, 119] width 99 height 7
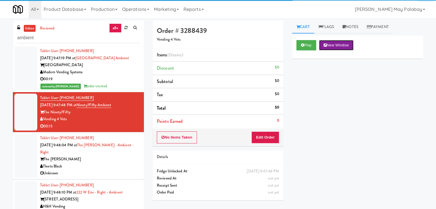
click at [339, 43] on button "New Window" at bounding box center [336, 45] width 34 height 10
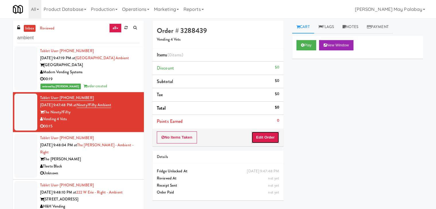
click at [269, 140] on button "Edit Order" at bounding box center [265, 138] width 28 height 12
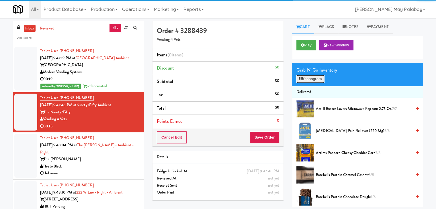
click at [312, 81] on button "Planogram" at bounding box center [310, 79] width 28 height 9
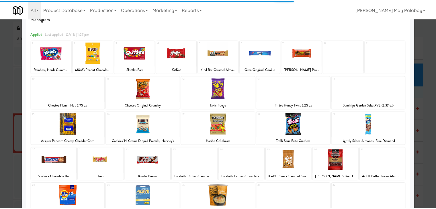
scroll to position [29, 0]
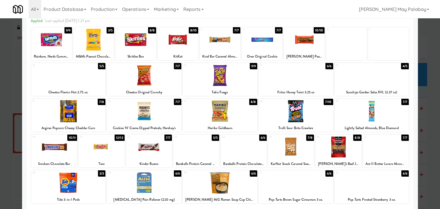
click at [304, 116] on div at bounding box center [296, 111] width 75 height 22
click at [245, 69] on div at bounding box center [220, 75] width 75 height 22
click at [431, 114] on div at bounding box center [220, 104] width 440 height 209
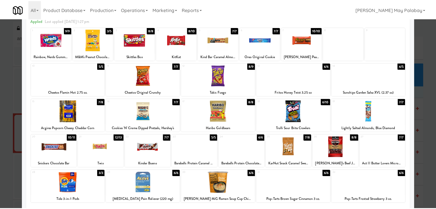
scroll to position [831, 0]
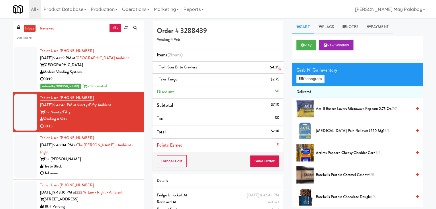
click at [278, 70] on icon at bounding box center [279, 70] width 3 height 4
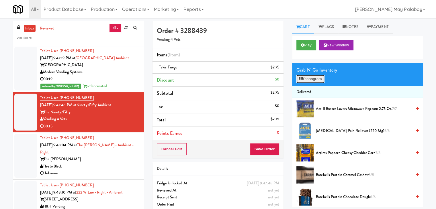
click at [312, 79] on button "Planogram" at bounding box center [310, 79] width 28 height 9
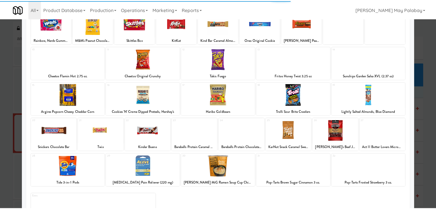
scroll to position [57, 0]
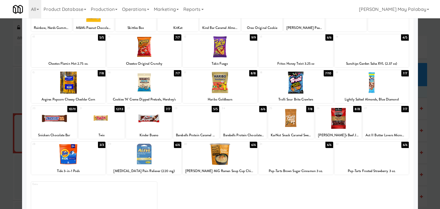
click at [434, 112] on div at bounding box center [220, 104] width 440 height 209
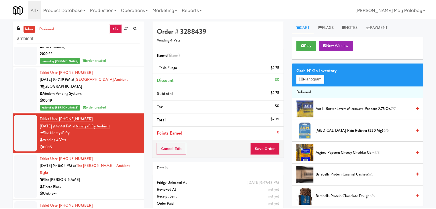
scroll to position [831, 0]
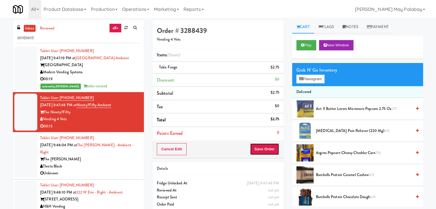
click at [264, 150] on button "Save Order" at bounding box center [264, 149] width 29 height 12
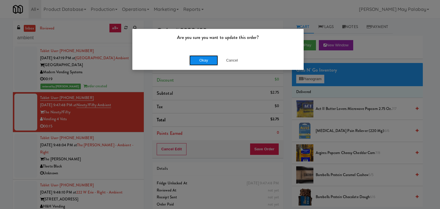
click at [210, 61] on button "Okay" at bounding box center [203, 60] width 29 height 10
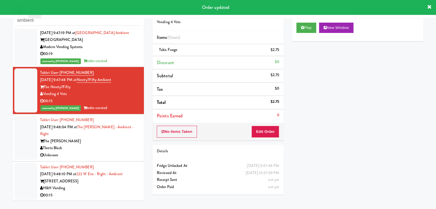
scroll to position [18, 0]
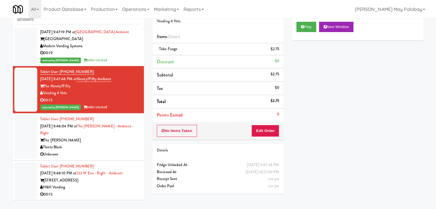
click at [107, 138] on div "The [PERSON_NAME]" at bounding box center [89, 140] width 99 height 7
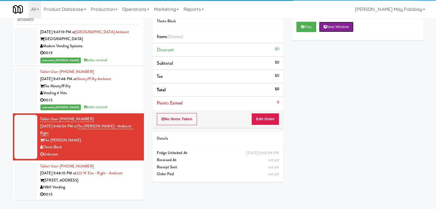
click at [331, 25] on button "New Window" at bounding box center [336, 27] width 34 height 10
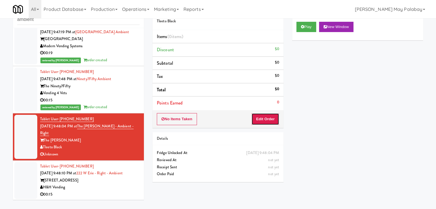
click at [275, 119] on button "Edit Order" at bounding box center [265, 119] width 28 height 12
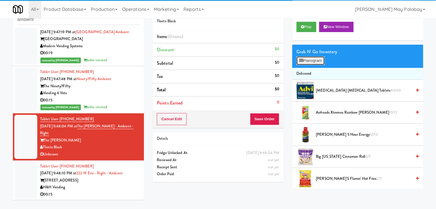
click at [316, 62] on button "Planogram" at bounding box center [310, 60] width 28 height 9
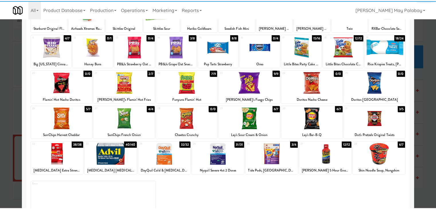
scroll to position [29, 0]
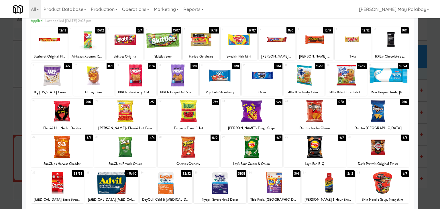
click at [397, 113] on div at bounding box center [378, 111] width 62 height 22
click at [429, 131] on div at bounding box center [220, 104] width 440 height 209
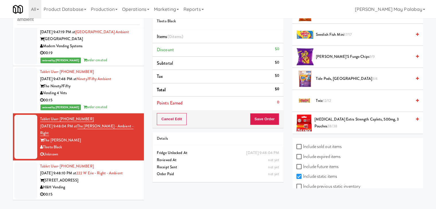
scroll to position [618, 0]
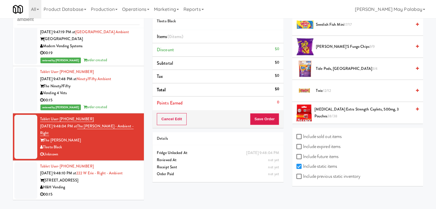
click at [327, 175] on label "Include previous static inventory" at bounding box center [328, 176] width 64 height 9
click at [303, 175] on input "Include previous static inventory" at bounding box center [299, 177] width 7 height 5
checkbox input "true"
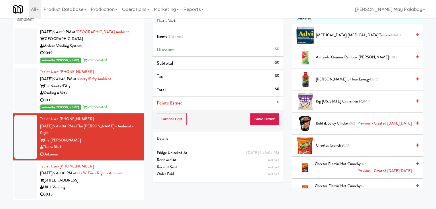
scroll to position [0, 0]
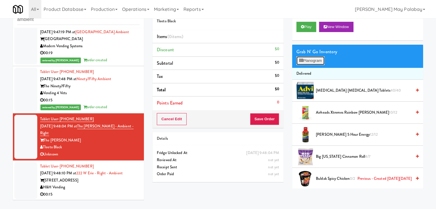
click at [310, 61] on button "Planogram" at bounding box center [310, 60] width 28 height 9
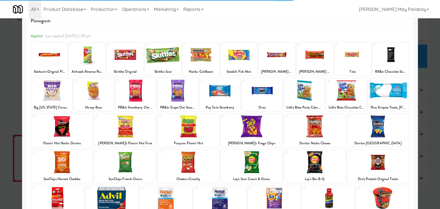
scroll to position [72, 0]
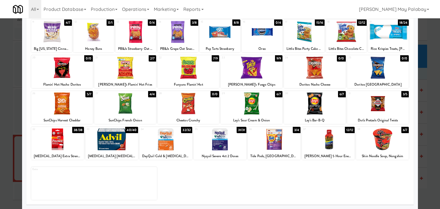
click at [399, 76] on div at bounding box center [378, 68] width 62 height 22
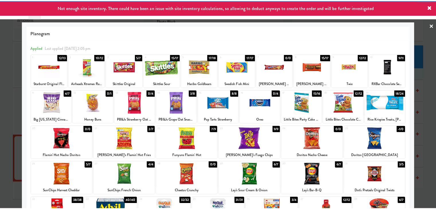
scroll to position [0, 0]
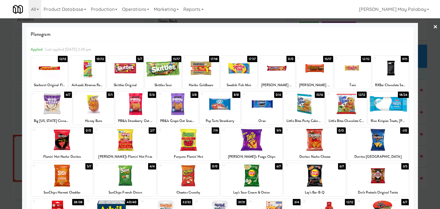
click at [176, 81] on div "4 15/17 Skittles Sour" at bounding box center [163, 72] width 36 height 33
click at [285, 76] on div at bounding box center [277, 68] width 36 height 22
drag, startPoint x: 438, startPoint y: 165, endPoint x: 429, endPoint y: 124, distance: 42.2
click at [429, 124] on div at bounding box center [220, 104] width 440 height 209
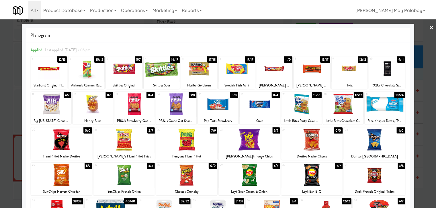
scroll to position [839, 0]
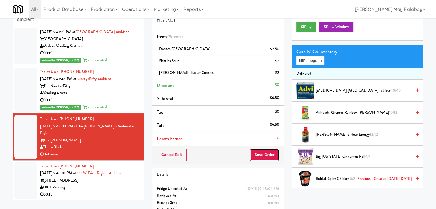
click at [261, 153] on button "Save Order" at bounding box center [264, 155] width 29 height 12
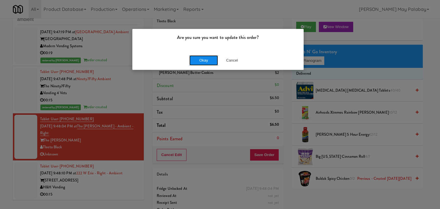
click at [210, 59] on button "Okay" at bounding box center [203, 60] width 29 height 10
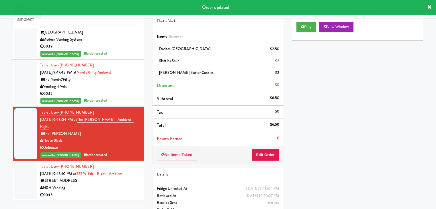
scroll to position [846, 0]
click at [103, 180] on div "[STREET_ADDRESS]" at bounding box center [89, 180] width 99 height 7
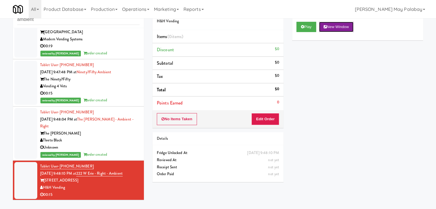
click at [343, 29] on button "New Window" at bounding box center [336, 27] width 34 height 10
drag, startPoint x: 265, startPoint y: 117, endPoint x: 283, endPoint y: 103, distance: 23.3
click at [265, 117] on button "Edit Order" at bounding box center [265, 119] width 28 height 12
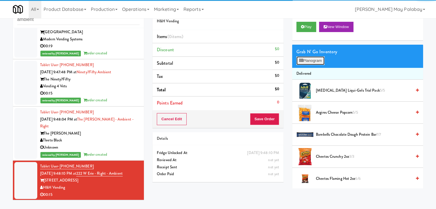
click at [305, 59] on button "Planogram" at bounding box center [310, 60] width 28 height 9
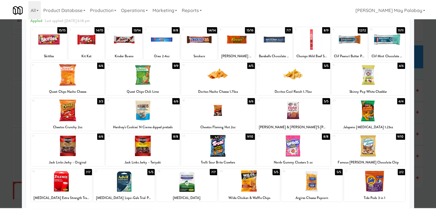
scroll to position [29, 0]
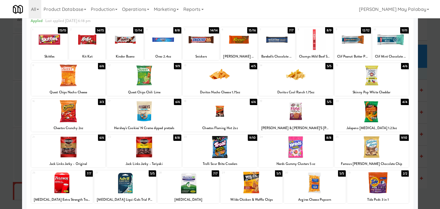
click at [94, 48] on div at bounding box center [87, 40] width 36 height 22
click at [140, 48] on div at bounding box center [125, 40] width 36 height 22
click at [334, 179] on div at bounding box center [315, 183] width 62 height 22
click at [424, 90] on div at bounding box center [220, 104] width 440 height 209
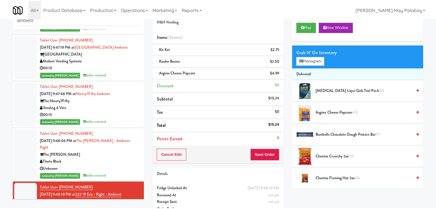
scroll to position [846, 0]
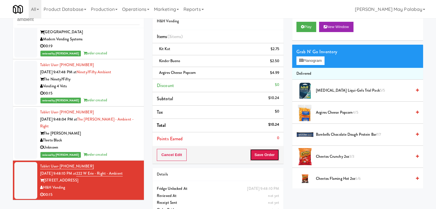
click at [269, 154] on button "Save Order" at bounding box center [264, 155] width 29 height 12
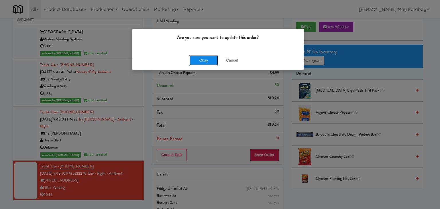
click at [203, 59] on button "Okay" at bounding box center [203, 60] width 29 height 10
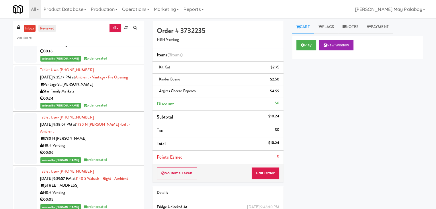
scroll to position [222, 0]
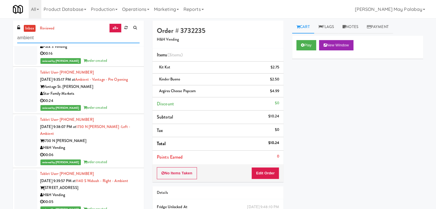
click at [47, 36] on input "ambient" at bounding box center [78, 38] width 122 height 11
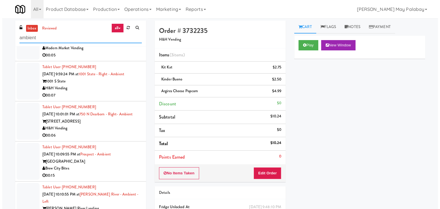
scroll to position [0, 0]
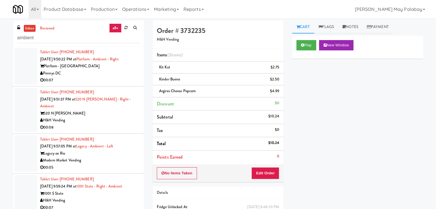
click at [100, 78] on div "00:07" at bounding box center [89, 80] width 99 height 7
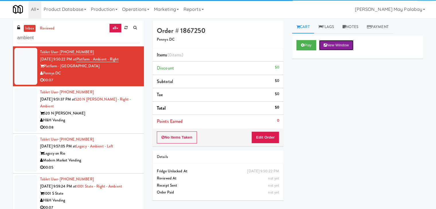
click at [339, 44] on button "New Window" at bounding box center [336, 45] width 34 height 10
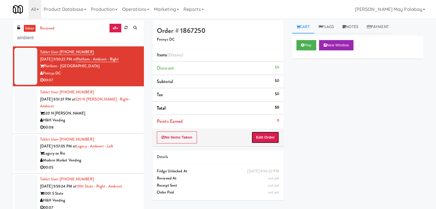
click at [262, 137] on button "Edit Order" at bounding box center [265, 138] width 28 height 12
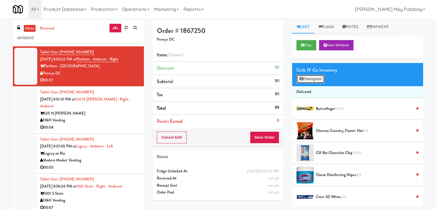
click at [316, 78] on button "Planogram" at bounding box center [310, 79] width 28 height 9
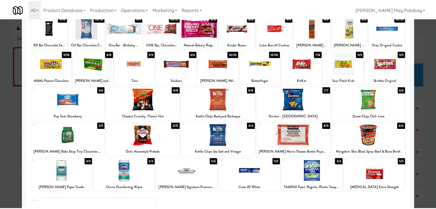
scroll to position [44, 0]
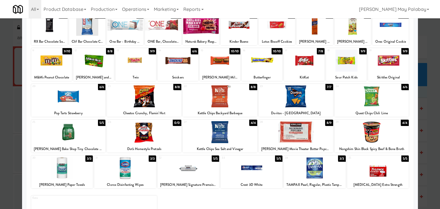
click at [433, 108] on div at bounding box center [220, 104] width 440 height 209
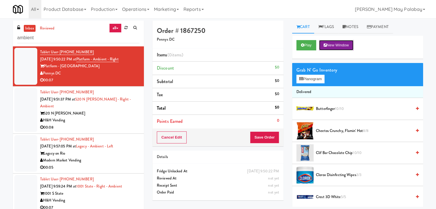
click at [352, 47] on button "New Window" at bounding box center [336, 45] width 34 height 10
click at [310, 80] on button "Planogram" at bounding box center [310, 79] width 28 height 9
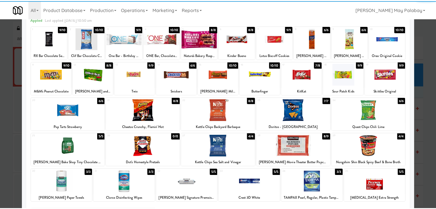
scroll to position [29, 0]
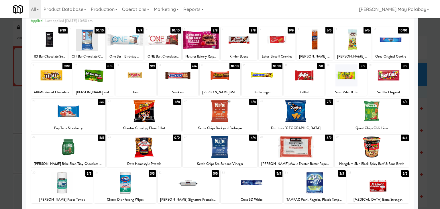
click at [268, 180] on div at bounding box center [252, 183] width 62 height 22
click at [430, 92] on div at bounding box center [220, 104] width 440 height 209
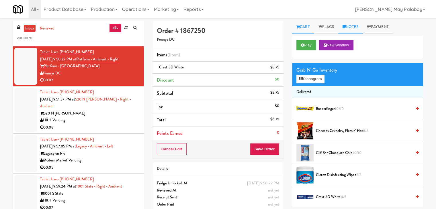
click at [355, 28] on link "Notes" at bounding box center [350, 27] width 24 height 13
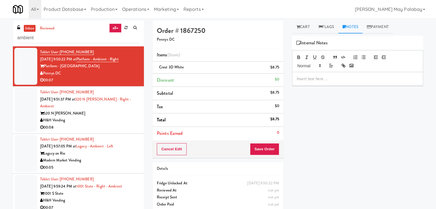
click at [370, 81] on p at bounding box center [358, 79] width 122 height 6
click at [261, 147] on button "Save Order" at bounding box center [264, 149] width 29 height 12
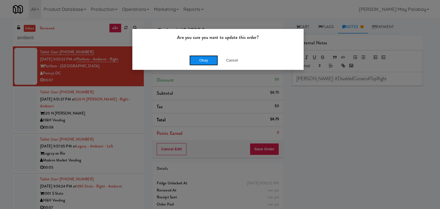
click at [206, 61] on button "Okay" at bounding box center [203, 60] width 29 height 10
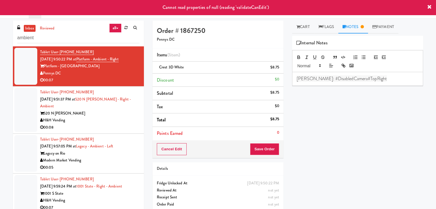
click at [104, 118] on div "H&H Vending" at bounding box center [89, 120] width 99 height 7
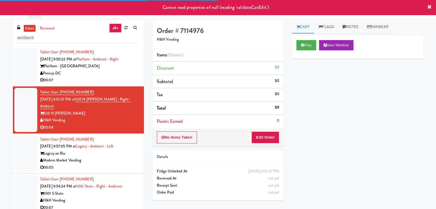
click at [94, 66] on div "Platform - [GEOGRAPHIC_DATA]" at bounding box center [89, 66] width 99 height 7
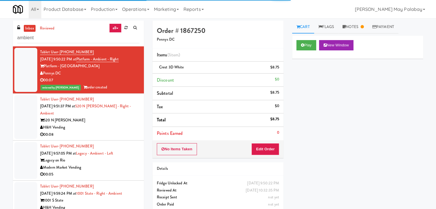
click at [98, 111] on div "Tablet User · (310) 713-8191 Sep 22, 2025 9:51:37 PM at 520 N Kingsbury - Right…" at bounding box center [89, 117] width 99 height 42
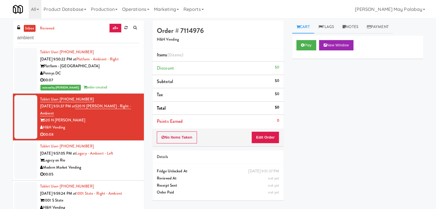
click at [103, 79] on div "00:07" at bounding box center [89, 80] width 99 height 7
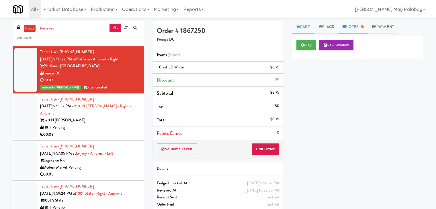
click at [354, 26] on link "Notes" at bounding box center [353, 27] width 30 height 13
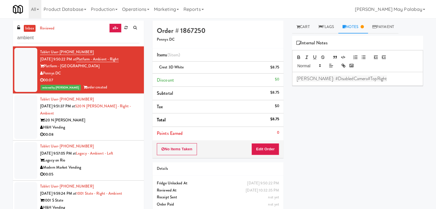
click at [108, 136] on div "00:08" at bounding box center [89, 134] width 99 height 7
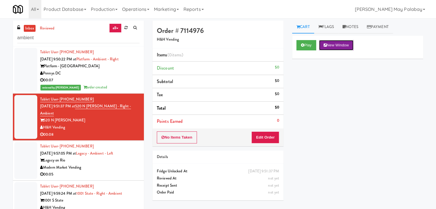
click at [344, 46] on button "New Window" at bounding box center [336, 45] width 34 height 10
click at [269, 134] on button "Edit Order" at bounding box center [265, 138] width 28 height 12
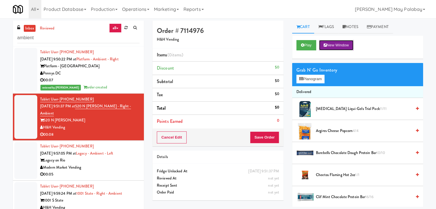
click at [333, 44] on button "New Window" at bounding box center [336, 45] width 34 height 10
click at [322, 81] on button "Planogram" at bounding box center [310, 79] width 28 height 9
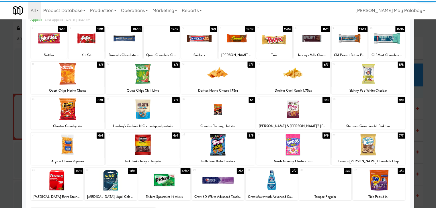
scroll to position [29, 0]
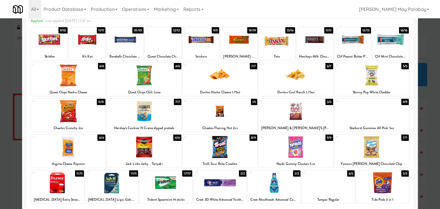
click at [175, 120] on div at bounding box center [144, 111] width 75 height 22
click at [64, 46] on div at bounding box center [49, 40] width 36 height 22
click at [426, 93] on div at bounding box center [220, 104] width 440 height 209
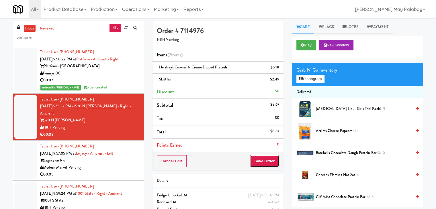
click at [268, 161] on button "Save Order" at bounding box center [264, 161] width 29 height 12
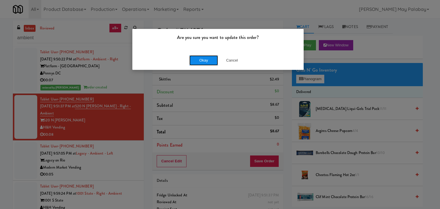
click at [207, 59] on button "Okay" at bounding box center [203, 60] width 29 height 10
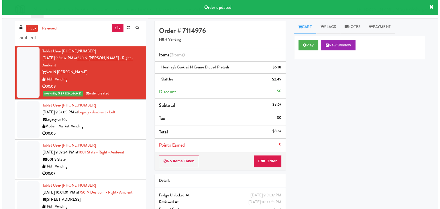
scroll to position [57, 0]
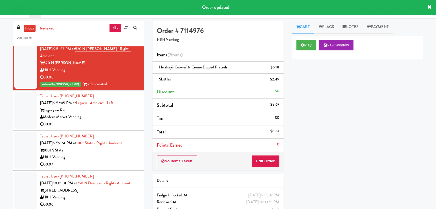
click at [113, 119] on div "Modern Market Vending" at bounding box center [89, 117] width 99 height 7
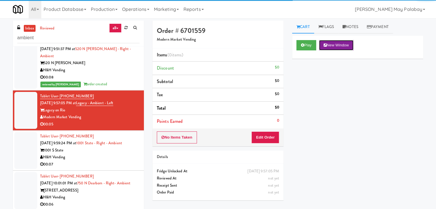
click at [338, 41] on button "New Window" at bounding box center [336, 45] width 34 height 10
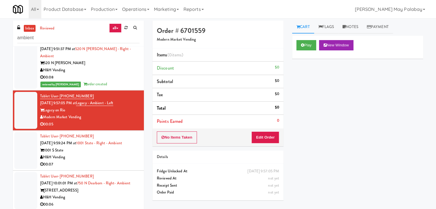
click at [258, 143] on div "No Items Taken Edit Order" at bounding box center [217, 138] width 131 height 18
click at [260, 139] on button "Edit Order" at bounding box center [265, 138] width 28 height 12
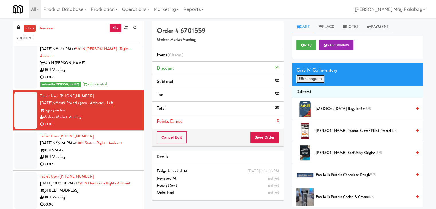
click at [311, 77] on button "Planogram" at bounding box center [310, 79] width 28 height 9
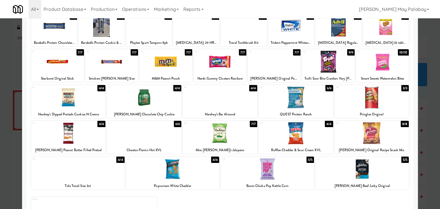
scroll to position [44, 0]
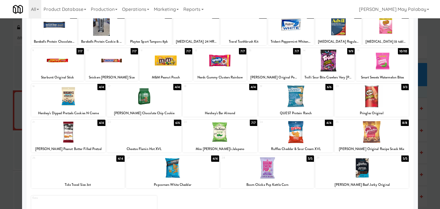
click at [162, 133] on div at bounding box center [144, 132] width 75 height 22
click at [433, 94] on div at bounding box center [220, 104] width 440 height 209
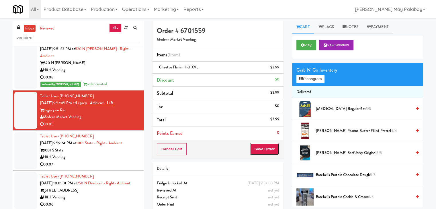
click at [269, 148] on button "Save Order" at bounding box center [264, 149] width 29 height 12
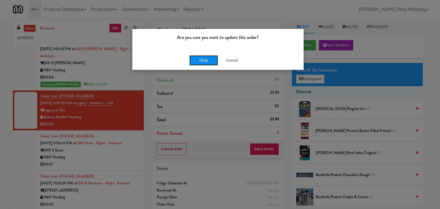
click at [211, 60] on button "Okay" at bounding box center [203, 60] width 29 height 10
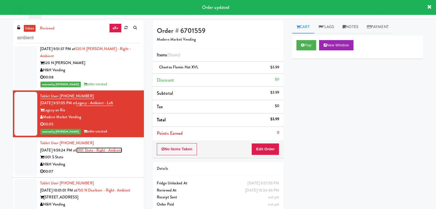
click at [118, 148] on link "1001 State - Right - Ambient" at bounding box center [99, 150] width 46 height 5
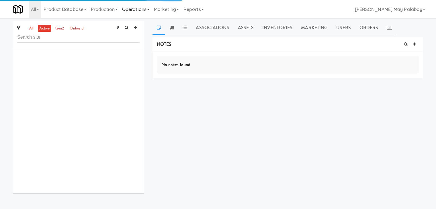
click at [147, 8] on link "Operations" at bounding box center [136, 9] width 32 height 18
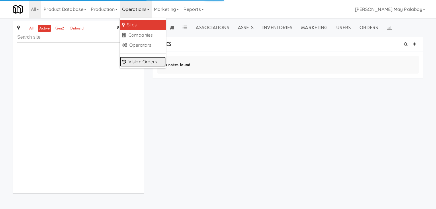
click at [151, 62] on link "Vision Orders" at bounding box center [143, 62] width 46 height 10
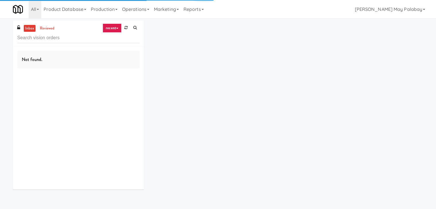
click at [62, 37] on input "text" at bounding box center [78, 38] width 122 height 11
type input "ambient"
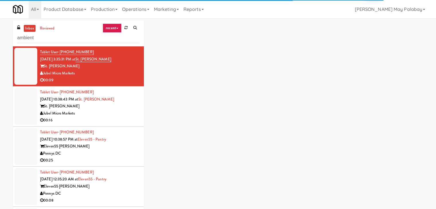
click at [107, 26] on link "recent" at bounding box center [112, 27] width 19 height 9
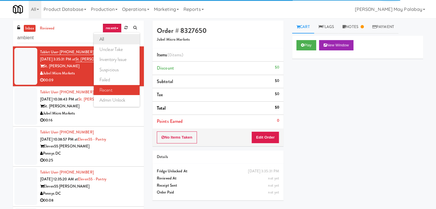
click at [113, 38] on link "all" at bounding box center [117, 39] width 46 height 10
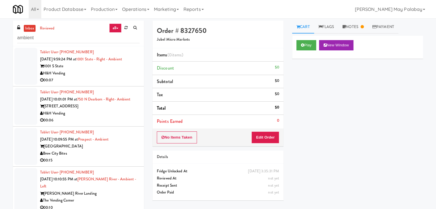
click at [113, 65] on div "1001 S State" at bounding box center [89, 66] width 99 height 7
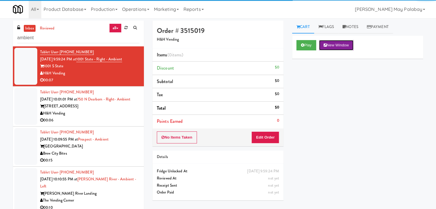
click at [342, 43] on button "New Window" at bounding box center [336, 45] width 34 height 10
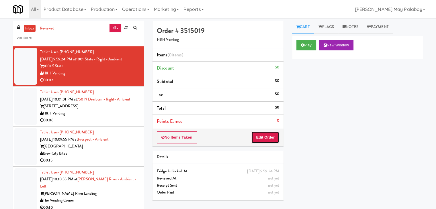
click at [269, 137] on button "Edit Order" at bounding box center [265, 138] width 28 height 12
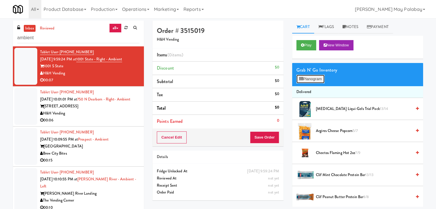
click at [324, 81] on button "Planogram" at bounding box center [310, 79] width 28 height 9
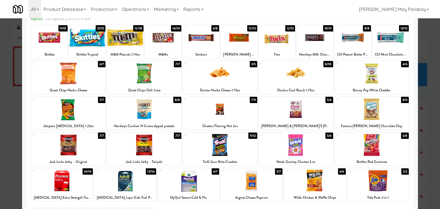
scroll to position [29, 0]
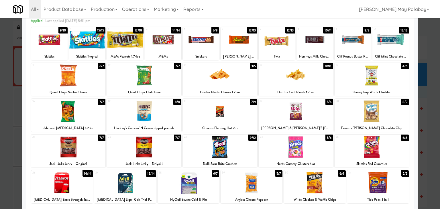
click at [242, 75] on div at bounding box center [220, 75] width 75 height 22
click at [428, 105] on div at bounding box center [220, 104] width 440 height 209
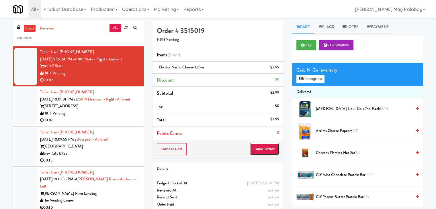
click at [264, 148] on button "Save Order" at bounding box center [264, 149] width 29 height 12
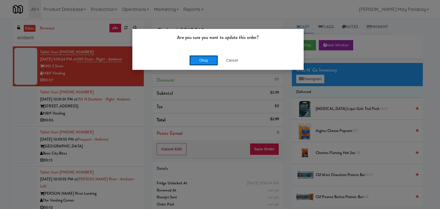
click at [209, 57] on button "Okay" at bounding box center [203, 60] width 29 height 10
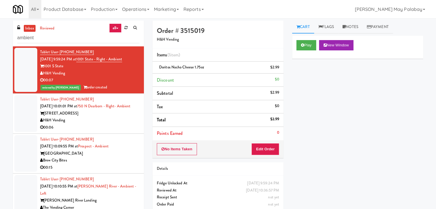
click at [130, 109] on div "Tablet User · (630) 480-0966 Sep 22, 2025 10:01:01 PM at 750 N Dearborn - Right…" at bounding box center [89, 113] width 99 height 35
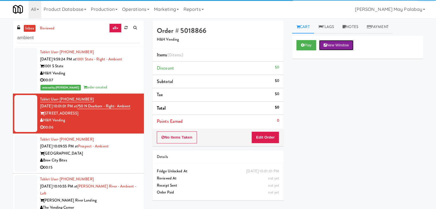
click at [347, 44] on button "New Window" at bounding box center [336, 45] width 34 height 10
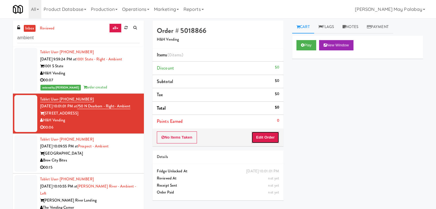
click at [263, 135] on button "Edit Order" at bounding box center [265, 138] width 28 height 12
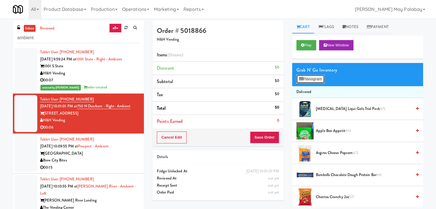
click at [305, 79] on button "Planogram" at bounding box center [310, 79] width 28 height 9
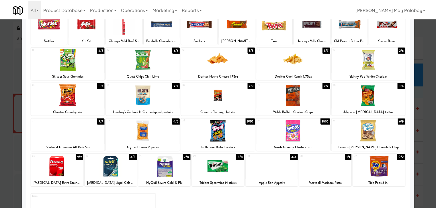
scroll to position [44, 0]
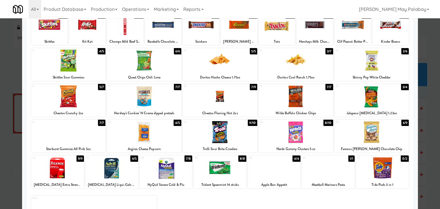
click at [324, 73] on div "14 3/7 Doritos Cool Ranch 1.75oz" at bounding box center [296, 64] width 75 height 33
click at [424, 118] on div at bounding box center [220, 104] width 440 height 209
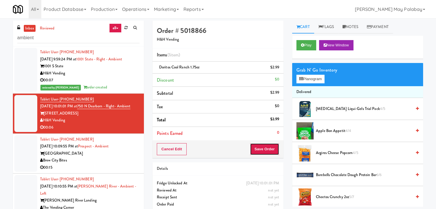
click at [265, 150] on button "Save Order" at bounding box center [264, 149] width 29 height 12
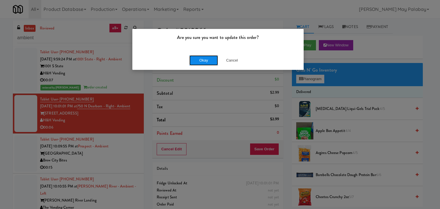
click at [204, 60] on button "Okay" at bounding box center [203, 60] width 29 height 10
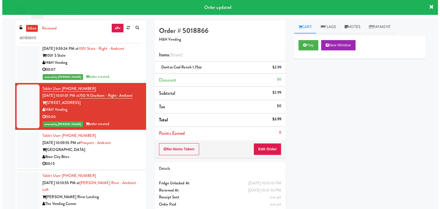
scroll to position [29, 0]
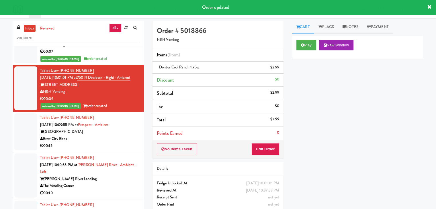
click at [108, 136] on div "[GEOGRAPHIC_DATA]" at bounding box center [89, 131] width 99 height 7
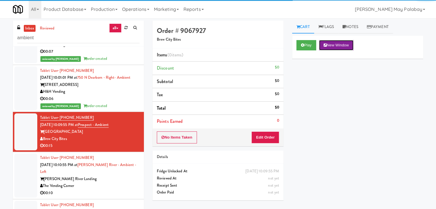
click at [341, 44] on button "New Window" at bounding box center [336, 45] width 34 height 10
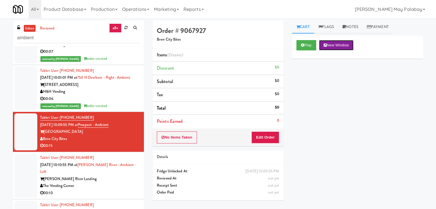
click at [350, 45] on button "New Window" at bounding box center [336, 45] width 34 height 10
click at [266, 136] on button "Edit Order" at bounding box center [265, 138] width 28 height 12
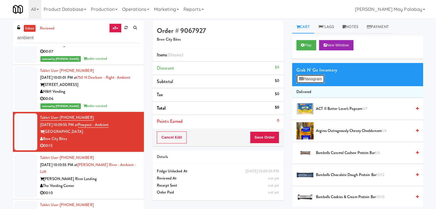
click at [315, 78] on button "Planogram" at bounding box center [310, 79] width 28 height 9
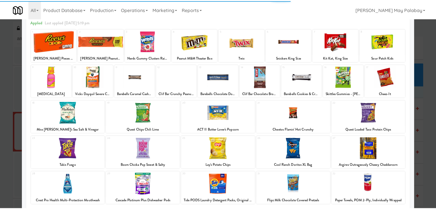
scroll to position [29, 0]
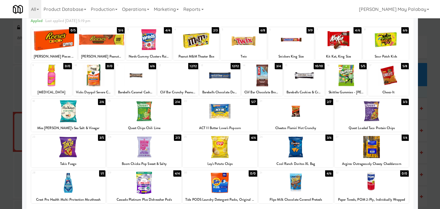
click at [119, 52] on div "2 5/6 Reese's Peanut Butter Cup King Size" at bounding box center [102, 43] width 46 height 33
click at [426, 107] on div at bounding box center [220, 104] width 440 height 209
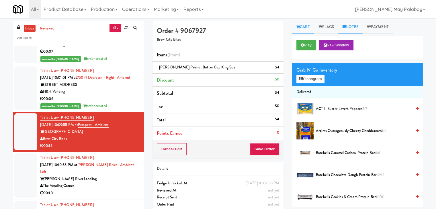
click at [355, 29] on link "Notes" at bounding box center [350, 27] width 24 height 13
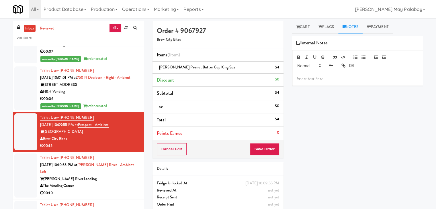
click at [343, 78] on p at bounding box center [358, 79] width 122 height 6
click at [307, 28] on link "Cart" at bounding box center [303, 27] width 22 height 13
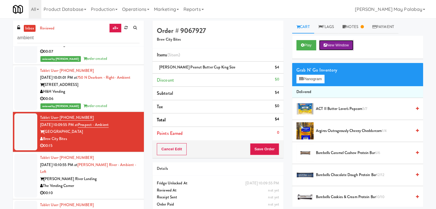
click at [334, 43] on button "New Window" at bounding box center [336, 45] width 34 height 10
click at [359, 25] on link "Notes" at bounding box center [353, 27] width 30 height 13
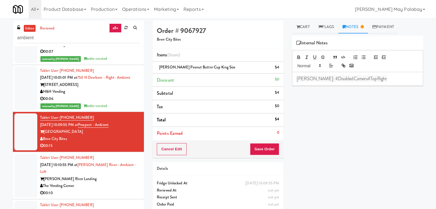
click at [369, 76] on p "Rizza: #DisabledCamera#TopRight" at bounding box center [358, 79] width 122 height 6
click at [257, 148] on button "Save Order" at bounding box center [264, 149] width 29 height 12
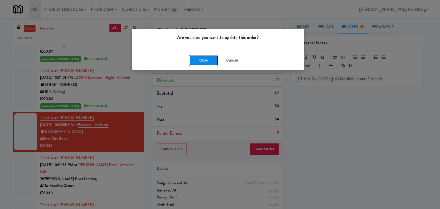
click at [207, 57] on button "Okay" at bounding box center [203, 60] width 29 height 10
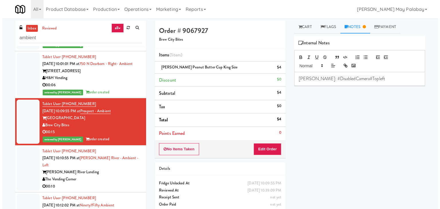
scroll to position [86, 0]
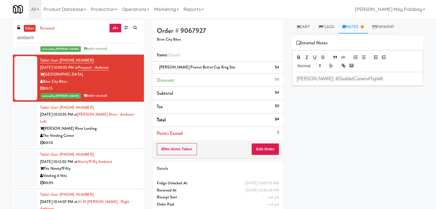
click at [99, 131] on div "Charles River Landing" at bounding box center [89, 128] width 99 height 7
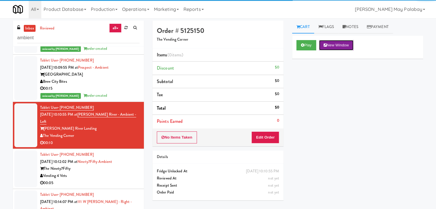
click at [345, 46] on button "New Window" at bounding box center [336, 45] width 34 height 10
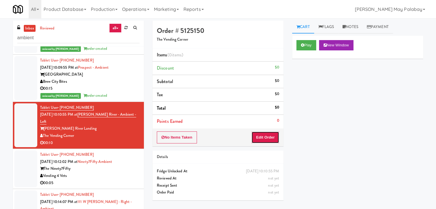
click at [266, 135] on button "Edit Order" at bounding box center [265, 138] width 28 height 12
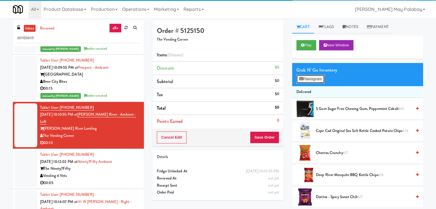
click at [313, 79] on button "Planogram" at bounding box center [310, 79] width 28 height 9
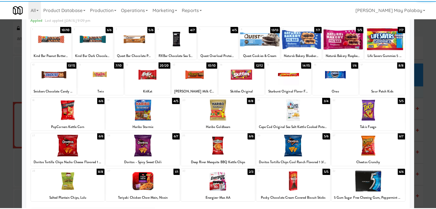
scroll to position [29, 0]
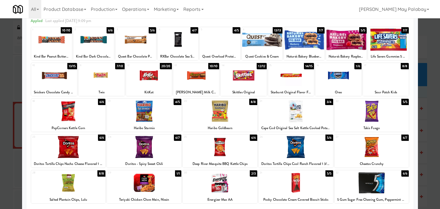
click at [114, 78] on div at bounding box center [102, 75] width 46 height 22
click at [167, 150] on div at bounding box center [144, 147] width 75 height 22
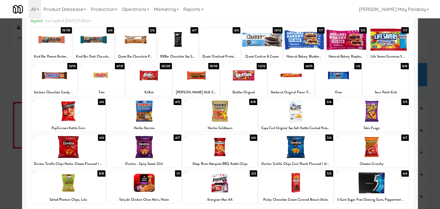
click at [432, 120] on div at bounding box center [220, 104] width 440 height 209
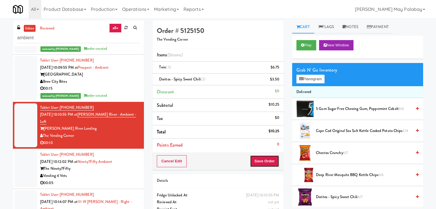
click at [264, 158] on button "Save Order" at bounding box center [264, 161] width 29 height 12
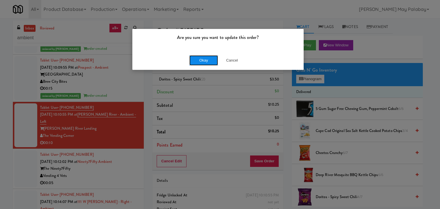
click at [210, 59] on button "Okay" at bounding box center [203, 60] width 29 height 10
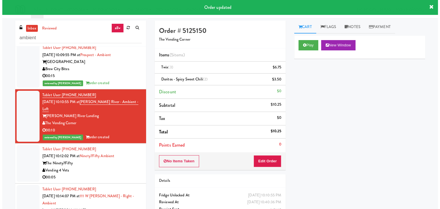
scroll to position [143, 0]
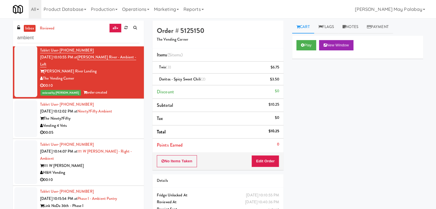
click at [103, 133] on div "00:05" at bounding box center [89, 132] width 99 height 7
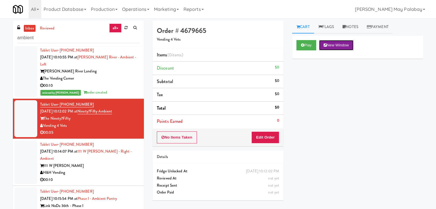
click at [345, 47] on button "New Window" at bounding box center [336, 45] width 34 height 10
click at [265, 137] on button "Edit Order" at bounding box center [265, 138] width 28 height 12
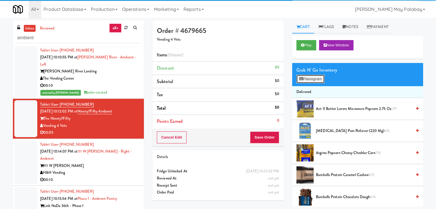
click at [318, 81] on button "Planogram" at bounding box center [310, 79] width 28 height 9
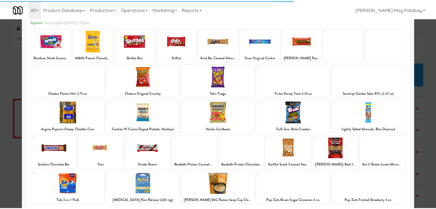
scroll to position [29, 0]
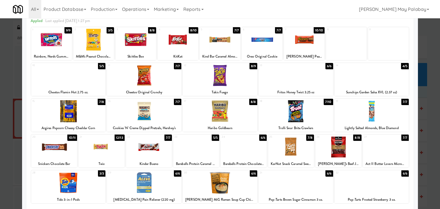
click at [149, 116] on div at bounding box center [144, 111] width 75 height 22
click at [428, 95] on div at bounding box center [220, 104] width 440 height 209
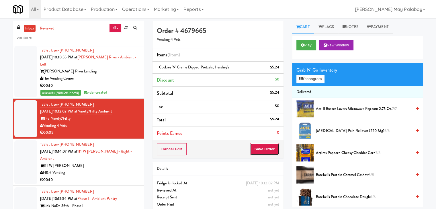
click at [269, 147] on button "Save Order" at bounding box center [264, 149] width 29 height 12
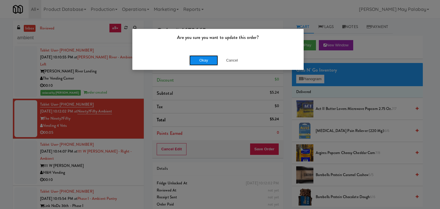
click at [197, 62] on button "Okay" at bounding box center [203, 60] width 29 height 10
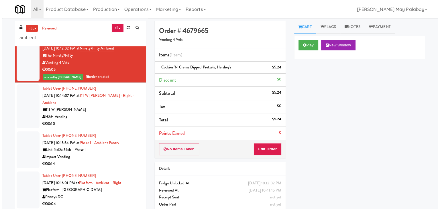
scroll to position [201, 0]
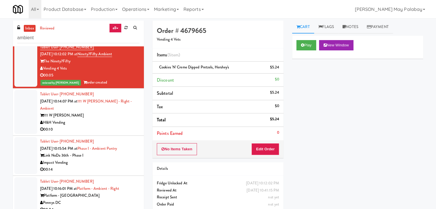
click at [107, 110] on div "Tablet User · (813) 317-4317 Sep 22, 2025 10:14:07 PM at 111 W Wacker - Right -…" at bounding box center [89, 112] width 99 height 42
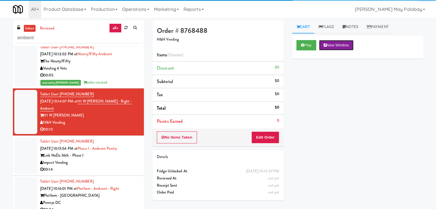
click at [347, 46] on button "New Window" at bounding box center [336, 45] width 34 height 10
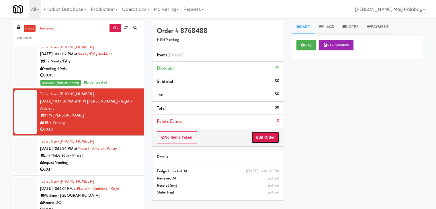
click at [268, 138] on button "Edit Order" at bounding box center [265, 138] width 28 height 12
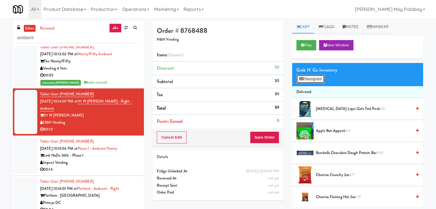
click at [316, 79] on button "Planogram" at bounding box center [310, 79] width 28 height 9
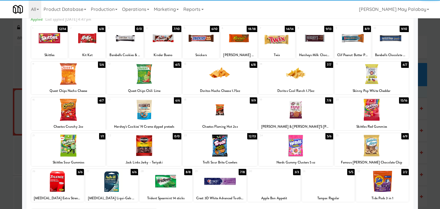
scroll to position [29, 0]
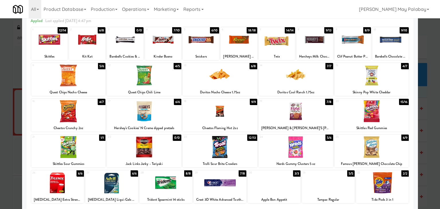
click at [94, 147] on div at bounding box center [68, 147] width 75 height 22
click at [431, 103] on div at bounding box center [220, 104] width 440 height 209
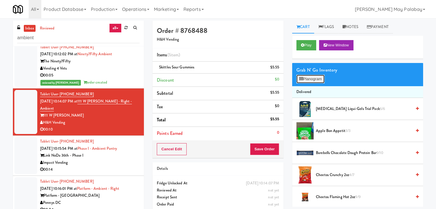
click at [316, 79] on button "Planogram" at bounding box center [310, 79] width 28 height 9
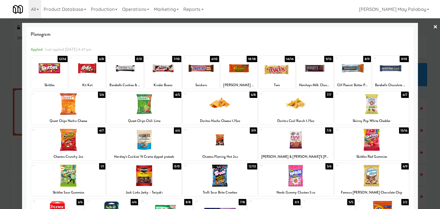
click at [64, 75] on div at bounding box center [49, 68] width 36 height 22
click at [428, 120] on div at bounding box center [220, 104] width 440 height 209
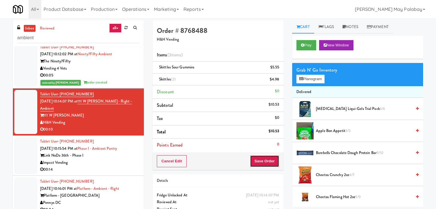
click at [268, 161] on button "Save Order" at bounding box center [264, 161] width 29 height 12
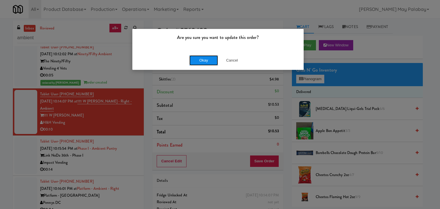
click at [206, 64] on button "Okay" at bounding box center [203, 60] width 29 height 10
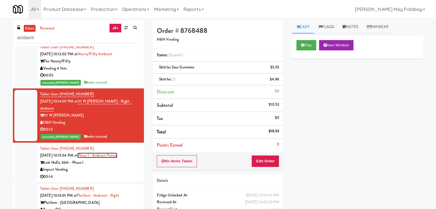
click at [113, 154] on link "Phase I - Ambient Pantry" at bounding box center [97, 155] width 40 height 5
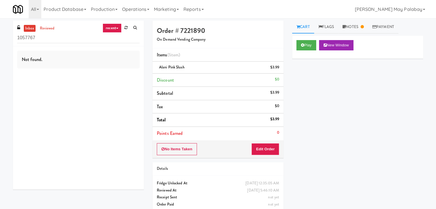
click at [365, 177] on div "Play New Window Primary Flag Clear Flag if unable to determine what was taken o…" at bounding box center [357, 143] width 131 height 215
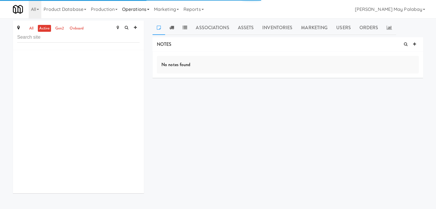
click at [149, 9] on icon at bounding box center [148, 9] width 2 height 1
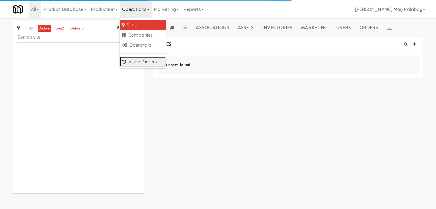
click at [146, 60] on link "Vision Orders" at bounding box center [143, 62] width 46 height 10
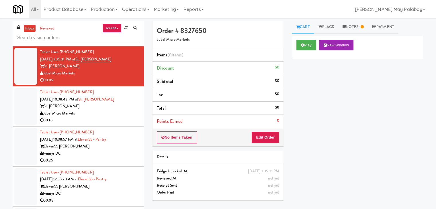
click at [348, 40] on div "Play New Window" at bounding box center [357, 47] width 131 height 23
click at [352, 26] on link "Notes" at bounding box center [353, 27] width 30 height 13
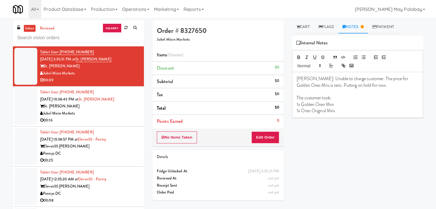
click at [114, 114] on div "Jubel Micro Markets" at bounding box center [89, 113] width 99 height 7
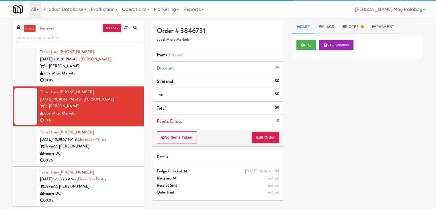
click at [88, 39] on input "text" at bounding box center [78, 38] width 122 height 11
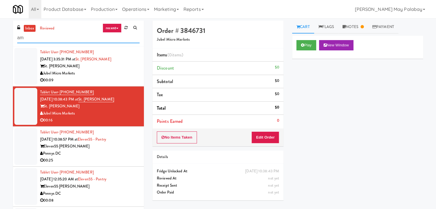
click at [88, 36] on input "am" at bounding box center [78, 38] width 122 height 11
type input "ambient"
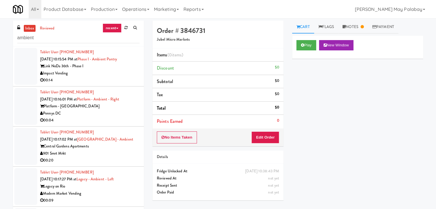
click at [87, 67] on div "Link NoDa 36th - Phase I" at bounding box center [89, 66] width 99 height 7
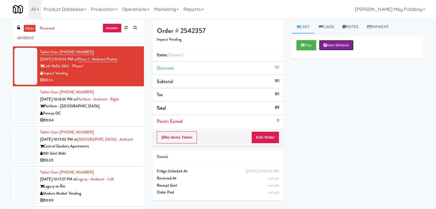
click at [342, 44] on button "New Window" at bounding box center [336, 45] width 34 height 10
click at [267, 141] on button "Edit Order" at bounding box center [265, 138] width 28 height 12
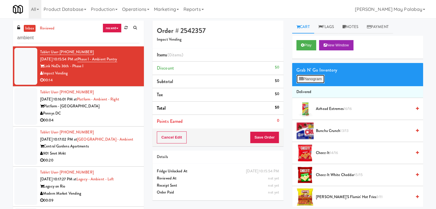
click at [316, 79] on button "Planogram" at bounding box center [310, 79] width 28 height 9
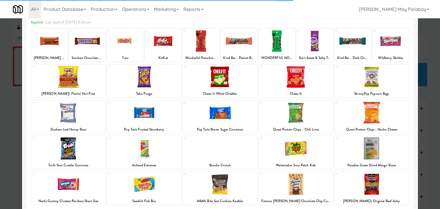
scroll to position [29, 0]
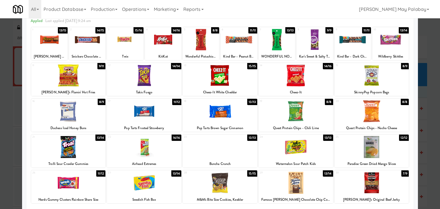
click at [101, 150] on div at bounding box center [68, 147] width 75 height 22
click at [58, 50] on div at bounding box center [49, 40] width 36 height 22
click at [434, 108] on div at bounding box center [220, 104] width 440 height 209
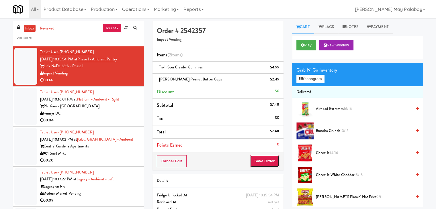
click at [262, 160] on button "Save Order" at bounding box center [264, 161] width 29 height 12
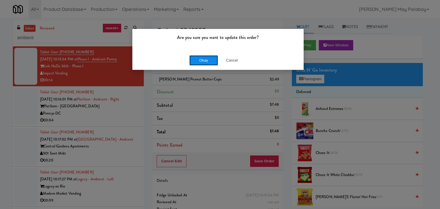
click at [197, 58] on button "Okay" at bounding box center [203, 60] width 29 height 10
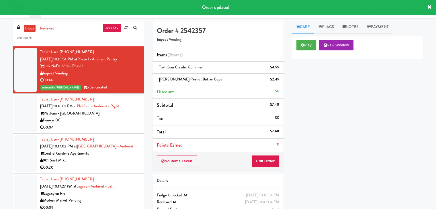
click at [112, 121] on div "Pennys DC" at bounding box center [89, 120] width 99 height 7
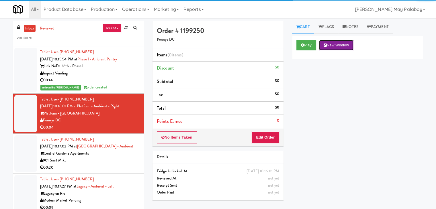
click at [347, 46] on button "New Window" at bounding box center [336, 45] width 34 height 10
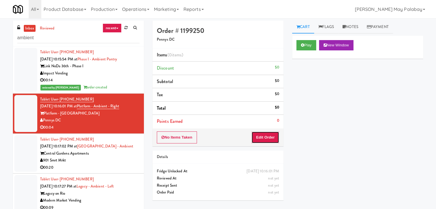
click at [262, 133] on button "Edit Order" at bounding box center [265, 138] width 28 height 12
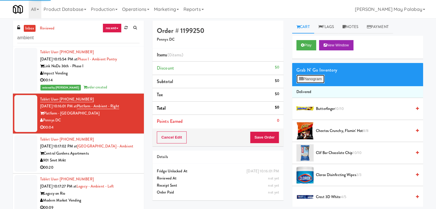
click at [310, 78] on button "Planogram" at bounding box center [310, 79] width 28 height 9
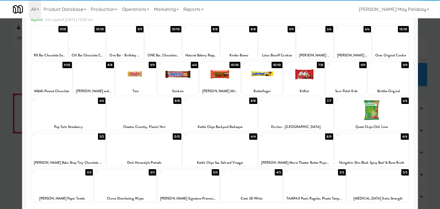
scroll to position [29, 0]
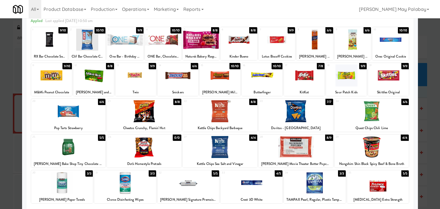
click at [429, 140] on div at bounding box center [220, 104] width 440 height 209
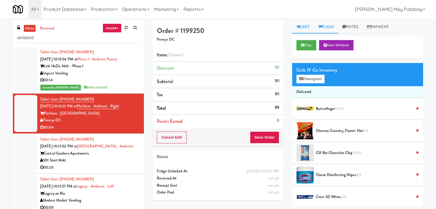
click at [324, 26] on link "Flags" at bounding box center [326, 27] width 24 height 13
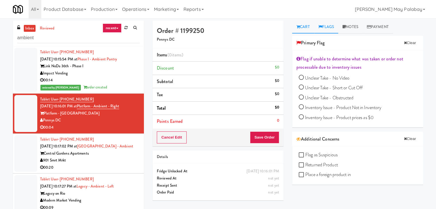
click at [304, 28] on link "Cart" at bounding box center [303, 27] width 22 height 13
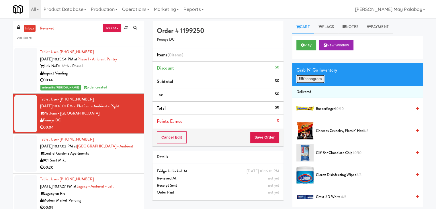
click at [308, 79] on button "Planogram" at bounding box center [310, 79] width 28 height 9
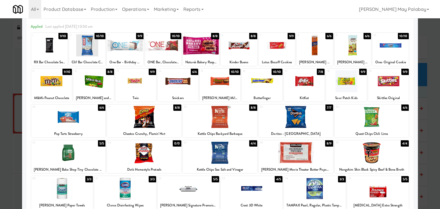
scroll to position [15, 0]
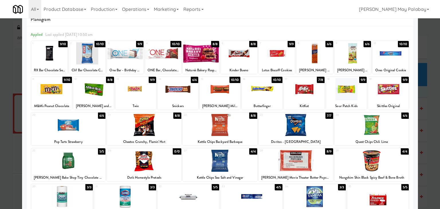
click at [429, 118] on div at bounding box center [220, 104] width 440 height 209
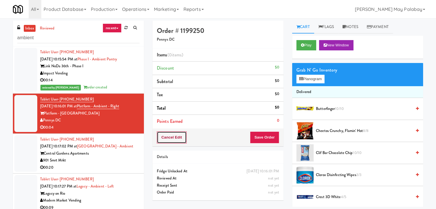
click at [174, 138] on button "Cancel Edit" at bounding box center [172, 138] width 30 height 12
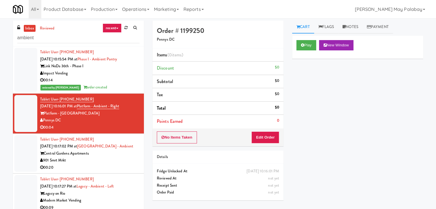
click at [95, 151] on div "Central Gardens Apartments" at bounding box center [89, 153] width 99 height 7
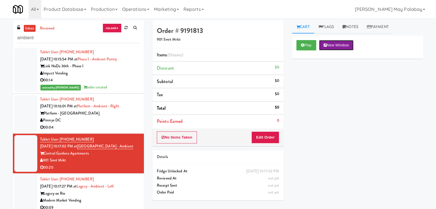
click at [351, 44] on button "New Window" at bounding box center [336, 45] width 34 height 10
click at [267, 136] on button "Edit Order" at bounding box center [265, 138] width 28 height 12
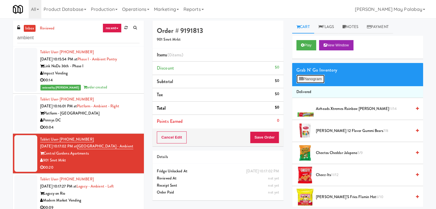
click at [318, 79] on button "Planogram" at bounding box center [310, 79] width 28 height 9
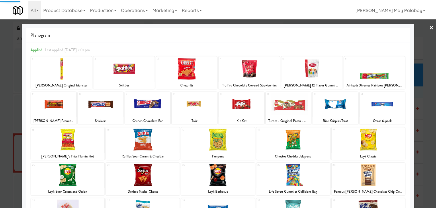
scroll to position [29, 0]
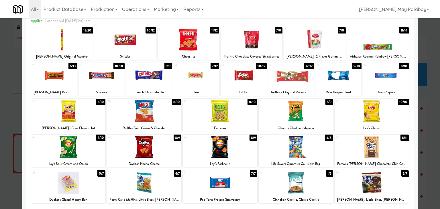
click at [173, 157] on div at bounding box center [144, 147] width 75 height 22
click at [244, 117] on div at bounding box center [220, 111] width 75 height 22
click at [432, 147] on div at bounding box center [220, 104] width 440 height 209
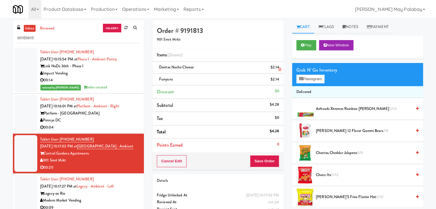
click at [278, 69] on icon at bounding box center [279, 70] width 3 height 4
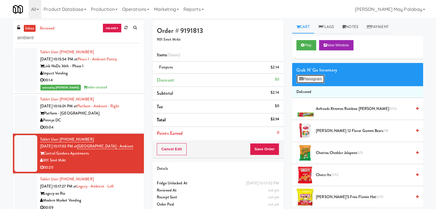
click at [311, 77] on button "Planogram" at bounding box center [310, 79] width 28 height 9
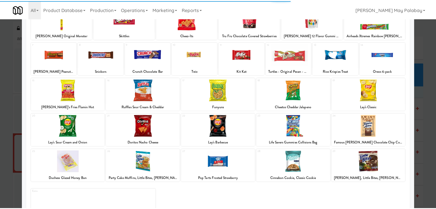
scroll to position [57, 0]
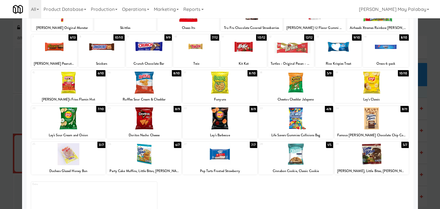
click at [431, 128] on div at bounding box center [220, 104] width 440 height 209
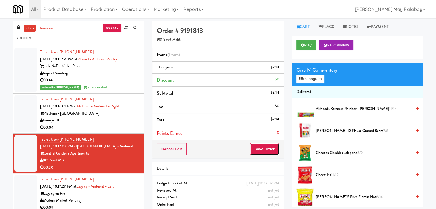
click at [263, 148] on button "Save Order" at bounding box center [264, 149] width 29 height 12
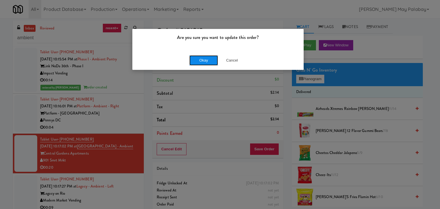
click at [198, 58] on button "Okay" at bounding box center [203, 60] width 29 height 10
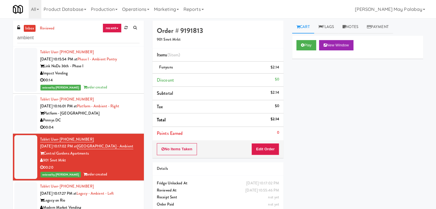
click at [66, 105] on span "[DATE] 10:16:01 PM at" at bounding box center [58, 105] width 37 height 5
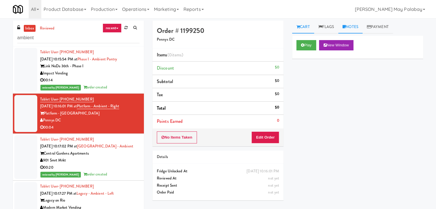
click at [354, 28] on link "Notes" at bounding box center [350, 27] width 24 height 13
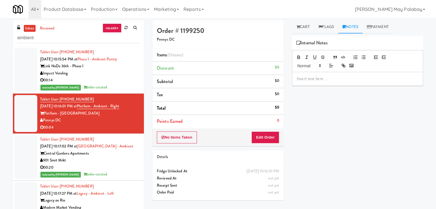
click at [322, 75] on div at bounding box center [357, 78] width 130 height 13
drag, startPoint x: 322, startPoint y: 73, endPoint x: 320, endPoint y: 106, distance: 33.6
click at [320, 106] on div "Play New Window Primary Flag Clear Flag if unable to determine what was taken o…" at bounding box center [357, 143] width 131 height 215
click at [347, 79] on p "[PERSON_NAME]- Hold it for now" at bounding box center [358, 79] width 122 height 6
drag, startPoint x: 319, startPoint y: 86, endPoint x: 291, endPoint y: 89, distance: 27.9
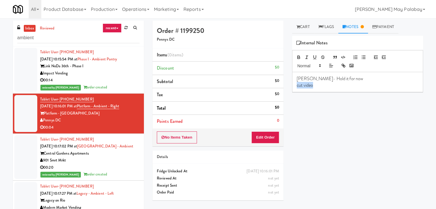
click at [291, 89] on div "Cart Flags Notes Payment Play New Window Primary Flag Clear Flag if unable to d…" at bounding box center [358, 114] width 140 height 186
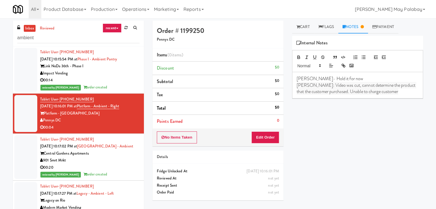
click at [308, 85] on span "[PERSON_NAME]: Video was cut, cannot determine the product that the customer pu…" at bounding box center [356, 88] width 119 height 13
click at [382, 91] on p "Video was cut, cannot determine the product that the customer purchased. Unable…" at bounding box center [358, 88] width 122 height 13
drag, startPoint x: 382, startPoint y: 91, endPoint x: 322, endPoint y: 93, distance: 59.6
click at [322, 93] on p "Video was cut, cannot determine the product that the customer purchased. Unable…" at bounding box center [358, 88] width 122 height 13
click at [366, 91] on span "Video was cut, cannot determine the product that the customer purchased. Unable…" at bounding box center [353, 88] width 113 height 13
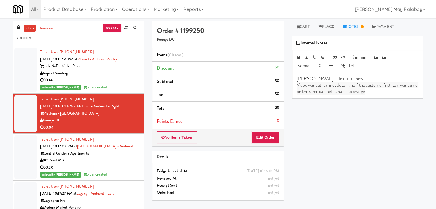
click at [92, 156] on div "Central Gardens Apartments" at bounding box center [89, 153] width 99 height 7
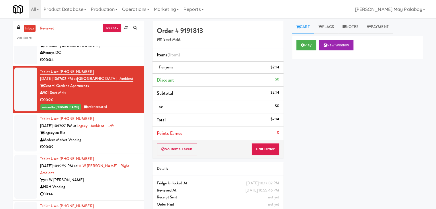
scroll to position [86, 0]
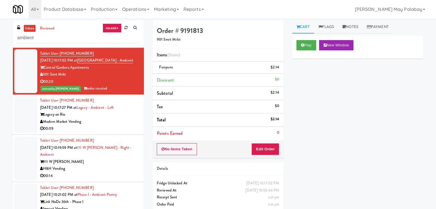
click at [109, 118] on div "Modern Market Vending" at bounding box center [89, 121] width 99 height 7
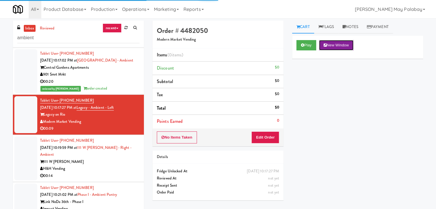
click at [341, 46] on button "New Window" at bounding box center [336, 45] width 34 height 10
click at [336, 45] on button "New Window" at bounding box center [336, 45] width 34 height 10
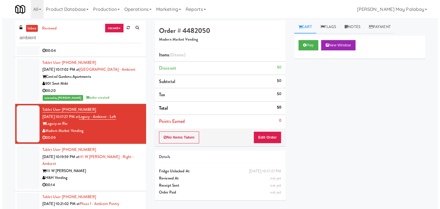
scroll to position [86, 0]
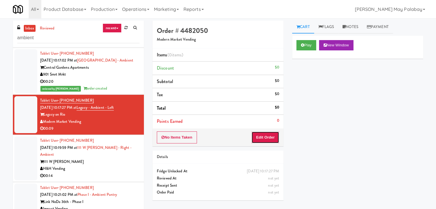
drag, startPoint x: 256, startPoint y: 134, endPoint x: 263, endPoint y: 128, distance: 9.3
click at [256, 134] on button "Edit Order" at bounding box center [265, 138] width 28 height 12
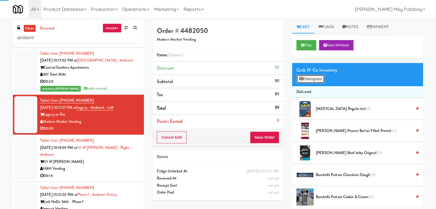
click at [304, 79] on button "Planogram" at bounding box center [310, 79] width 28 height 9
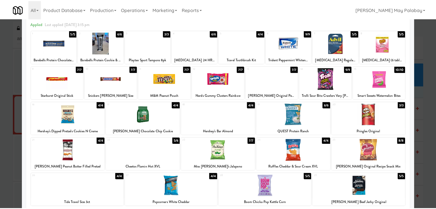
scroll to position [44, 0]
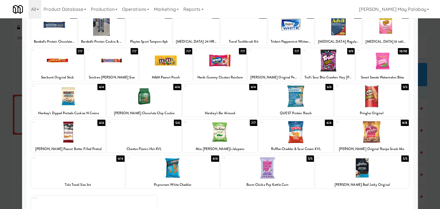
click at [154, 135] on div at bounding box center [144, 132] width 75 height 22
click at [428, 148] on div at bounding box center [220, 104] width 440 height 209
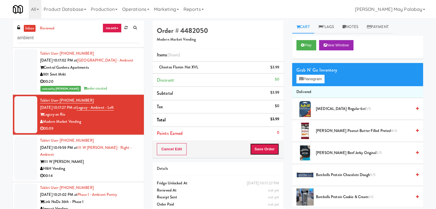
click at [272, 146] on button "Save Order" at bounding box center [264, 149] width 29 height 12
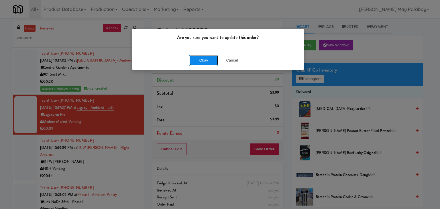
click at [201, 61] on button "Okay" at bounding box center [203, 60] width 29 height 10
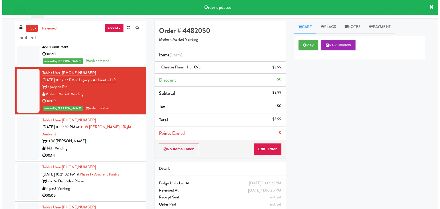
scroll to position [115, 0]
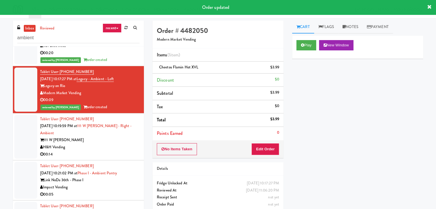
click at [99, 137] on div "111 W [PERSON_NAME]" at bounding box center [89, 140] width 99 height 7
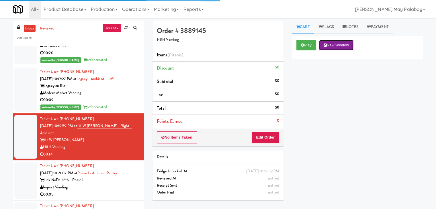
click at [332, 44] on button "New Window" at bounding box center [336, 45] width 34 height 10
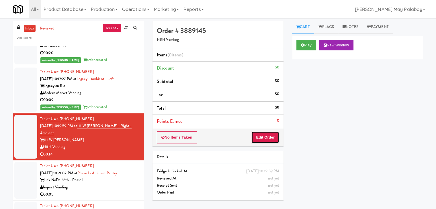
drag, startPoint x: 269, startPoint y: 139, endPoint x: 291, endPoint y: 115, distance: 32.1
click at [269, 139] on button "Edit Order" at bounding box center [265, 138] width 28 height 12
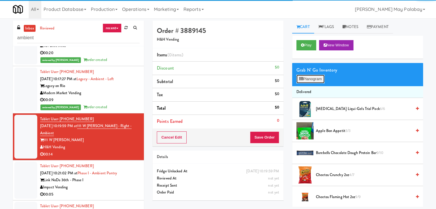
click at [317, 78] on button "Planogram" at bounding box center [310, 79] width 28 height 9
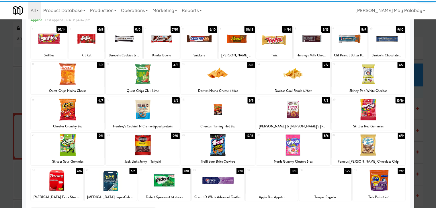
scroll to position [29, 0]
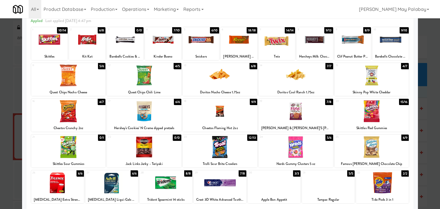
click at [312, 79] on div at bounding box center [296, 75] width 75 height 22
click at [238, 42] on div at bounding box center [239, 40] width 36 height 22
click at [426, 97] on div at bounding box center [220, 104] width 440 height 209
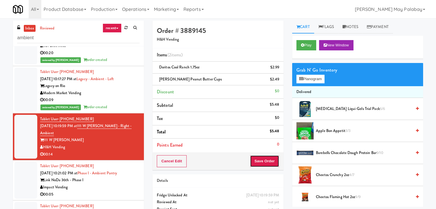
click at [259, 163] on button "Save Order" at bounding box center [264, 161] width 29 height 12
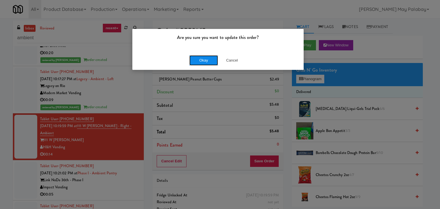
click at [212, 63] on button "Okay" at bounding box center [203, 60] width 29 height 10
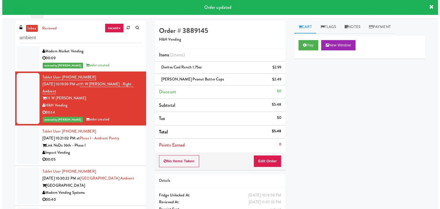
scroll to position [201, 0]
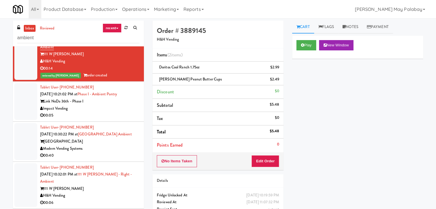
click at [101, 116] on div "00:05" at bounding box center [89, 115] width 99 height 7
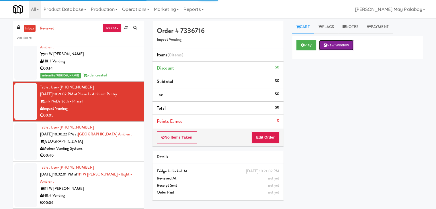
click at [332, 44] on button "New Window" at bounding box center [336, 45] width 34 height 10
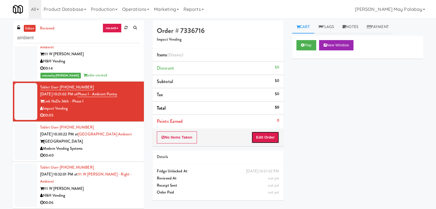
drag, startPoint x: 265, startPoint y: 136, endPoint x: 272, endPoint y: 127, distance: 11.9
click at [265, 136] on button "Edit Order" at bounding box center [265, 138] width 28 height 12
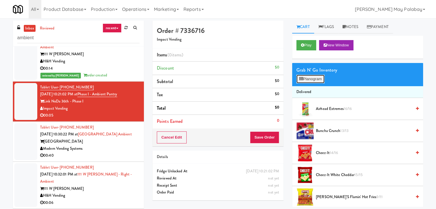
click at [312, 79] on button "Planogram" at bounding box center [310, 79] width 28 height 9
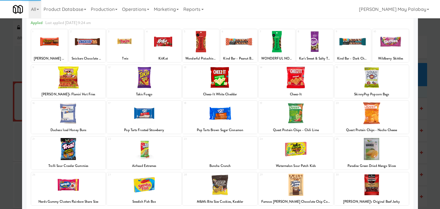
scroll to position [29, 0]
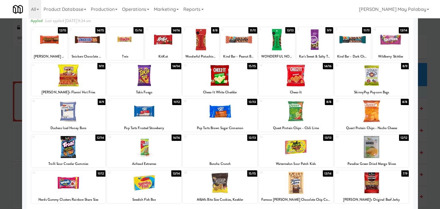
click at [428, 140] on div at bounding box center [220, 104] width 440 height 209
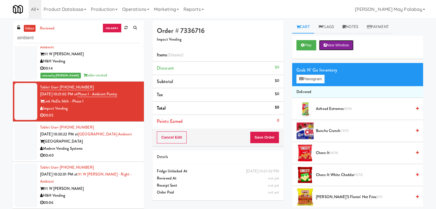
click at [346, 45] on button "New Window" at bounding box center [336, 45] width 34 height 10
click at [320, 79] on button "Planogram" at bounding box center [310, 79] width 28 height 9
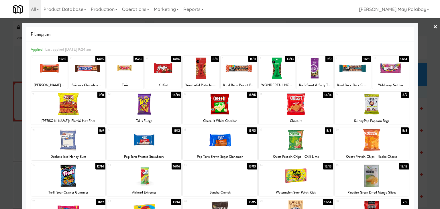
click at [432, 91] on div at bounding box center [220, 104] width 440 height 209
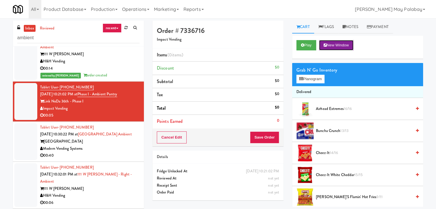
click at [343, 46] on button "New Window" at bounding box center [336, 45] width 34 height 10
click at [348, 43] on button "New Window" at bounding box center [336, 45] width 34 height 10
click at [312, 77] on button "Planogram" at bounding box center [310, 79] width 28 height 9
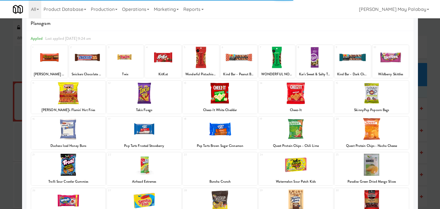
scroll to position [29, 0]
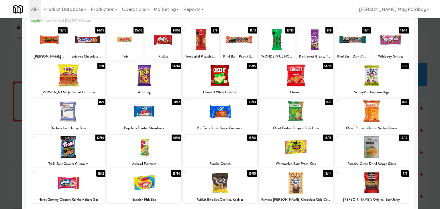
click at [246, 161] on div "Buncha Crunch" at bounding box center [220, 163] width 73 height 7
click at [245, 149] on div at bounding box center [220, 147] width 75 height 22
click at [429, 88] on div at bounding box center [220, 104] width 440 height 209
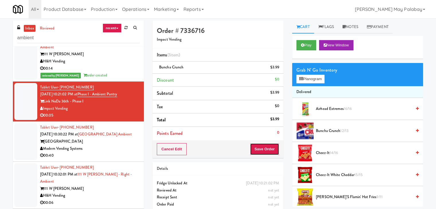
click at [267, 149] on button "Save Order" at bounding box center [264, 149] width 29 height 12
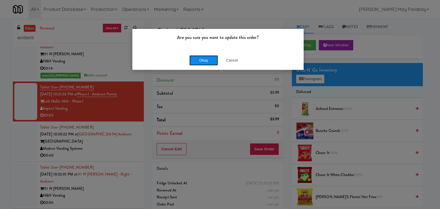
click at [216, 61] on button "Okay" at bounding box center [203, 60] width 29 height 10
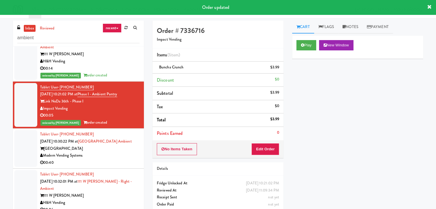
click at [101, 159] on div "00:40" at bounding box center [89, 162] width 99 height 7
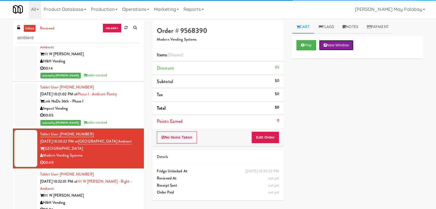
click at [333, 40] on button "New Window" at bounding box center [336, 45] width 34 height 10
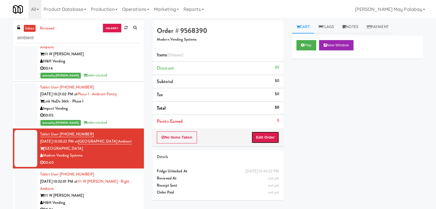
drag, startPoint x: 259, startPoint y: 137, endPoint x: 273, endPoint y: 128, distance: 16.3
click at [259, 137] on button "Edit Order" at bounding box center [265, 138] width 28 height 12
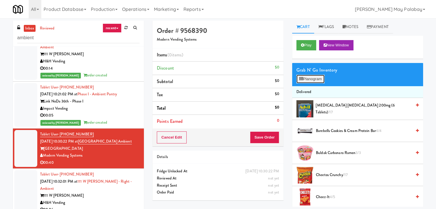
click at [311, 79] on button "Planogram" at bounding box center [310, 79] width 28 height 9
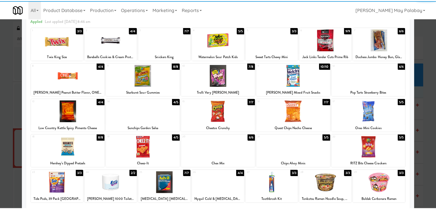
scroll to position [29, 0]
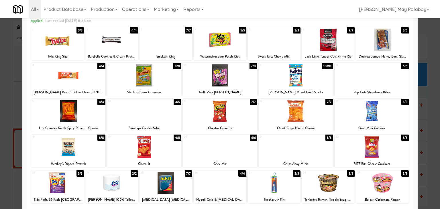
click at [174, 41] on div at bounding box center [166, 40] width 53 height 22
click at [379, 77] on div at bounding box center [372, 75] width 75 height 22
click at [172, 159] on div "19 4/5 Cheez-It" at bounding box center [144, 151] width 75 height 33
click at [430, 103] on div at bounding box center [220, 104] width 440 height 209
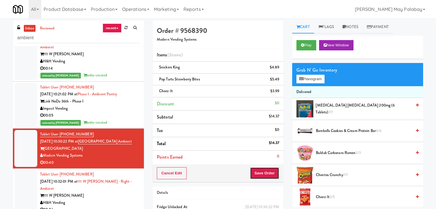
click at [274, 170] on button "Save Order" at bounding box center [264, 173] width 29 height 12
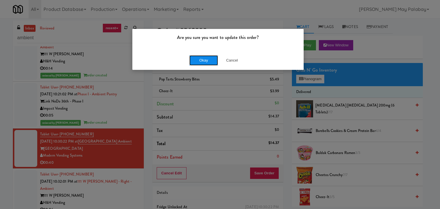
click at [205, 60] on button "Okay" at bounding box center [203, 60] width 29 height 10
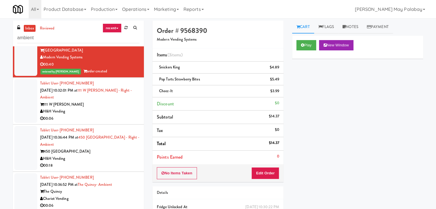
scroll to position [315, 0]
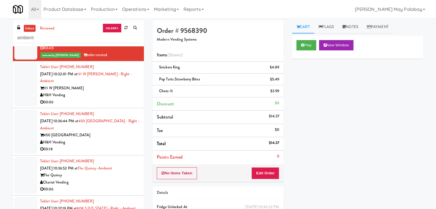
click at [110, 83] on div "Tablet User · (949) 274-1427 [DATE] 10:32:01 PM at 111 W [PERSON_NAME] - Right …" at bounding box center [89, 85] width 99 height 42
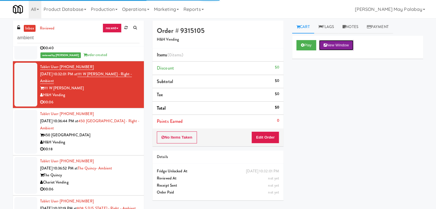
click at [343, 48] on button "New Window" at bounding box center [336, 45] width 34 height 10
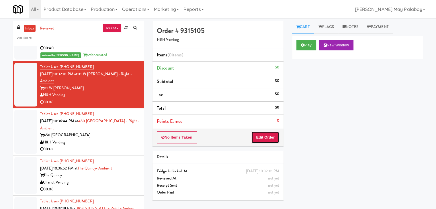
drag, startPoint x: 267, startPoint y: 136, endPoint x: 285, endPoint y: 122, distance: 22.8
click at [267, 136] on button "Edit Order" at bounding box center [265, 138] width 28 height 12
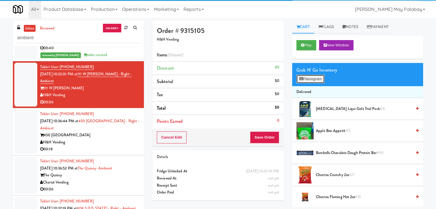
click at [309, 80] on button "Planogram" at bounding box center [310, 79] width 28 height 9
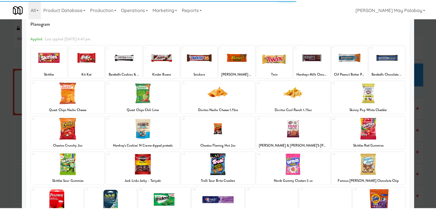
scroll to position [29, 0]
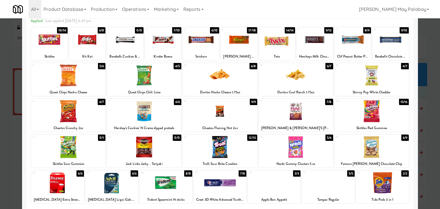
click at [61, 47] on div at bounding box center [49, 40] width 36 height 22
click at [428, 103] on div at bounding box center [220, 104] width 440 height 209
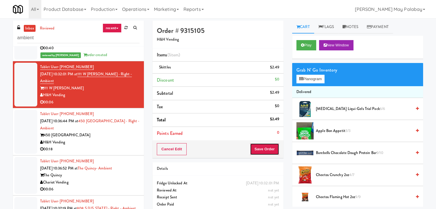
click at [260, 146] on button "Save Order" at bounding box center [264, 149] width 29 height 12
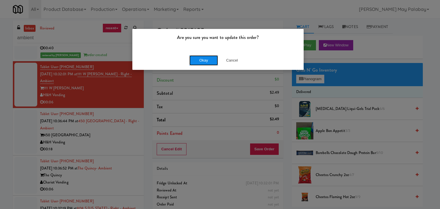
click at [205, 61] on button "Okay" at bounding box center [203, 60] width 29 height 10
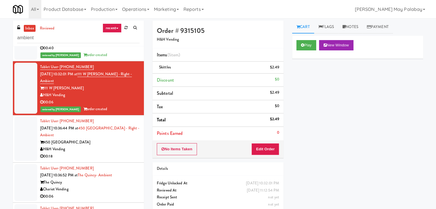
click at [55, 132] on div "Tablet User · (630) 200-0706 [DATE] 10:36:44 PM at 450 [GEOGRAPHIC_DATA] - Righ…" at bounding box center [89, 139] width 99 height 42
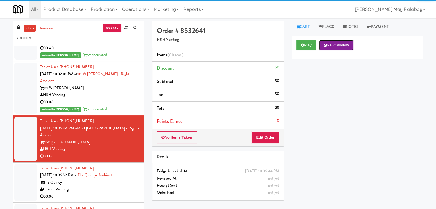
click at [342, 48] on button "New Window" at bounding box center [336, 45] width 34 height 10
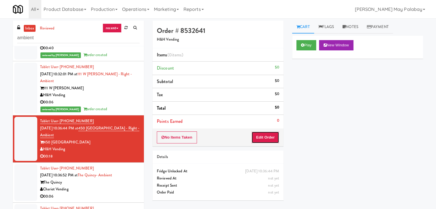
click at [273, 135] on button "Edit Order" at bounding box center [265, 138] width 28 height 12
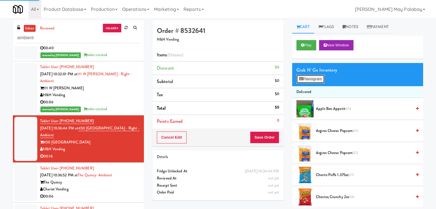
click at [317, 78] on button "Planogram" at bounding box center [310, 79] width 28 height 9
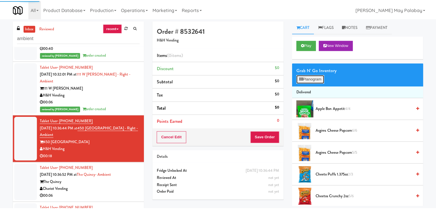
scroll to position [308, 0]
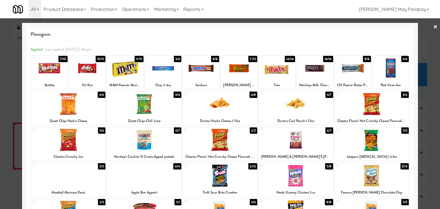
click at [433, 26] on link "×" at bounding box center [435, 27] width 5 height 18
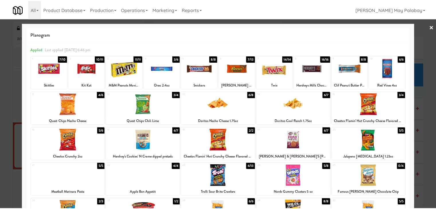
scroll to position [315, 0]
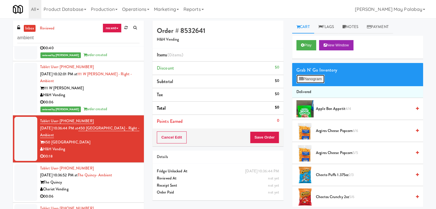
click at [318, 81] on button "Planogram" at bounding box center [310, 79] width 28 height 9
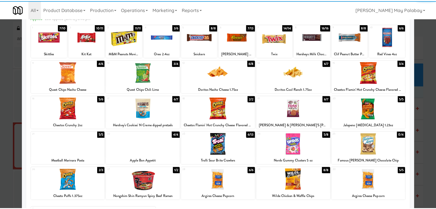
scroll to position [29, 0]
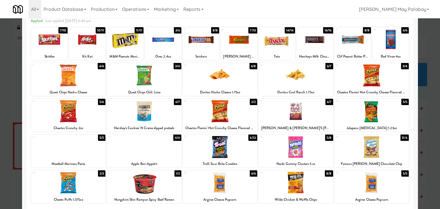
click at [164, 109] on div at bounding box center [144, 111] width 75 height 22
click at [236, 146] on div at bounding box center [220, 147] width 75 height 22
click at [131, 46] on div at bounding box center [125, 40] width 36 height 22
click at [429, 96] on div at bounding box center [220, 104] width 440 height 209
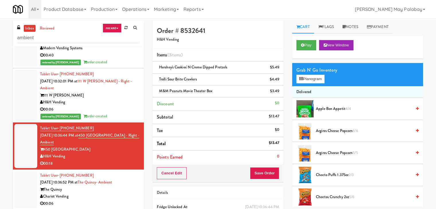
scroll to position [315, 0]
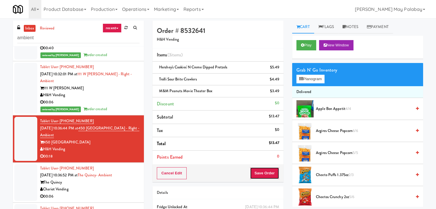
click at [271, 175] on button "Save Order" at bounding box center [264, 173] width 29 height 12
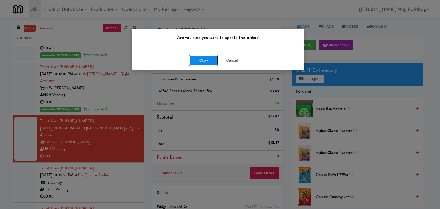
click at [206, 55] on button "Okay" at bounding box center [203, 60] width 29 height 10
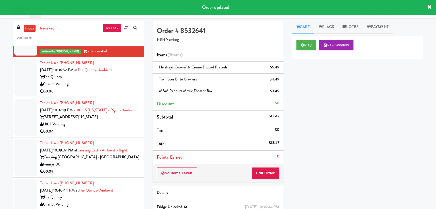
scroll to position [430, 0]
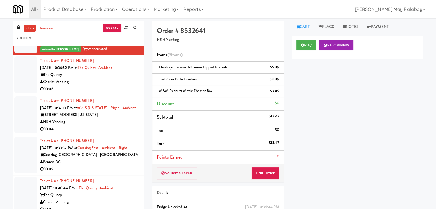
click at [103, 85] on div "Chariot Vending" at bounding box center [89, 82] width 99 height 7
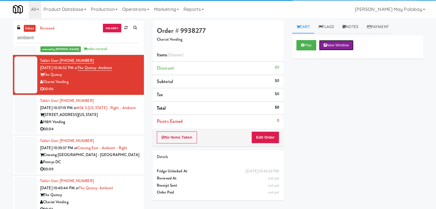
click at [349, 43] on button "New Window" at bounding box center [336, 45] width 34 height 10
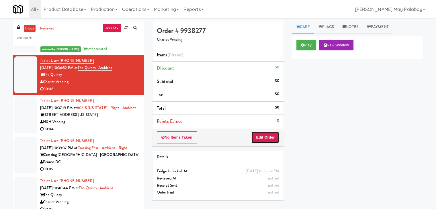
drag, startPoint x: 261, startPoint y: 138, endPoint x: 291, endPoint y: 112, distance: 39.4
click at [261, 136] on button "Edit Order" at bounding box center [265, 138] width 28 height 12
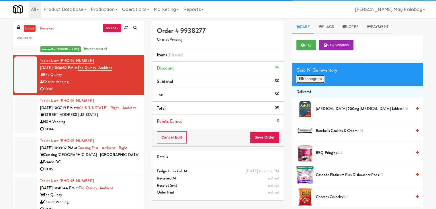
click at [315, 78] on button "Planogram" at bounding box center [310, 79] width 28 height 9
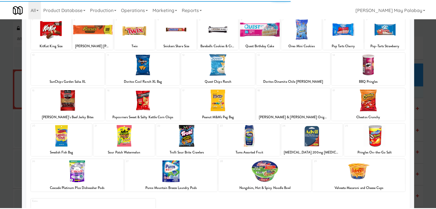
scroll to position [29, 0]
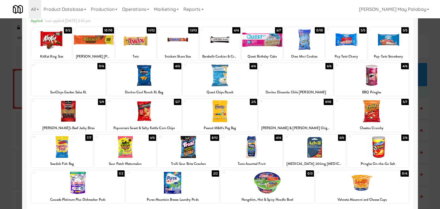
click at [320, 122] on div at bounding box center [296, 111] width 75 height 22
click at [431, 101] on div at bounding box center [220, 104] width 440 height 209
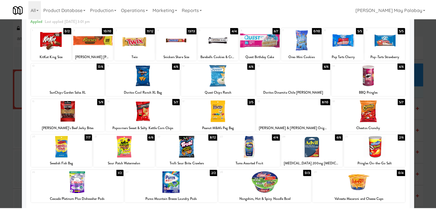
scroll to position [430, 0]
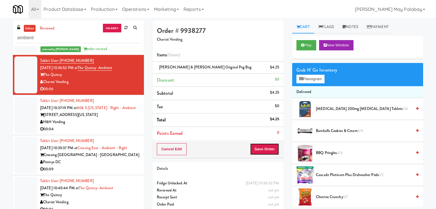
click at [270, 146] on button "Save Order" at bounding box center [264, 149] width 29 height 12
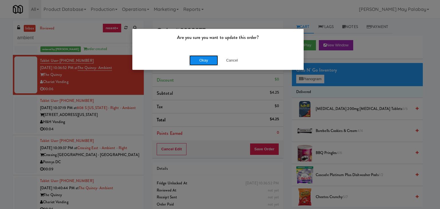
click at [213, 62] on button "Okay" at bounding box center [203, 60] width 29 height 10
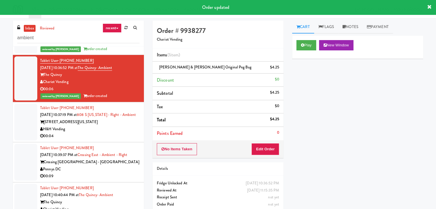
click at [116, 126] on div "[STREET_ADDRESS][US_STATE]" at bounding box center [89, 122] width 99 height 7
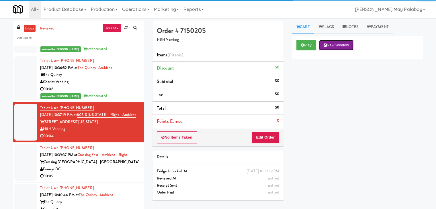
click at [350, 45] on button "New Window" at bounding box center [336, 45] width 34 height 10
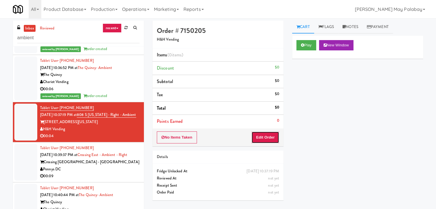
click at [272, 132] on button "Edit Order" at bounding box center [265, 138] width 28 height 12
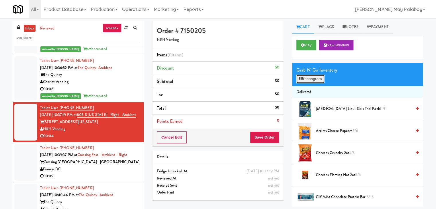
click at [310, 78] on button "Planogram" at bounding box center [310, 79] width 28 height 9
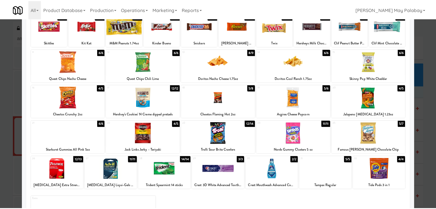
scroll to position [44, 0]
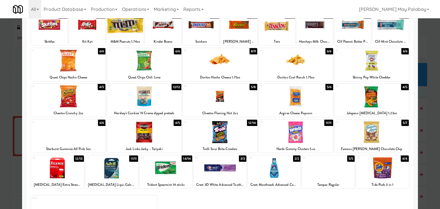
click at [159, 31] on div at bounding box center [163, 25] width 36 height 22
click at [422, 111] on div at bounding box center [220, 104] width 440 height 209
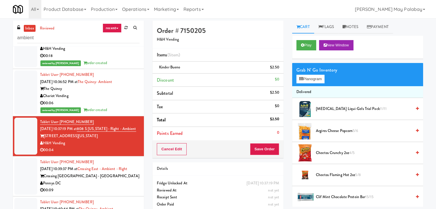
scroll to position [430, 0]
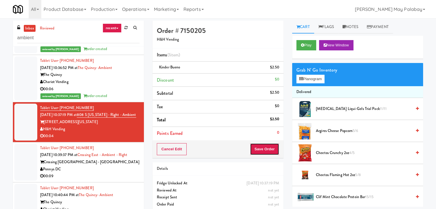
click at [261, 151] on button "Save Order" at bounding box center [264, 149] width 29 height 12
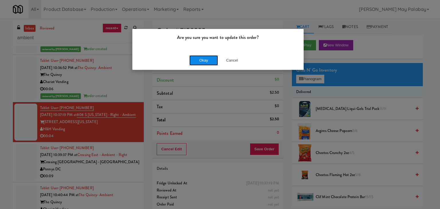
click at [207, 60] on button "Okay" at bounding box center [203, 60] width 29 height 10
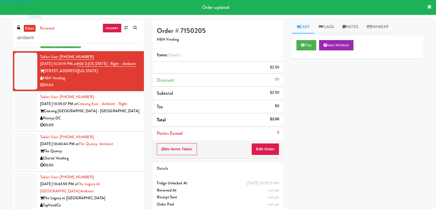
scroll to position [487, 0]
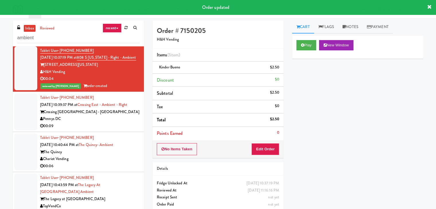
click at [103, 123] on div "Pennys DC" at bounding box center [89, 118] width 99 height 7
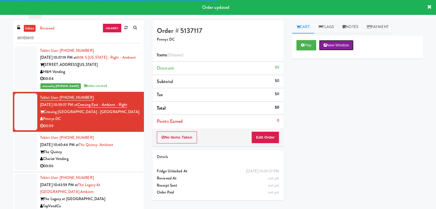
click at [340, 47] on button "New Window" at bounding box center [336, 45] width 34 height 10
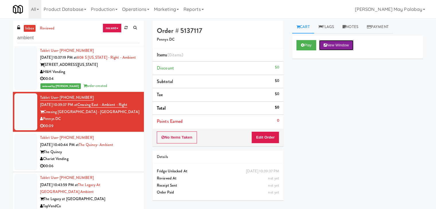
click at [339, 42] on button "New Window" at bounding box center [336, 45] width 34 height 10
click at [267, 135] on button "Edit Order" at bounding box center [265, 138] width 28 height 12
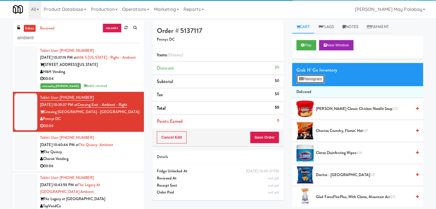
click at [316, 79] on button "Planogram" at bounding box center [310, 79] width 28 height 9
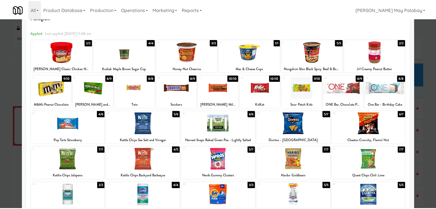
scroll to position [15, 0]
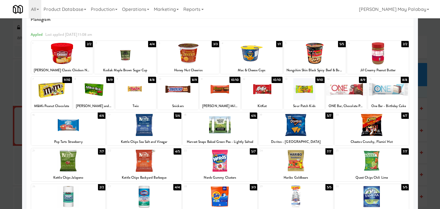
click at [224, 97] on div at bounding box center [220, 89] width 41 height 22
click at [301, 88] on div at bounding box center [304, 89] width 41 height 22
click at [425, 95] on div at bounding box center [220, 104] width 440 height 209
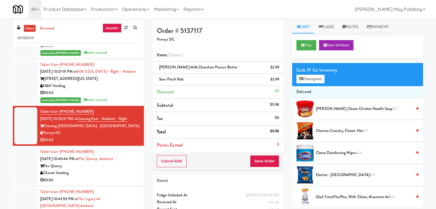
scroll to position [487, 0]
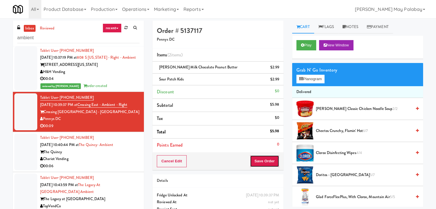
click at [267, 159] on button "Save Order" at bounding box center [264, 161] width 29 height 12
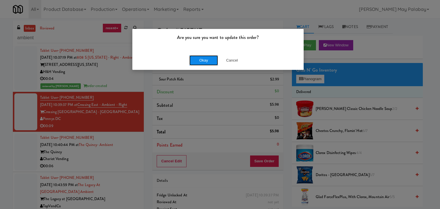
click at [207, 61] on button "Okay" at bounding box center [203, 60] width 29 height 10
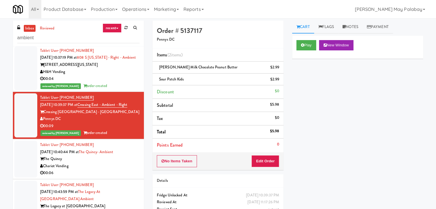
click at [119, 170] on div "Chariot Vending" at bounding box center [89, 166] width 99 height 7
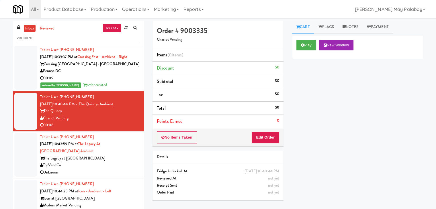
scroll to position [549, 0]
click at [339, 46] on button "New Window" at bounding box center [336, 45] width 34 height 10
click at [274, 137] on button "Edit Order" at bounding box center [265, 138] width 28 height 12
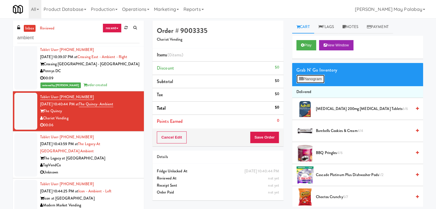
click at [307, 80] on button "Planogram" at bounding box center [310, 79] width 28 height 9
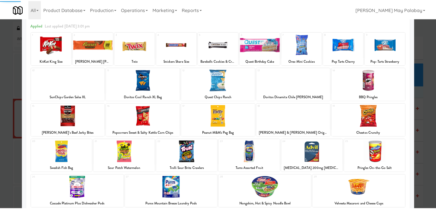
scroll to position [29, 0]
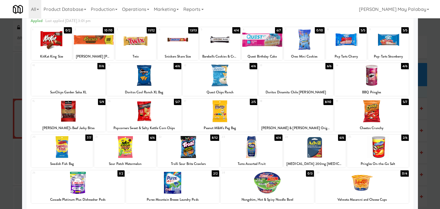
click at [154, 156] on div at bounding box center [125, 147] width 62 height 22
click at [433, 102] on div at bounding box center [220, 104] width 440 height 209
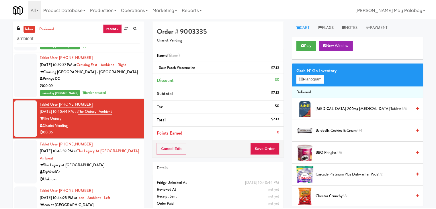
scroll to position [549, 0]
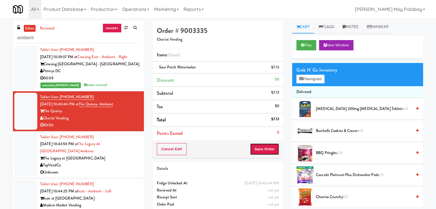
click at [257, 147] on button "Save Order" at bounding box center [264, 149] width 29 height 12
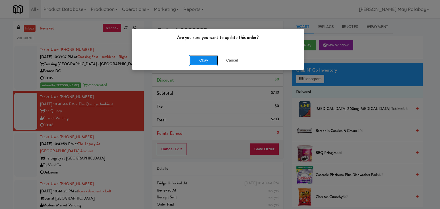
click at [209, 62] on button "Okay" at bounding box center [203, 60] width 29 height 10
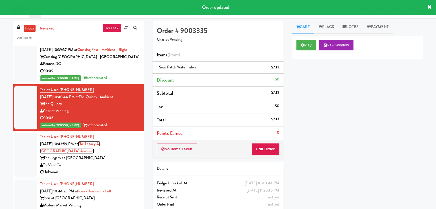
click at [100, 153] on link "The Legacy at [GEOGRAPHIC_DATA] Ambient" at bounding box center [70, 147] width 60 height 13
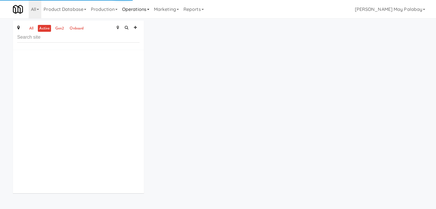
click at [138, 9] on link "Operations" at bounding box center [136, 9] width 32 height 18
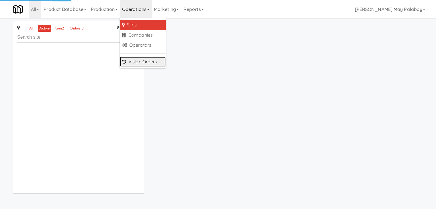
click at [144, 62] on link "Vision Orders" at bounding box center [143, 62] width 46 height 10
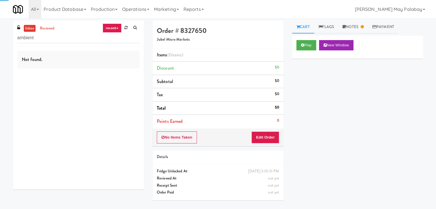
type input "ambient"
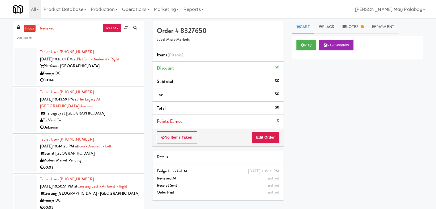
click at [118, 83] on div "00:04" at bounding box center [89, 80] width 99 height 7
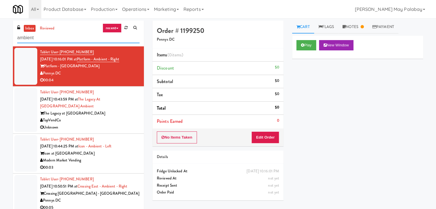
click at [66, 34] on input "ambient" at bounding box center [78, 38] width 122 height 11
click at [92, 105] on div "Tablet User · (478) 796-1718 [DATE] 10:43:59 PM at The Legacy at [GEOGRAPHIC_DA…" at bounding box center [89, 110] width 99 height 42
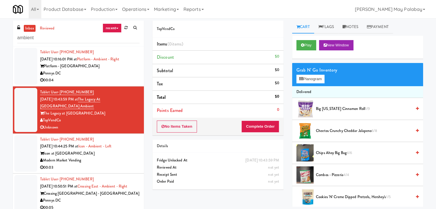
click at [94, 151] on div "Icon at [GEOGRAPHIC_DATA]" at bounding box center [89, 153] width 99 height 7
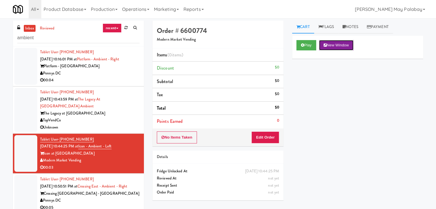
click at [342, 45] on button "New Window" at bounding box center [336, 45] width 34 height 10
click at [261, 138] on button "Edit Order" at bounding box center [265, 138] width 28 height 12
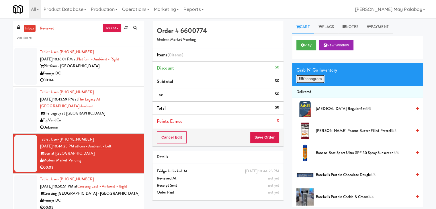
click at [318, 81] on button "Planogram" at bounding box center [310, 79] width 28 height 9
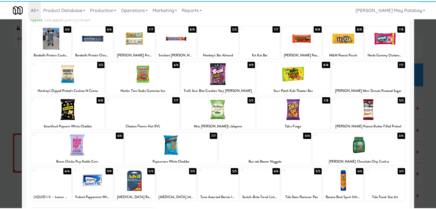
scroll to position [29, 0]
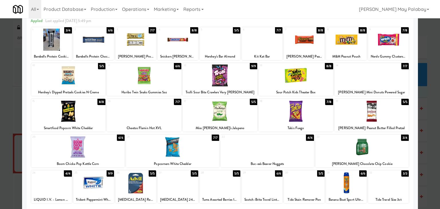
click at [97, 115] on div at bounding box center [68, 111] width 75 height 22
click at [430, 109] on div at bounding box center [220, 104] width 440 height 209
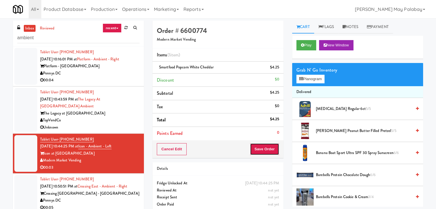
click at [266, 150] on button "Save Order" at bounding box center [264, 149] width 29 height 12
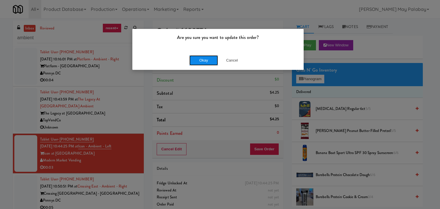
click at [194, 60] on button "Okay" at bounding box center [203, 60] width 29 height 10
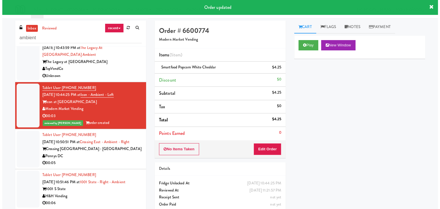
scroll to position [57, 0]
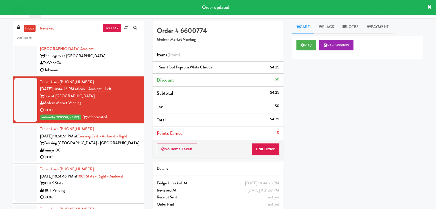
click at [91, 147] on div "Crossing [GEOGRAPHIC_DATA] - [GEOGRAPHIC_DATA]" at bounding box center [89, 143] width 99 height 7
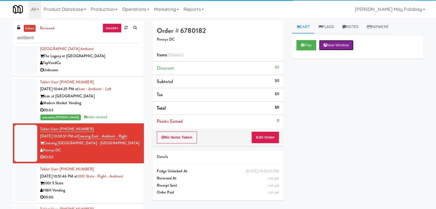
click at [341, 42] on button "New Window" at bounding box center [336, 45] width 34 height 10
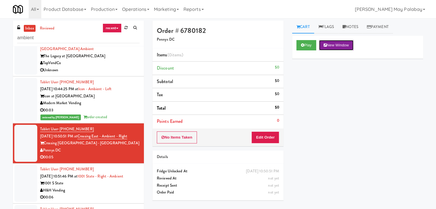
click at [347, 43] on button "New Window" at bounding box center [336, 45] width 34 height 10
click at [267, 137] on button "Edit Order" at bounding box center [265, 138] width 28 height 12
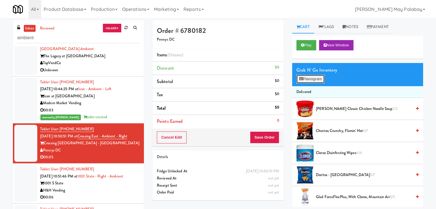
click at [320, 79] on button "Planogram" at bounding box center [310, 79] width 28 height 9
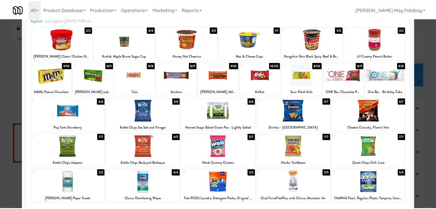
scroll to position [29, 0]
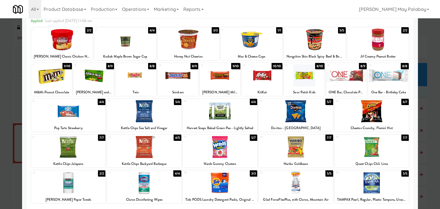
click at [391, 49] on div at bounding box center [378, 40] width 62 height 22
click at [424, 92] on div at bounding box center [220, 104] width 440 height 209
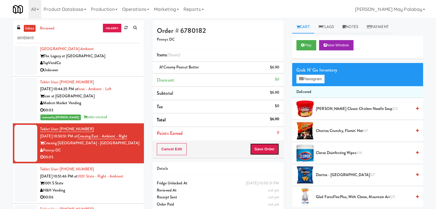
click at [260, 149] on button "Save Order" at bounding box center [264, 149] width 29 height 12
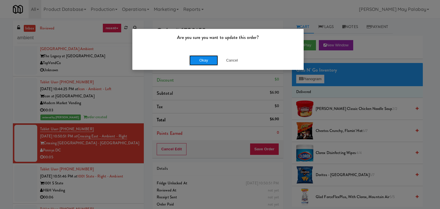
click at [211, 60] on button "Okay" at bounding box center [203, 60] width 29 height 10
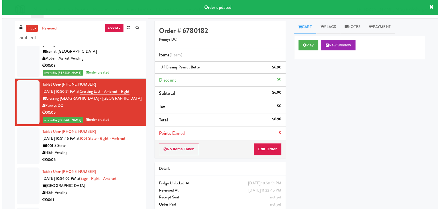
scroll to position [115, 0]
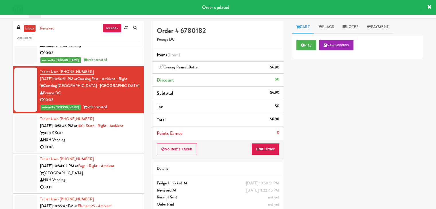
click at [117, 136] on div "Tablet User · (630) 770-7048 [DATE] 10:51:46 PM at 1001 State - Right - Ambient…" at bounding box center [89, 133] width 99 height 35
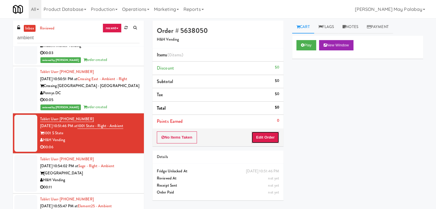
click at [271, 137] on button "Edit Order" at bounding box center [265, 138] width 28 height 12
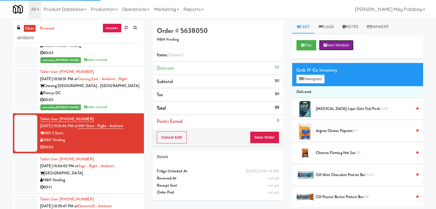
click at [333, 42] on button "New Window" at bounding box center [336, 45] width 34 height 10
click at [336, 46] on button "New Window" at bounding box center [336, 45] width 34 height 10
click at [334, 45] on button "New Window" at bounding box center [336, 45] width 34 height 10
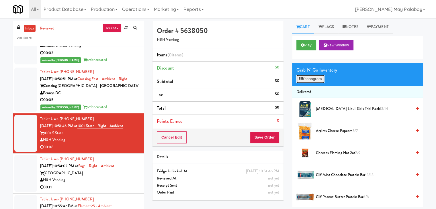
click at [309, 81] on button "Planogram" at bounding box center [310, 79] width 28 height 9
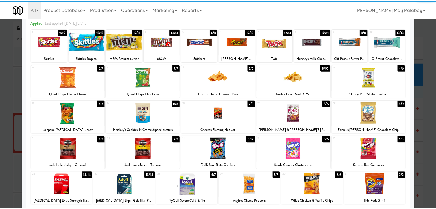
scroll to position [29, 0]
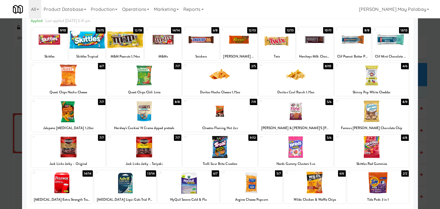
click at [236, 146] on div at bounding box center [220, 147] width 75 height 22
click at [424, 92] on div at bounding box center [220, 104] width 440 height 209
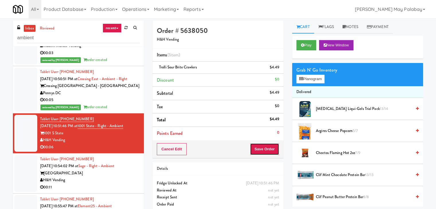
click at [270, 146] on button "Save Order" at bounding box center [264, 149] width 29 height 12
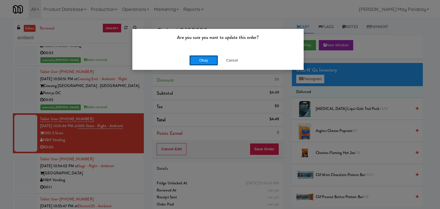
click at [194, 63] on button "Okay" at bounding box center [203, 60] width 29 height 10
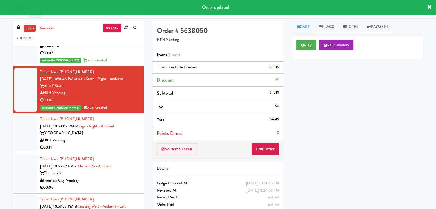
scroll to position [172, 0]
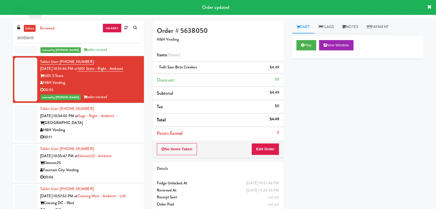
click at [107, 127] on div "[GEOGRAPHIC_DATA]" at bounding box center [89, 122] width 99 height 7
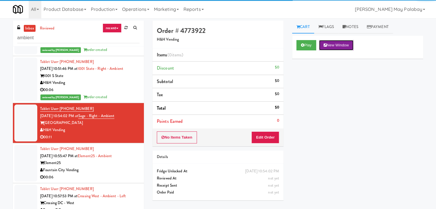
click at [334, 48] on button "New Window" at bounding box center [336, 45] width 34 height 10
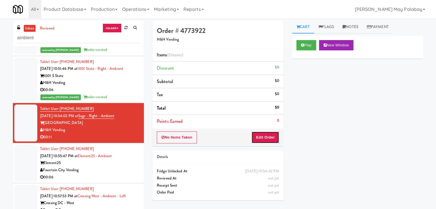
click at [259, 138] on button "Edit Order" at bounding box center [265, 138] width 28 height 12
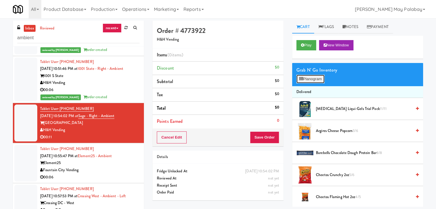
click at [318, 78] on button "Planogram" at bounding box center [310, 79] width 28 height 9
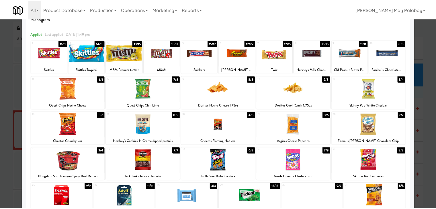
scroll to position [15, 0]
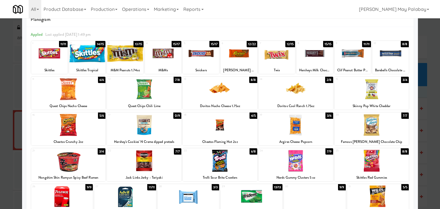
click at [314, 101] on div "14 2/8 Doritos Cool Ranch 1.75oz" at bounding box center [296, 93] width 75 height 33
click at [140, 58] on div at bounding box center [125, 53] width 36 height 22
click at [291, 64] on div at bounding box center [277, 53] width 36 height 22
click at [424, 100] on div at bounding box center [220, 104] width 440 height 209
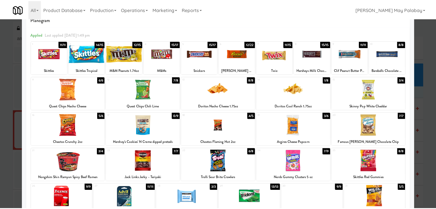
scroll to position [172, 0]
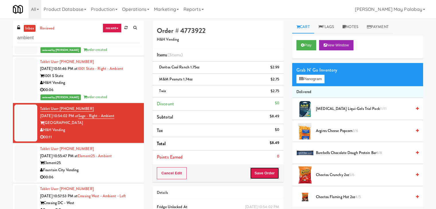
click at [258, 171] on button "Save Order" at bounding box center [264, 173] width 29 height 12
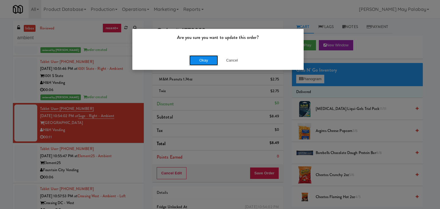
click at [208, 62] on button "Okay" at bounding box center [203, 60] width 29 height 10
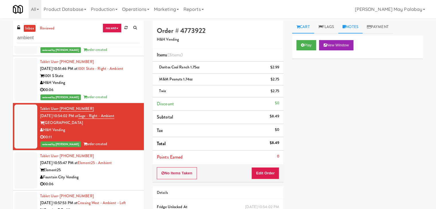
click at [357, 29] on link "Notes" at bounding box center [350, 27] width 24 height 13
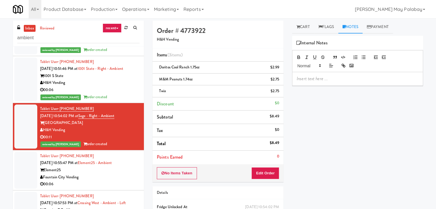
click at [321, 83] on div at bounding box center [357, 78] width 130 height 13
click at [112, 166] on link "Element25 - Ambient" at bounding box center [95, 162] width 34 height 5
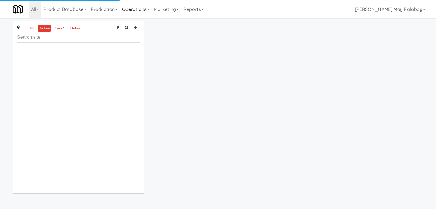
click at [148, 11] on link "Operations" at bounding box center [136, 9] width 32 height 18
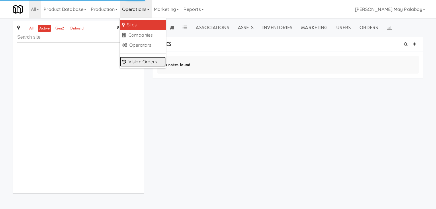
click at [130, 62] on link "Vision Orders" at bounding box center [143, 62] width 46 height 10
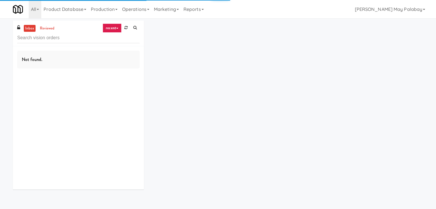
click at [115, 26] on link "recent" at bounding box center [112, 27] width 19 height 9
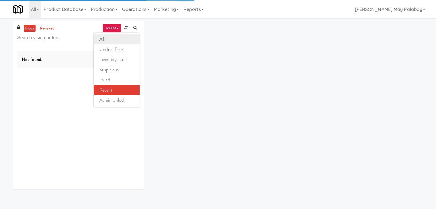
click at [111, 37] on link "all" at bounding box center [117, 39] width 46 height 10
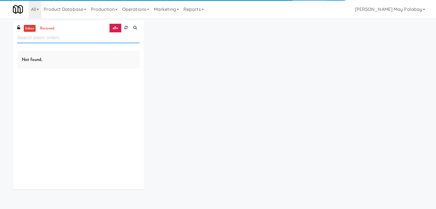
click at [107, 38] on input "text" at bounding box center [78, 38] width 122 height 11
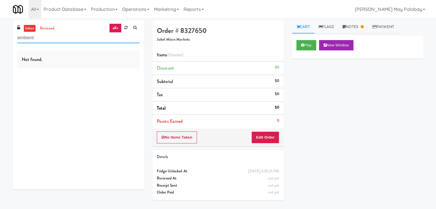
type input "ambient"
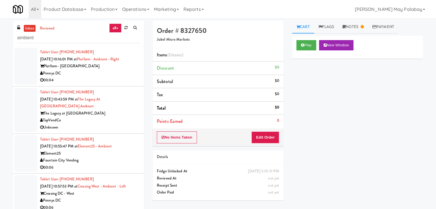
click at [85, 167] on div "00:06" at bounding box center [89, 167] width 99 height 7
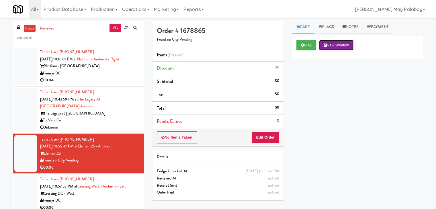
click at [334, 44] on button "New Window" at bounding box center [336, 45] width 34 height 10
click at [265, 137] on button "Edit Order" at bounding box center [265, 138] width 28 height 12
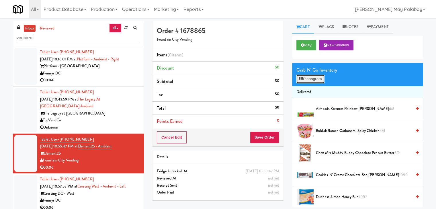
click at [318, 81] on button "Planogram" at bounding box center [310, 79] width 28 height 9
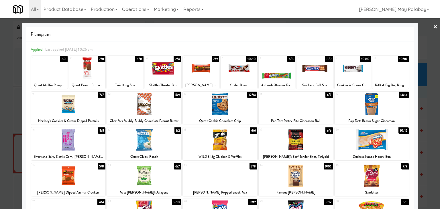
click at [242, 66] on div at bounding box center [239, 68] width 36 height 22
click at [337, 74] on div at bounding box center [353, 68] width 36 height 22
click at [429, 99] on div at bounding box center [220, 104] width 440 height 209
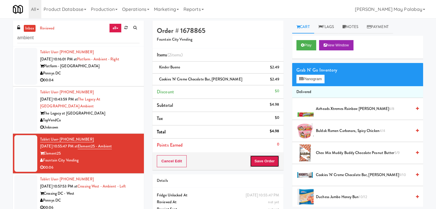
click at [264, 160] on button "Save Order" at bounding box center [264, 161] width 29 height 12
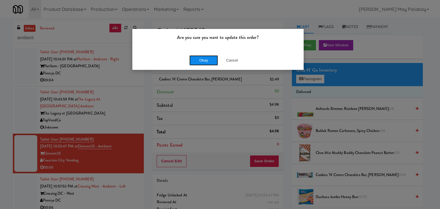
click at [192, 59] on button "Okay" at bounding box center [203, 60] width 29 height 10
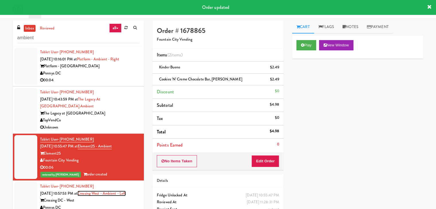
click at [94, 195] on link "Crossing West - Ambient - Left" at bounding box center [101, 193] width 48 height 5
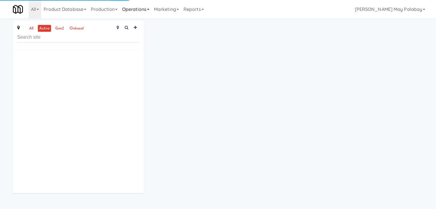
click at [149, 11] on link "Operations" at bounding box center [136, 9] width 32 height 18
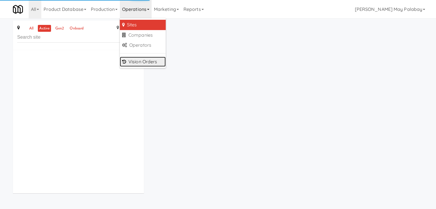
click at [146, 60] on link "Vision Orders" at bounding box center [143, 62] width 46 height 10
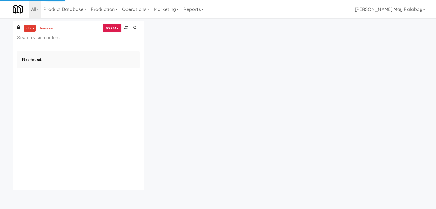
click at [77, 37] on input "text" at bounding box center [78, 38] width 122 height 11
type input "ambient"
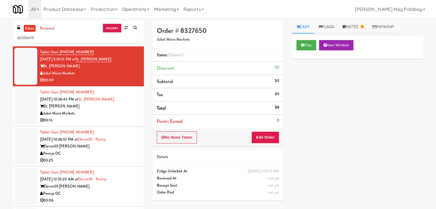
click at [126, 104] on div "St. [PERSON_NAME]" at bounding box center [89, 106] width 99 height 7
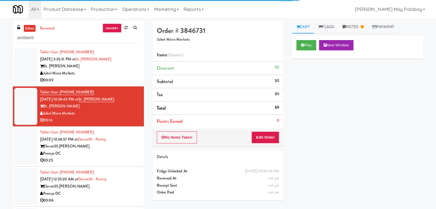
click at [97, 165] on li "Tablet User · (857) 275-6900 [DATE] 10:38:57 PM at Eleven55 - Pantry Eleven55 […" at bounding box center [78, 147] width 131 height 40
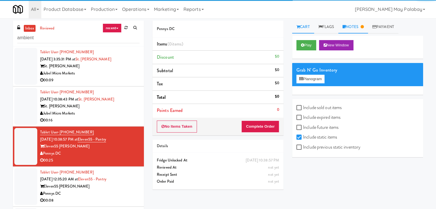
click at [356, 26] on link "Notes" at bounding box center [353, 27] width 30 height 13
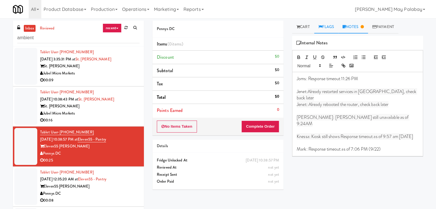
click at [329, 26] on link "Flags" at bounding box center [326, 27] width 24 height 13
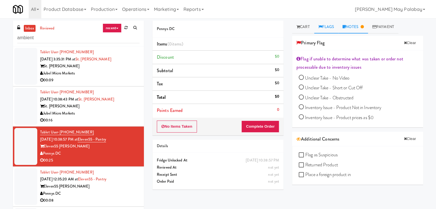
click at [348, 26] on link "Notes" at bounding box center [353, 27] width 30 height 13
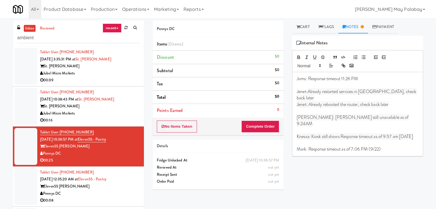
click at [97, 184] on div "Eleven55 [PERSON_NAME]" at bounding box center [89, 186] width 99 height 7
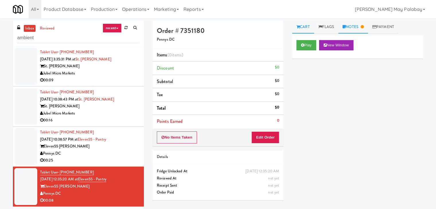
click at [360, 29] on link "Notes" at bounding box center [353, 27] width 30 height 13
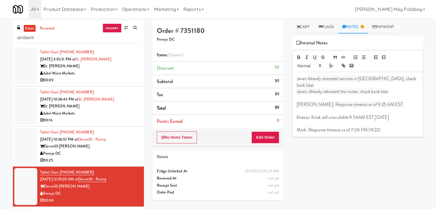
click at [112, 28] on link "recent" at bounding box center [112, 27] width 19 height 9
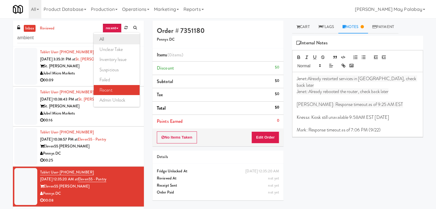
click at [114, 36] on link "all" at bounding box center [117, 39] width 46 height 10
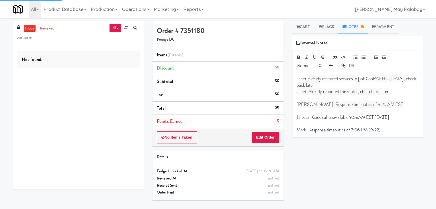
click at [77, 39] on input "ambient" at bounding box center [78, 38] width 122 height 11
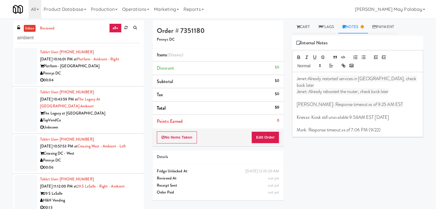
click at [103, 64] on div "Platform - [GEOGRAPHIC_DATA]" at bounding box center [89, 66] width 99 height 7
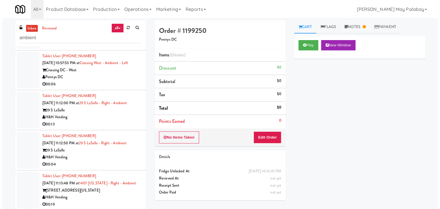
scroll to position [87, 0]
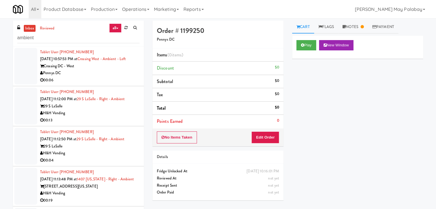
click at [128, 112] on div "H&H Vending" at bounding box center [89, 113] width 99 height 7
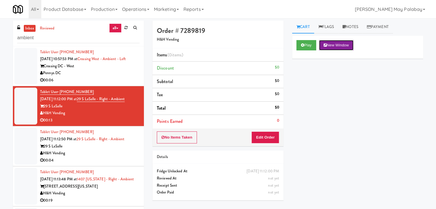
click at [346, 44] on button "New Window" at bounding box center [336, 45] width 34 height 10
click at [267, 138] on button "Edit Order" at bounding box center [265, 138] width 28 height 12
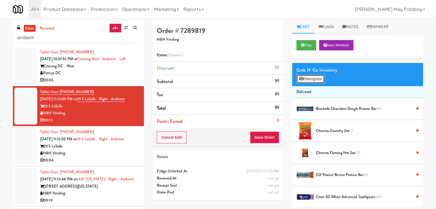
click at [308, 80] on button "Planogram" at bounding box center [310, 79] width 28 height 9
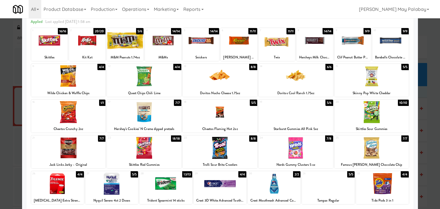
scroll to position [29, 0]
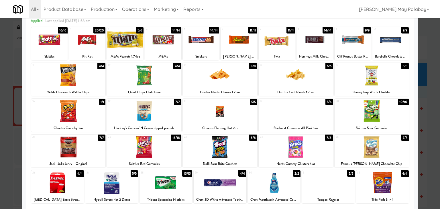
click at [168, 36] on div at bounding box center [163, 40] width 36 height 22
click at [427, 113] on div at bounding box center [220, 104] width 440 height 209
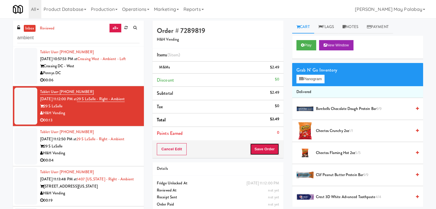
click at [267, 150] on button "Save Order" at bounding box center [264, 149] width 29 height 12
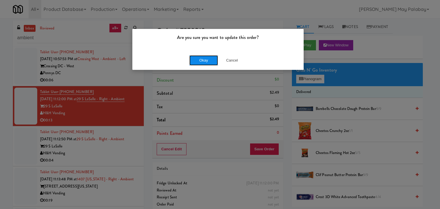
click at [206, 58] on button "Okay" at bounding box center [203, 60] width 29 height 10
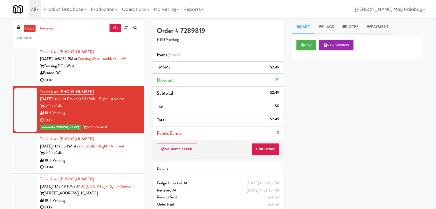
click at [94, 158] on div "H&H Vending" at bounding box center [89, 160] width 99 height 7
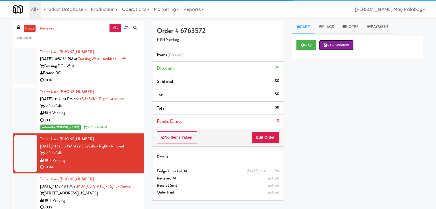
click at [345, 49] on button "New Window" at bounding box center [336, 45] width 34 height 10
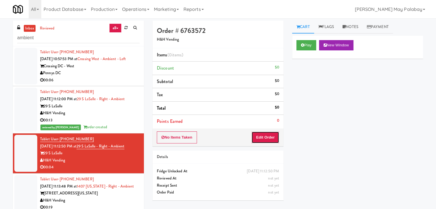
click at [262, 138] on button "Edit Order" at bounding box center [265, 138] width 28 height 12
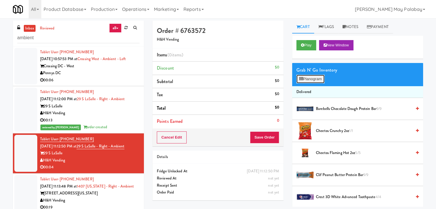
click at [317, 79] on button "Planogram" at bounding box center [310, 79] width 28 height 9
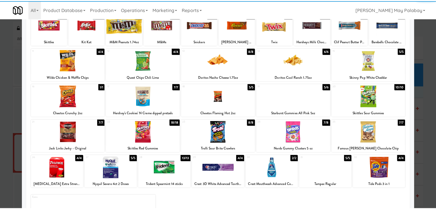
scroll to position [29, 0]
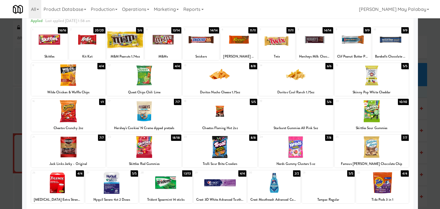
click at [86, 79] on div at bounding box center [68, 75] width 75 height 22
click at [434, 106] on div at bounding box center [220, 104] width 440 height 209
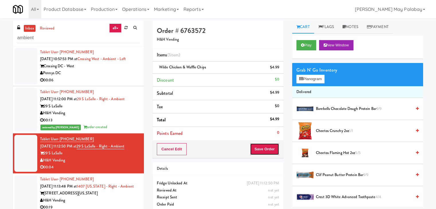
click at [265, 150] on button "Save Order" at bounding box center [264, 149] width 29 height 12
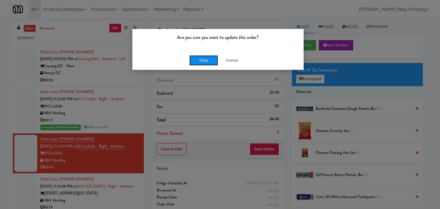
click at [211, 64] on button "Okay" at bounding box center [203, 60] width 29 height 10
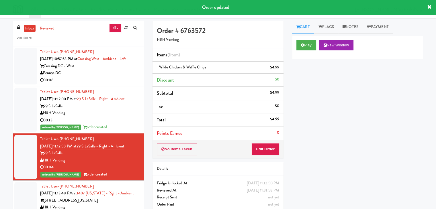
click at [127, 190] on div "Tablet User · (310) 467-3715 [DATE] 11:13:48 PM at 1407 [US_STATE] - Right - Am…" at bounding box center [89, 200] width 99 height 35
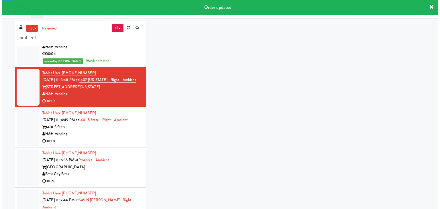
scroll to position [215, 0]
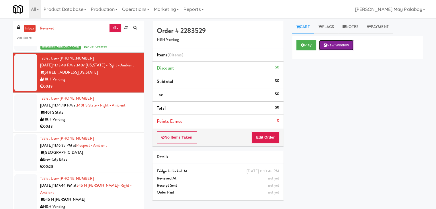
click at [334, 45] on button "New Window" at bounding box center [336, 45] width 34 height 10
click at [270, 137] on button "Edit Order" at bounding box center [265, 138] width 28 height 12
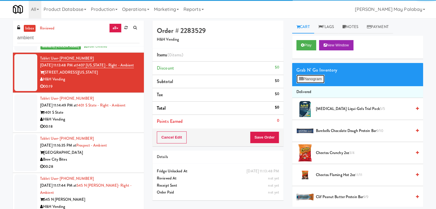
click at [308, 79] on button "Planogram" at bounding box center [310, 79] width 28 height 9
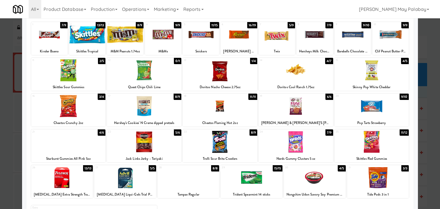
scroll to position [34, 0]
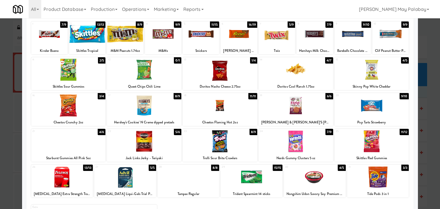
click at [66, 36] on div at bounding box center [49, 34] width 36 height 22
click at [128, 37] on div at bounding box center [125, 34] width 36 height 22
click at [242, 36] on div at bounding box center [239, 34] width 36 height 22
click at [430, 86] on div at bounding box center [220, 104] width 440 height 209
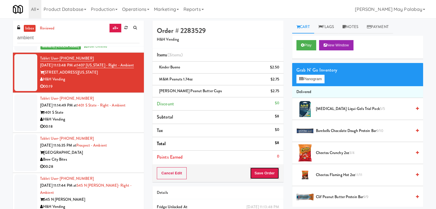
click at [264, 175] on button "Save Order" at bounding box center [264, 173] width 29 height 12
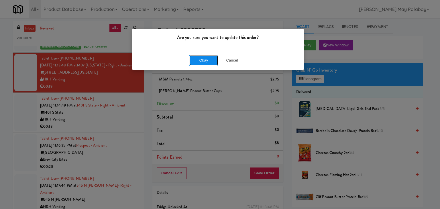
click at [205, 58] on button "Okay" at bounding box center [203, 60] width 29 height 10
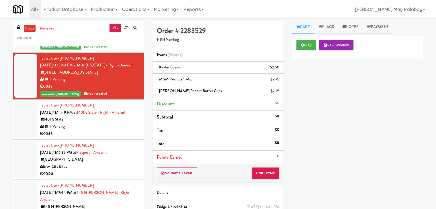
click at [71, 123] on div "1401 S State" at bounding box center [89, 119] width 99 height 7
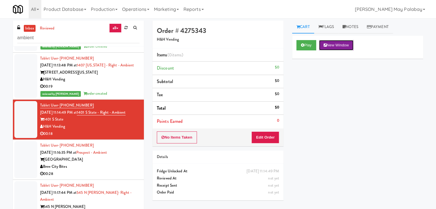
click at [347, 48] on button "New Window" at bounding box center [336, 45] width 34 height 10
click at [343, 44] on button "New Window" at bounding box center [336, 45] width 34 height 10
click at [262, 139] on button "Edit Order" at bounding box center [265, 138] width 28 height 12
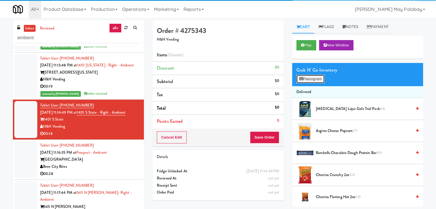
click at [324, 78] on button "Planogram" at bounding box center [310, 79] width 28 height 9
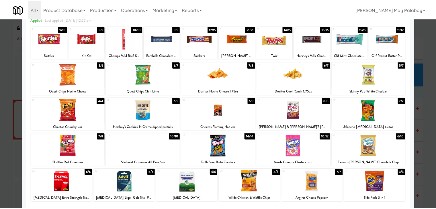
scroll to position [29, 0]
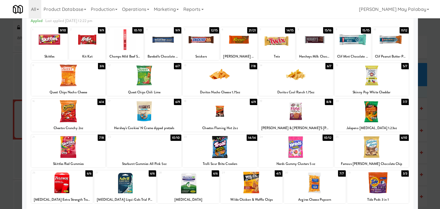
click at [391, 148] on div at bounding box center [372, 147] width 75 height 22
click at [102, 43] on div at bounding box center [87, 40] width 36 height 22
click at [432, 105] on div at bounding box center [220, 104] width 440 height 209
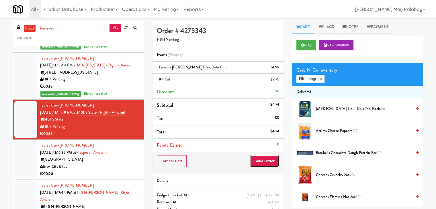
click at [256, 160] on button "Save Order" at bounding box center [264, 161] width 29 height 12
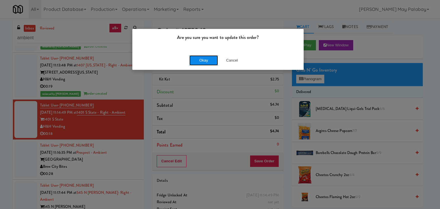
click at [212, 62] on button "Okay" at bounding box center [203, 60] width 29 height 10
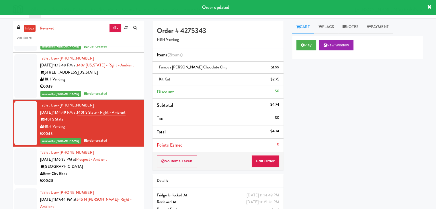
click at [89, 171] on div "[GEOGRAPHIC_DATA]" at bounding box center [89, 166] width 99 height 7
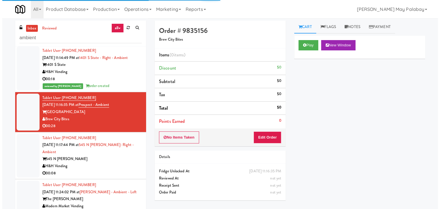
scroll to position [273, 0]
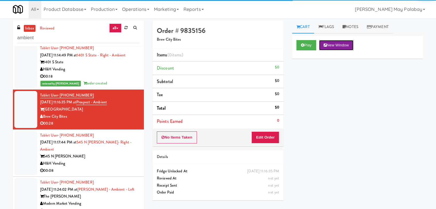
click at [335, 47] on button "New Window" at bounding box center [336, 45] width 34 height 10
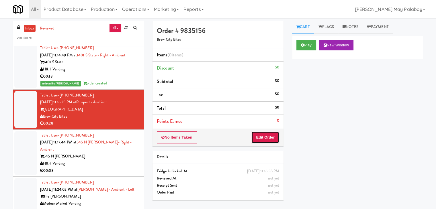
click at [261, 134] on button "Edit Order" at bounding box center [265, 138] width 28 height 12
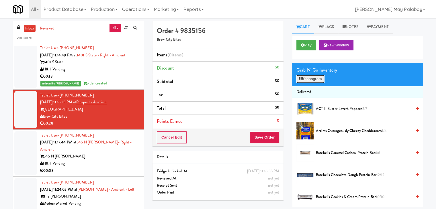
click at [316, 79] on button "Planogram" at bounding box center [310, 79] width 28 height 9
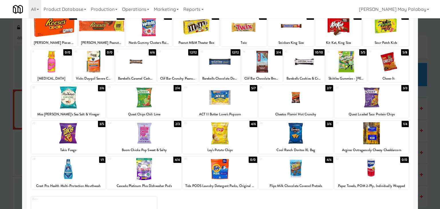
scroll to position [44, 0]
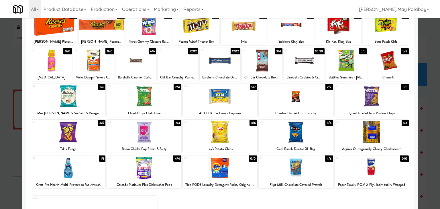
click at [314, 173] on div at bounding box center [296, 168] width 75 height 22
click at [431, 120] on div at bounding box center [220, 104] width 440 height 209
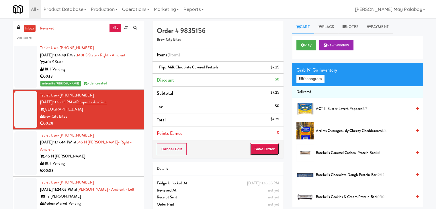
click at [254, 144] on button "Save Order" at bounding box center [264, 149] width 29 height 12
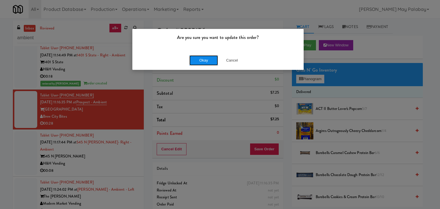
click at [199, 61] on button "Okay" at bounding box center [203, 60] width 29 height 10
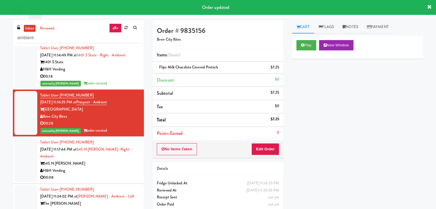
click at [115, 167] on div "545 N [PERSON_NAME]" at bounding box center [89, 163] width 99 height 7
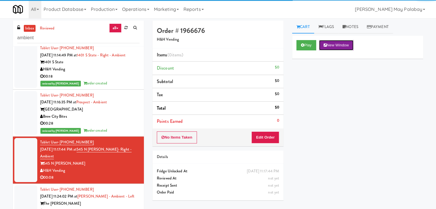
click at [338, 45] on button "New Window" at bounding box center [336, 45] width 34 height 10
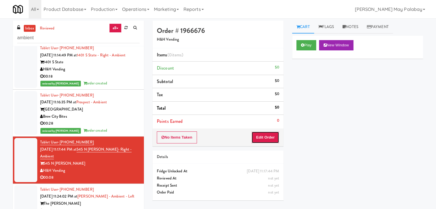
click at [262, 139] on button "Edit Order" at bounding box center [265, 138] width 28 height 12
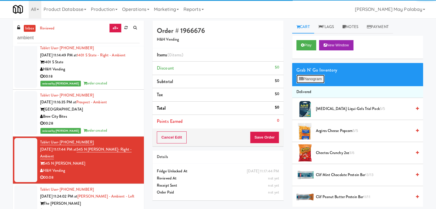
click at [311, 78] on button "Planogram" at bounding box center [310, 79] width 28 height 9
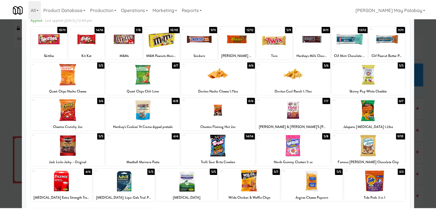
scroll to position [29, 0]
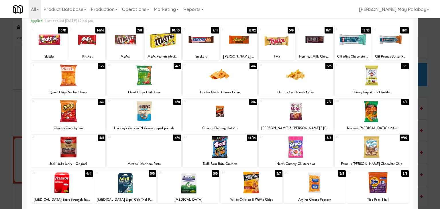
click at [320, 50] on div at bounding box center [315, 40] width 36 height 22
click at [382, 154] on div at bounding box center [372, 147] width 75 height 22
click at [432, 145] on div at bounding box center [220, 104] width 440 height 209
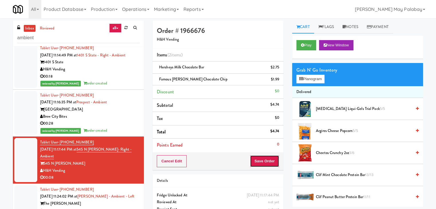
click at [263, 161] on button "Save Order" at bounding box center [264, 161] width 29 height 12
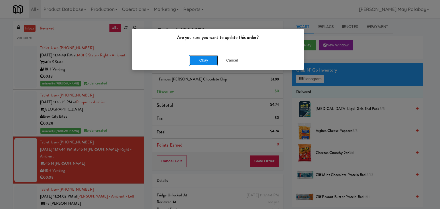
click at [208, 60] on button "Okay" at bounding box center [203, 60] width 29 height 10
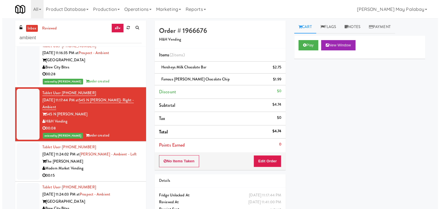
scroll to position [330, 0]
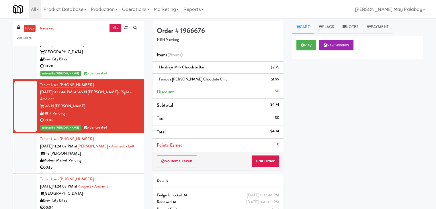
click at [97, 157] on div "The [PERSON_NAME]" at bounding box center [89, 153] width 99 height 7
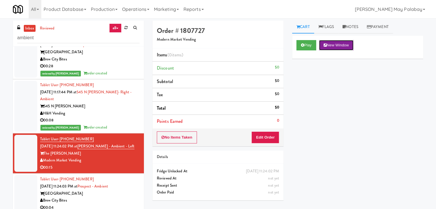
click at [334, 45] on button "New Window" at bounding box center [336, 45] width 34 height 10
click at [268, 135] on button "Edit Order" at bounding box center [265, 138] width 28 height 12
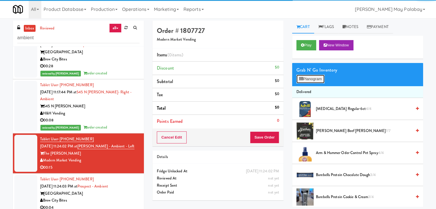
click at [313, 77] on button "Planogram" at bounding box center [310, 79] width 28 height 9
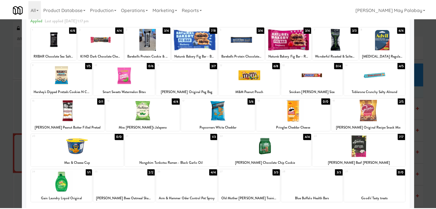
scroll to position [29, 0]
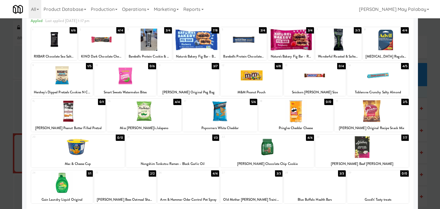
click at [213, 83] on div at bounding box center [189, 75] width 62 height 22
click at [161, 40] on div at bounding box center [149, 40] width 46 height 22
click at [432, 124] on div at bounding box center [220, 104] width 440 height 209
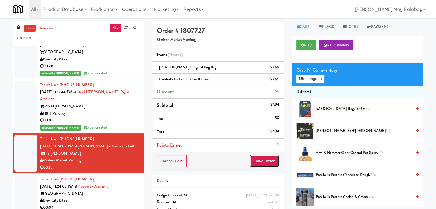
click at [260, 160] on button "Save Order" at bounding box center [264, 161] width 29 height 12
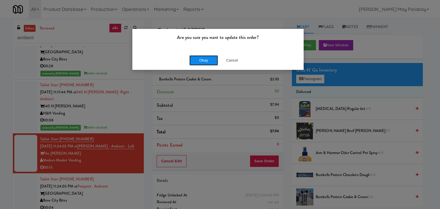
click at [205, 61] on button "Okay" at bounding box center [203, 60] width 29 height 10
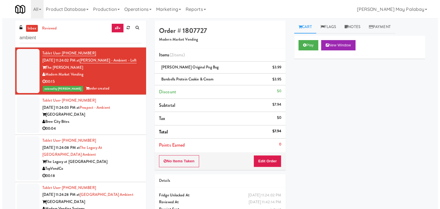
scroll to position [416, 0]
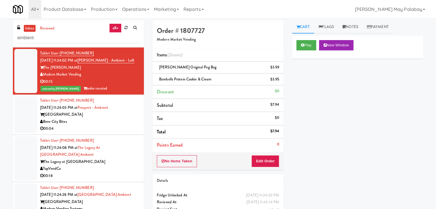
click at [111, 126] on div "Brew City Bites" at bounding box center [89, 121] width 99 height 7
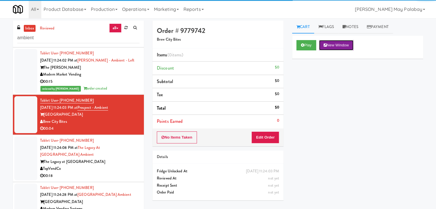
click at [332, 46] on button "New Window" at bounding box center [336, 45] width 34 height 10
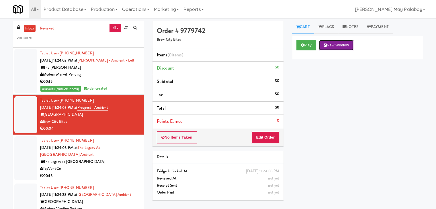
click at [338, 43] on button "New Window" at bounding box center [336, 45] width 34 height 10
click at [272, 139] on button "Edit Order" at bounding box center [265, 138] width 28 height 12
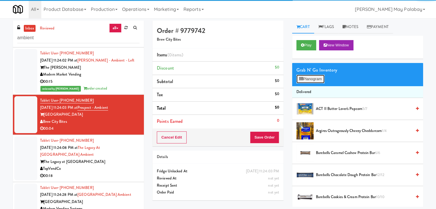
click at [316, 81] on button "Planogram" at bounding box center [310, 79] width 28 height 9
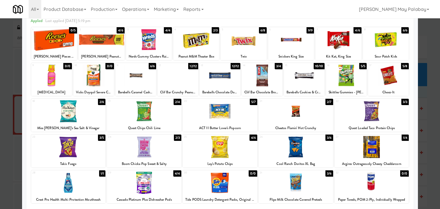
scroll to position [29, 0]
click at [166, 41] on div at bounding box center [149, 40] width 46 height 22
click at [424, 98] on div at bounding box center [220, 104] width 440 height 209
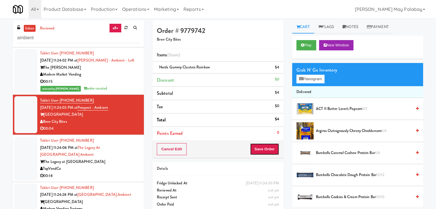
click at [258, 147] on button "Save Order" at bounding box center [264, 149] width 29 height 12
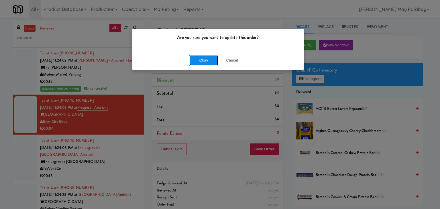
click at [212, 61] on button "Okay" at bounding box center [203, 60] width 29 height 10
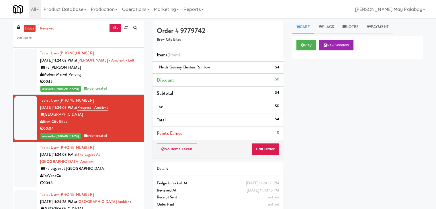
click at [95, 170] on div "Tablet User · (205) 829-7838 [DATE] 11:24:08 PM at The Legacy at [GEOGRAPHIC_DA…" at bounding box center [89, 165] width 99 height 42
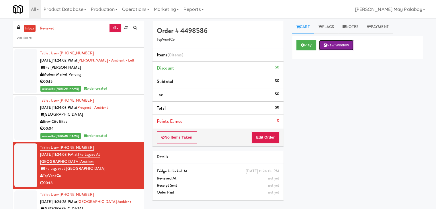
click at [339, 44] on button "New Window" at bounding box center [336, 45] width 34 height 10
click at [267, 137] on button "Edit Order" at bounding box center [265, 138] width 28 height 12
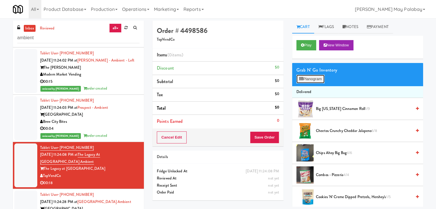
click at [315, 79] on button "Planogram" at bounding box center [310, 79] width 28 height 9
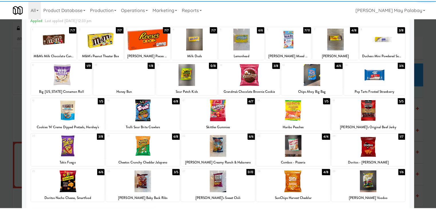
scroll to position [29, 0]
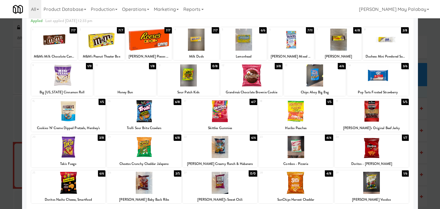
click at [174, 119] on div at bounding box center [144, 111] width 75 height 22
click at [428, 123] on div at bounding box center [220, 104] width 440 height 209
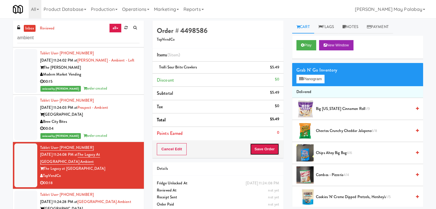
click at [271, 147] on button "Save Order" at bounding box center [264, 149] width 29 height 12
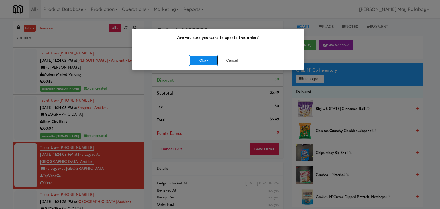
click at [212, 60] on button "Okay" at bounding box center [203, 60] width 29 height 10
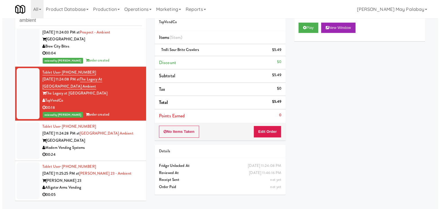
scroll to position [18, 0]
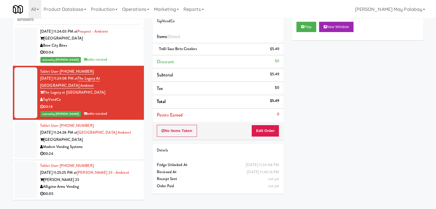
click at [104, 149] on div "Modern Vending Systems" at bounding box center [89, 147] width 99 height 7
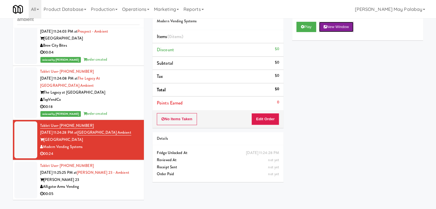
click at [345, 27] on button "New Window" at bounding box center [336, 27] width 34 height 10
click at [272, 119] on button "Edit Order" at bounding box center [265, 119] width 28 height 12
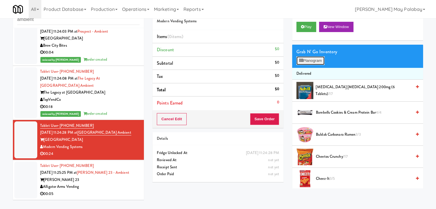
click at [303, 61] on icon at bounding box center [301, 61] width 4 height 4
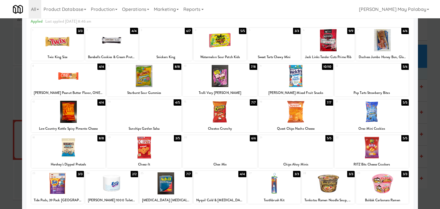
scroll to position [29, 0]
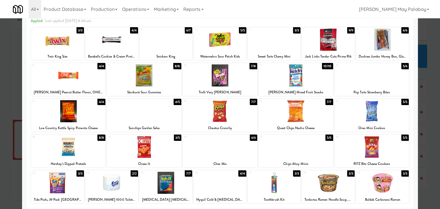
click at [384, 84] on div at bounding box center [372, 75] width 75 height 22
click at [425, 92] on div at bounding box center [220, 104] width 440 height 209
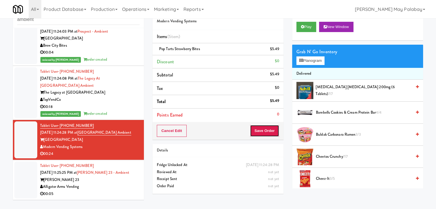
click at [263, 128] on button "Save Order" at bounding box center [264, 131] width 29 height 12
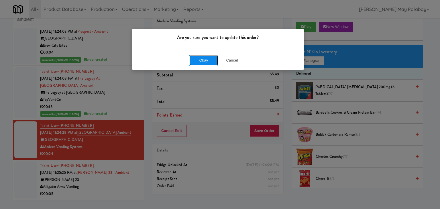
click at [197, 59] on button "Okay" at bounding box center [203, 60] width 29 height 10
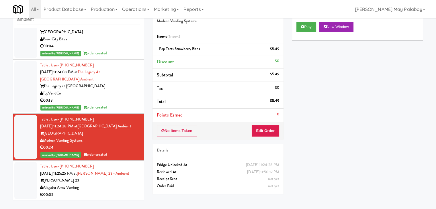
click at [116, 191] on div "Alligator Arms Vending" at bounding box center [89, 187] width 99 height 7
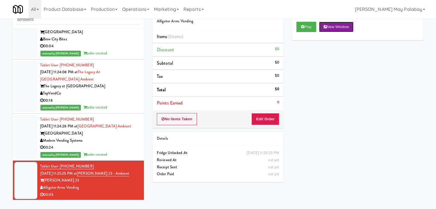
click at [339, 27] on button "New Window" at bounding box center [336, 27] width 34 height 10
click at [271, 118] on button "Edit Order" at bounding box center [265, 119] width 28 height 12
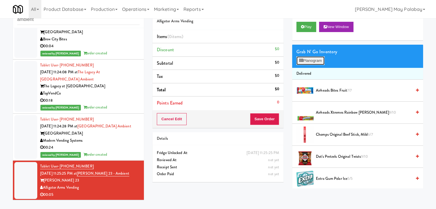
click at [317, 61] on button "Planogram" at bounding box center [310, 60] width 28 height 9
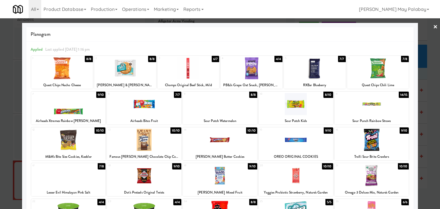
click at [429, 81] on div at bounding box center [220, 104] width 440 height 209
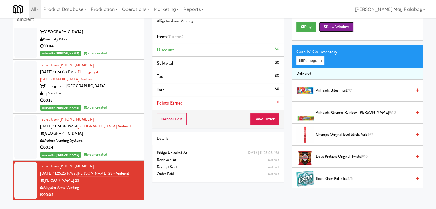
click at [342, 28] on button "New Window" at bounding box center [336, 27] width 34 height 10
click at [308, 60] on button "Planogram" at bounding box center [310, 60] width 28 height 9
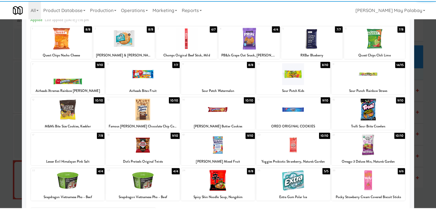
scroll to position [29, 0]
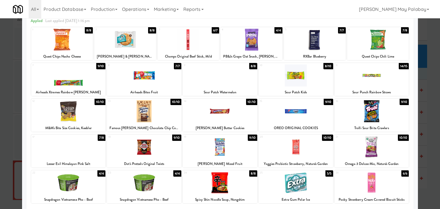
click at [166, 114] on div at bounding box center [144, 111] width 75 height 22
click at [426, 105] on div at bounding box center [220, 104] width 440 height 209
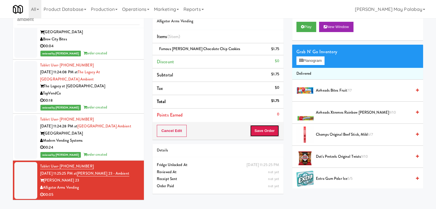
click at [261, 130] on button "Save Order" at bounding box center [264, 131] width 29 height 12
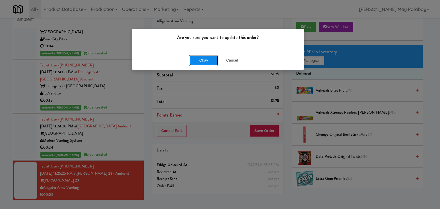
click at [203, 60] on button "Okay" at bounding box center [203, 60] width 29 height 10
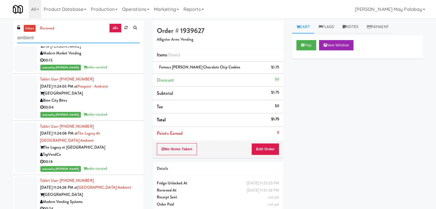
click at [88, 39] on input "ambient" at bounding box center [78, 38] width 122 height 11
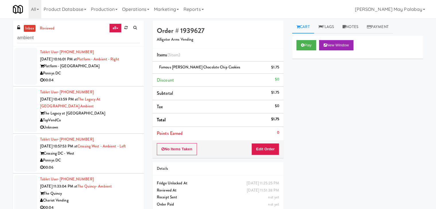
click at [107, 78] on div "00:04" at bounding box center [89, 80] width 99 height 7
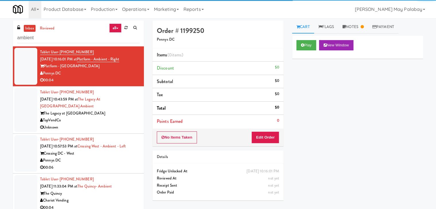
click at [115, 107] on div "Tablet User · (478) 796-1718 [DATE] 10:43:59 PM at The Legacy at [GEOGRAPHIC_DA…" at bounding box center [89, 110] width 99 height 42
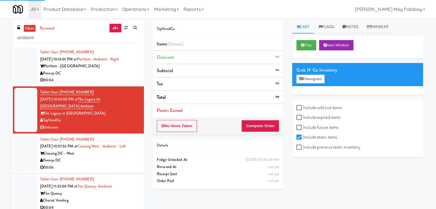
click at [115, 149] on div "Tablet User · (607) 376-4012 [DATE] 10:57:53 PM at [GEOGRAPHIC_DATA] - Ambient …" at bounding box center [89, 153] width 99 height 35
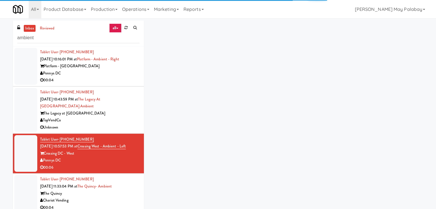
click at [110, 104] on div "Tablet User · (478) 796-1718 [DATE] 10:43:59 PM at The Legacy at [GEOGRAPHIC_DA…" at bounding box center [89, 110] width 99 height 42
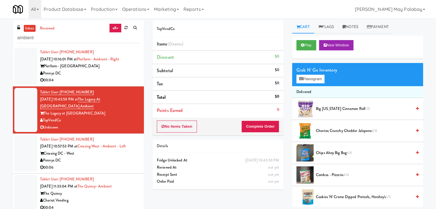
click at [104, 159] on div "Pennys DC" at bounding box center [89, 160] width 99 height 7
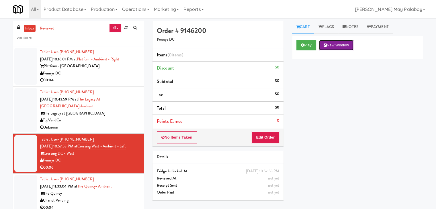
click at [339, 46] on button "New Window" at bounding box center [336, 45] width 34 height 10
click at [274, 138] on button "Edit Order" at bounding box center [265, 138] width 28 height 12
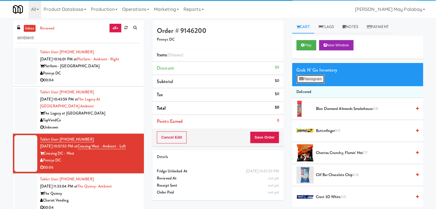
click at [311, 79] on button "Planogram" at bounding box center [310, 79] width 28 height 9
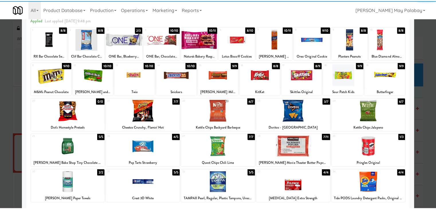
scroll to position [29, 0]
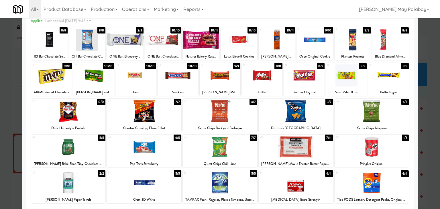
click at [250, 114] on div at bounding box center [220, 111] width 75 height 22
click at [422, 101] on div at bounding box center [220, 104] width 440 height 209
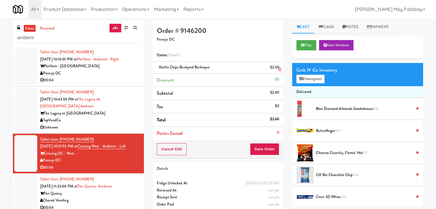
click at [267, 66] on div "Kettle Chips Backyard Barbeque $2.60" at bounding box center [218, 67] width 122 height 7
click at [260, 150] on button "Save Order" at bounding box center [264, 149] width 29 height 12
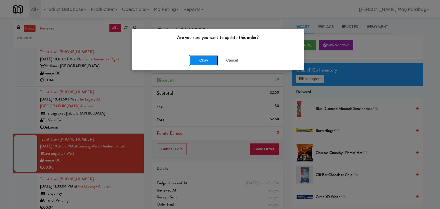
click at [212, 61] on button "Okay" at bounding box center [203, 60] width 29 height 10
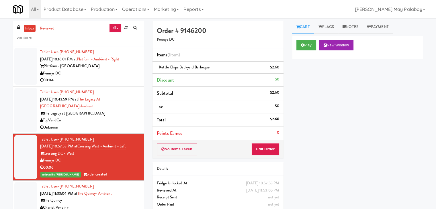
drag, startPoint x: 111, startPoint y: 189, endPoint x: 104, endPoint y: 201, distance: 14.3
click at [104, 201] on div "The Quincy" at bounding box center [89, 200] width 99 height 7
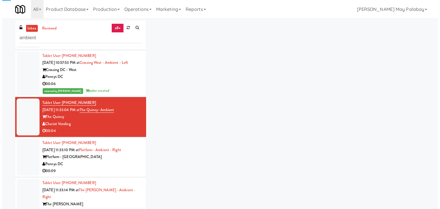
scroll to position [128, 0]
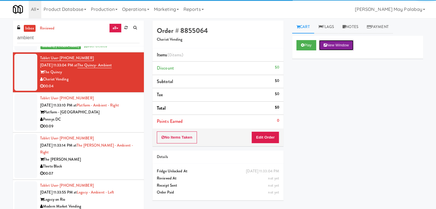
click at [330, 45] on button "New Window" at bounding box center [336, 45] width 34 height 10
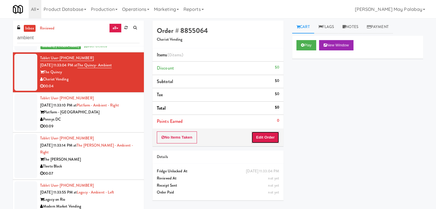
click at [273, 137] on button "Edit Order" at bounding box center [265, 138] width 28 height 12
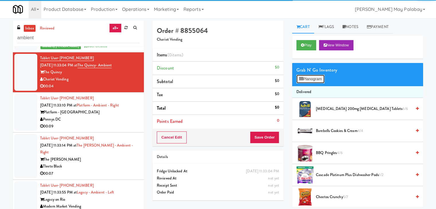
click at [308, 79] on button "Planogram" at bounding box center [310, 79] width 28 height 9
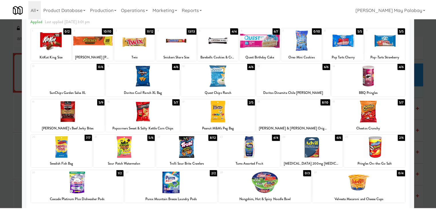
scroll to position [36, 0]
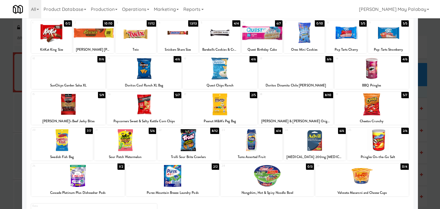
click at [205, 141] on div at bounding box center [189, 140] width 62 height 22
click at [436, 89] on div at bounding box center [220, 104] width 440 height 209
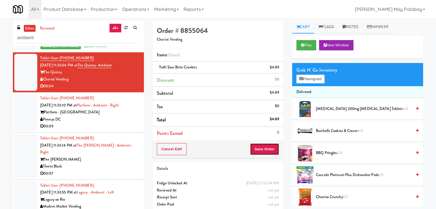
click at [266, 146] on button "Save Order" at bounding box center [264, 149] width 29 height 12
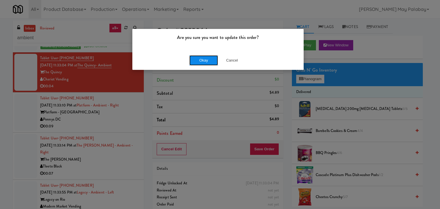
click at [208, 59] on button "Okay" at bounding box center [203, 60] width 29 height 10
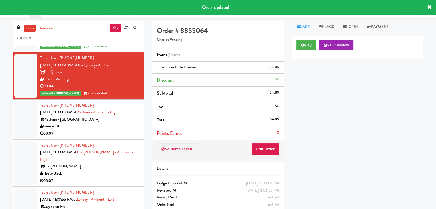
click at [105, 120] on div "Platform - [GEOGRAPHIC_DATA]" at bounding box center [89, 119] width 99 height 7
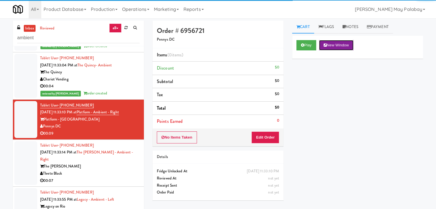
click at [332, 42] on button "New Window" at bounding box center [336, 45] width 34 height 10
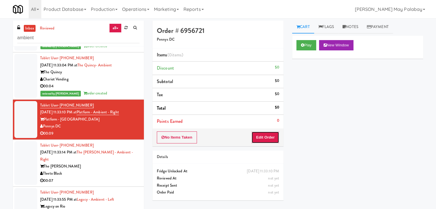
click at [274, 138] on button "Edit Order" at bounding box center [265, 138] width 28 height 12
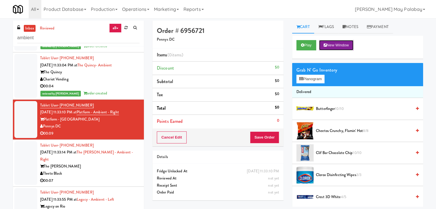
click at [339, 44] on button "New Window" at bounding box center [336, 45] width 34 height 10
click at [341, 42] on button "New Window" at bounding box center [336, 45] width 34 height 10
click at [351, 27] on link "Notes" at bounding box center [350, 27] width 24 height 13
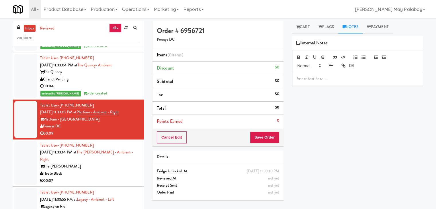
click at [310, 81] on p at bounding box center [358, 79] width 122 height 6
click at [307, 28] on link "Cart" at bounding box center [303, 27] width 22 height 13
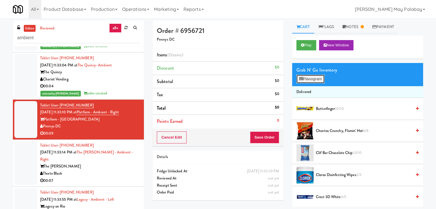
click at [300, 75] on button "Planogram" at bounding box center [310, 79] width 28 height 9
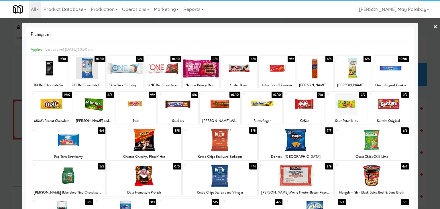
click at [430, 52] on div at bounding box center [220, 104] width 440 height 209
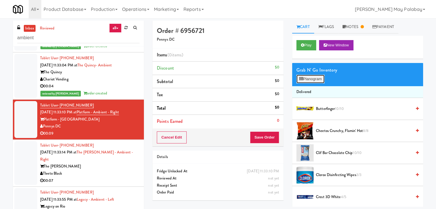
click at [314, 79] on button "Planogram" at bounding box center [310, 79] width 28 height 9
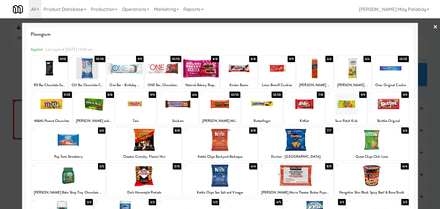
click at [229, 109] on div at bounding box center [220, 104] width 41 height 22
click at [430, 124] on div at bounding box center [220, 104] width 440 height 209
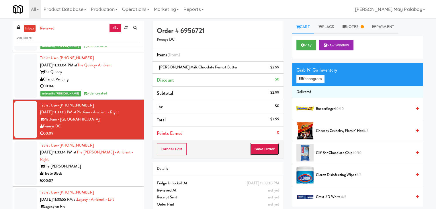
click at [265, 146] on button "Save Order" at bounding box center [264, 149] width 29 height 12
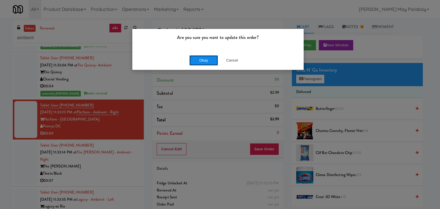
click at [202, 59] on button "Okay" at bounding box center [203, 60] width 29 height 10
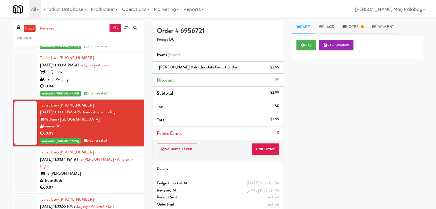
click at [96, 184] on div "00:07" at bounding box center [89, 187] width 99 height 7
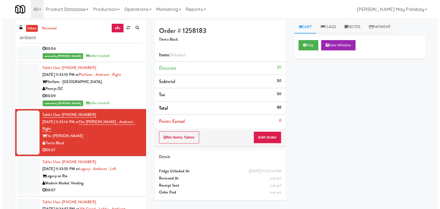
scroll to position [186, 0]
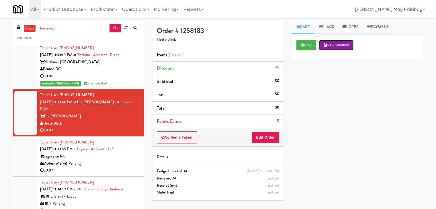
click at [338, 46] on button "New Window" at bounding box center [336, 45] width 34 height 10
click at [273, 138] on button "Edit Order" at bounding box center [265, 138] width 28 height 12
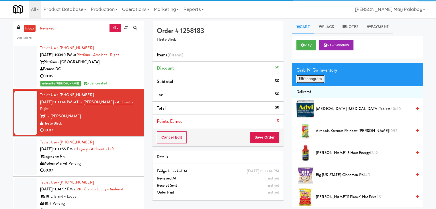
click at [312, 81] on button "Planogram" at bounding box center [310, 79] width 28 height 9
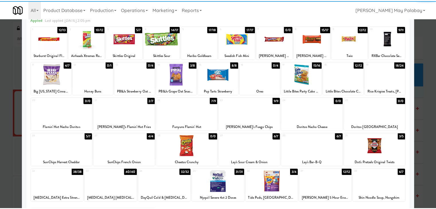
scroll to position [29, 0]
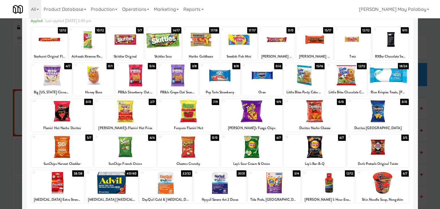
click at [209, 50] on div "5 17/18 Haribo Goldbears" at bounding box center [201, 43] width 36 height 33
click at [426, 118] on div at bounding box center [220, 104] width 440 height 209
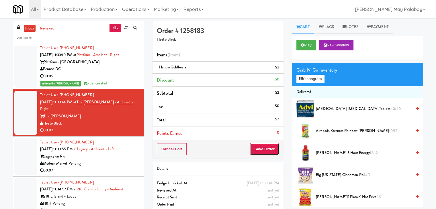
click at [259, 149] on button "Save Order" at bounding box center [264, 149] width 29 height 12
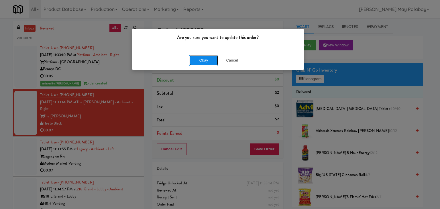
click at [203, 59] on button "Okay" at bounding box center [203, 60] width 29 height 10
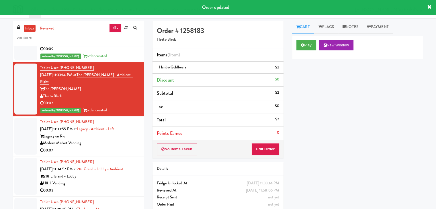
scroll to position [214, 0]
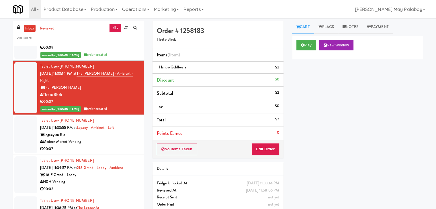
click at [107, 132] on div "Legacy on Rio" at bounding box center [89, 135] width 99 height 7
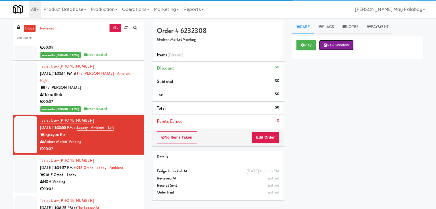
click at [336, 40] on button "New Window" at bounding box center [336, 45] width 34 height 10
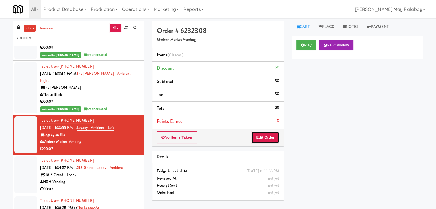
click at [271, 138] on button "Edit Order" at bounding box center [265, 138] width 28 height 12
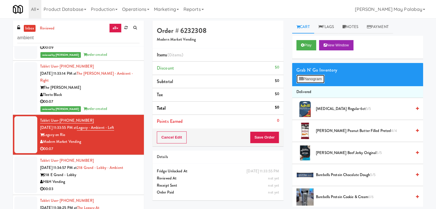
click at [307, 79] on button "Planogram" at bounding box center [310, 79] width 28 height 9
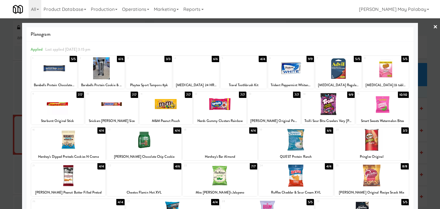
click at [348, 114] on div at bounding box center [328, 104] width 53 height 22
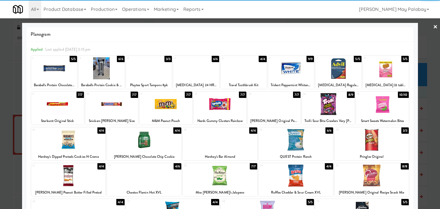
click at [372, 108] on div at bounding box center [382, 104] width 53 height 22
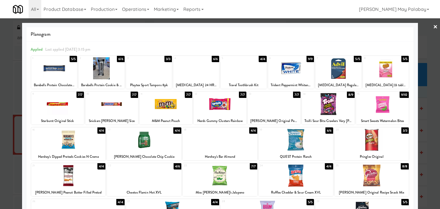
click at [429, 101] on div at bounding box center [220, 104] width 440 height 209
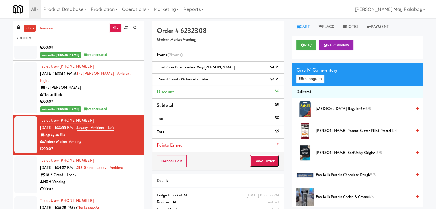
click at [263, 160] on button "Save Order" at bounding box center [264, 161] width 29 height 12
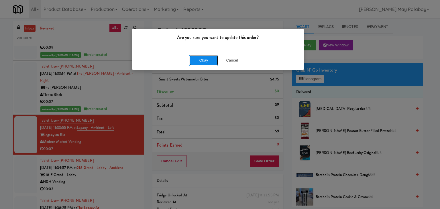
click at [203, 60] on button "Okay" at bounding box center [203, 60] width 29 height 10
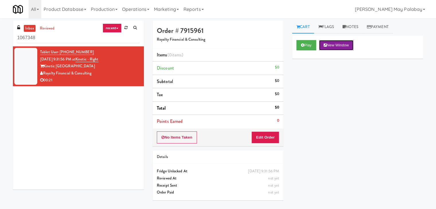
click at [344, 45] on button "New Window" at bounding box center [336, 45] width 34 height 10
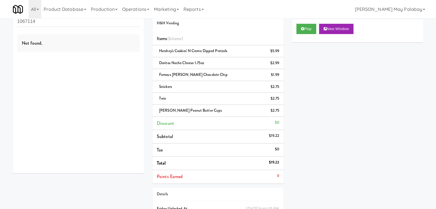
scroll to position [49, 0]
